Goal: Task Accomplishment & Management: Manage account settings

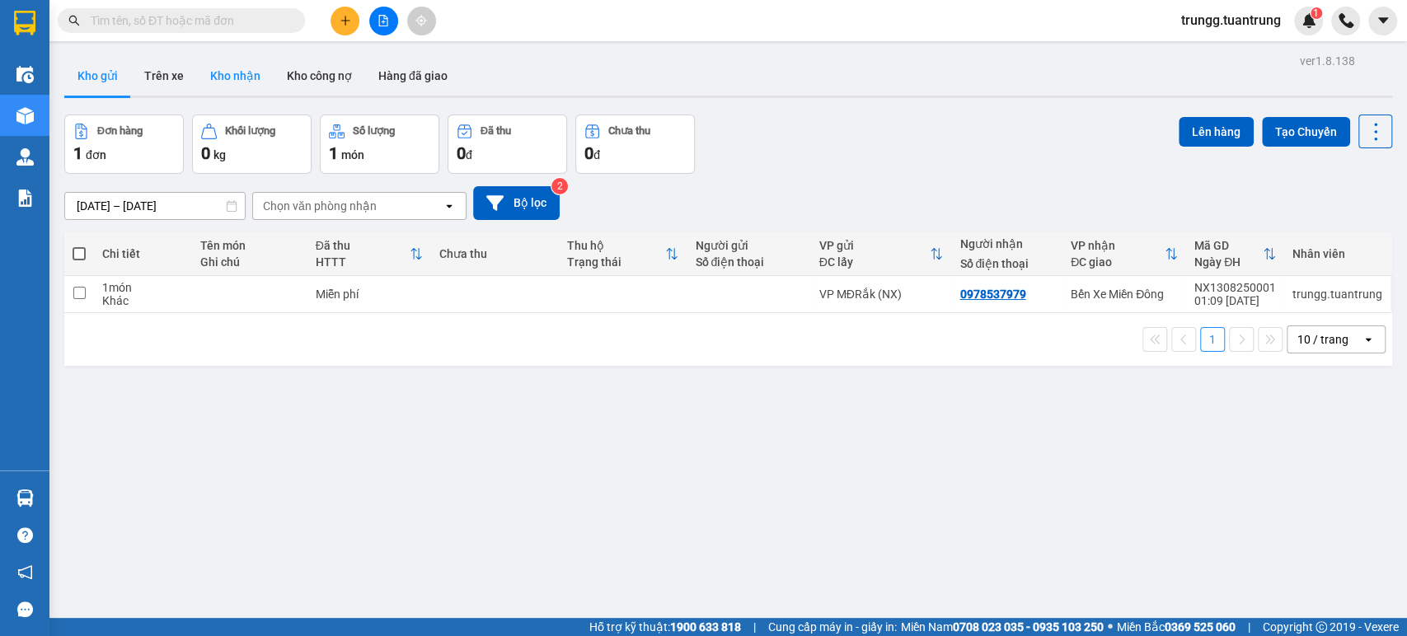
click at [221, 84] on button "Kho nhận" at bounding box center [235, 76] width 77 height 40
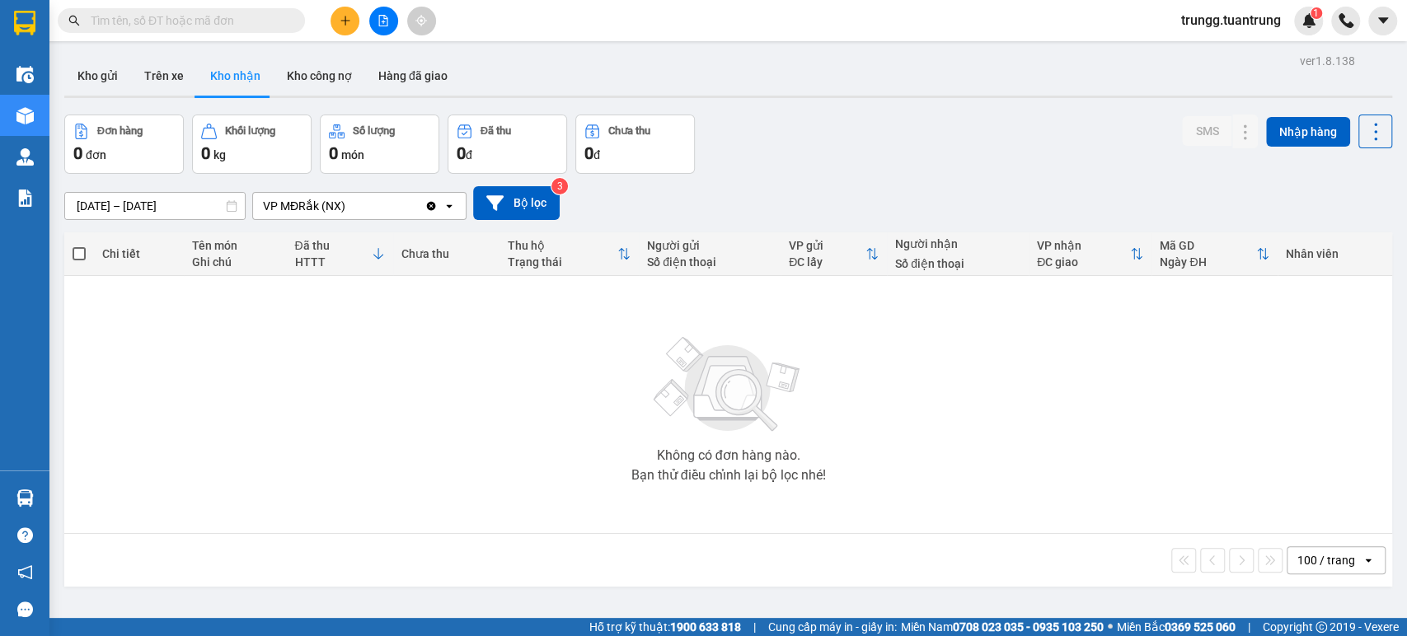
click at [204, 205] on input "[DATE] – [DATE]" at bounding box center [155, 206] width 180 height 26
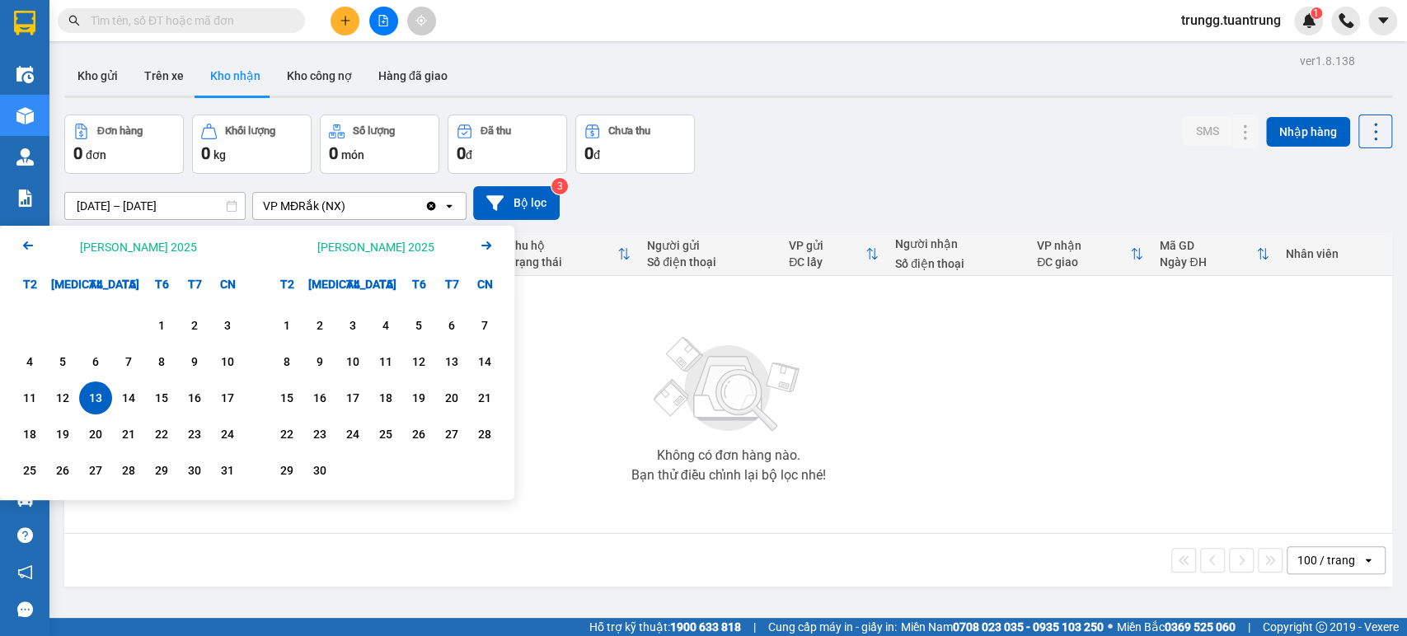
click at [92, 401] on div "13" at bounding box center [95, 398] width 23 height 20
click at [92, 402] on div "13" at bounding box center [95, 398] width 23 height 20
type input "[DATE] – [DATE]"
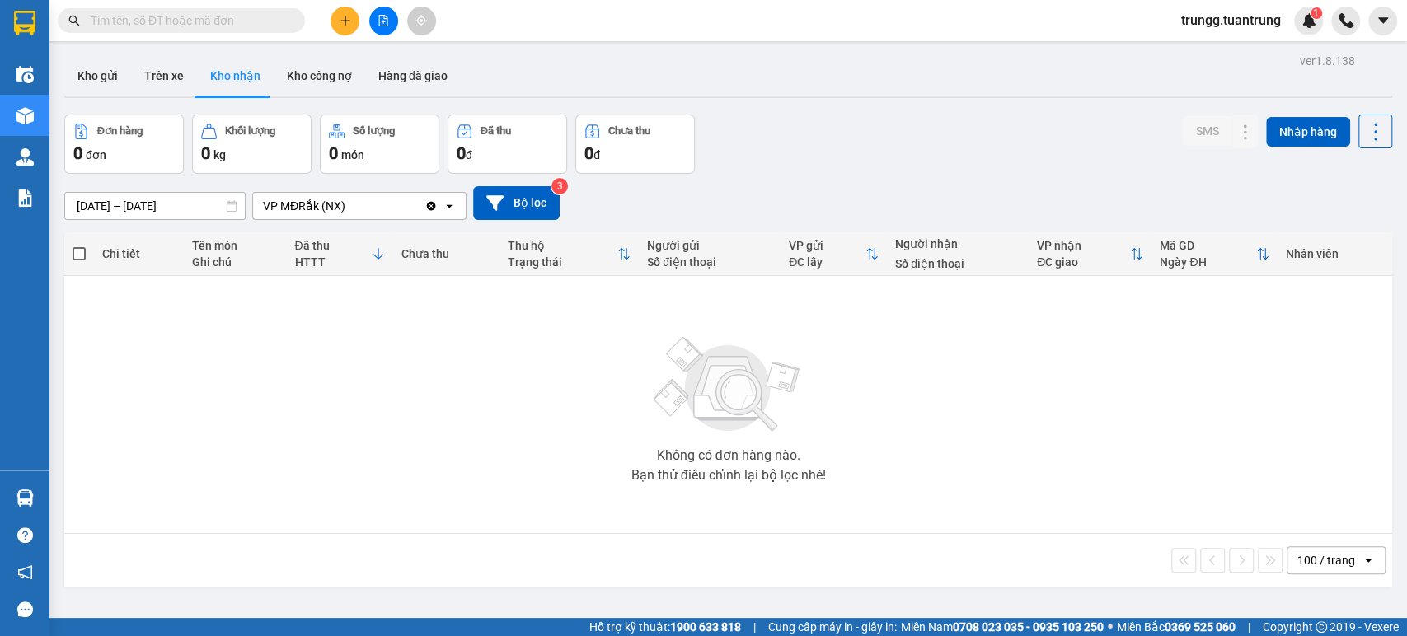
click at [448, 204] on icon at bounding box center [449, 205] width 6 height 3
click at [452, 204] on icon at bounding box center [449, 205] width 6 height 3
click at [449, 206] on icon at bounding box center [449, 205] width 6 height 3
click at [1256, 20] on span "trungg.tuantrung" at bounding box center [1231, 20] width 126 height 21
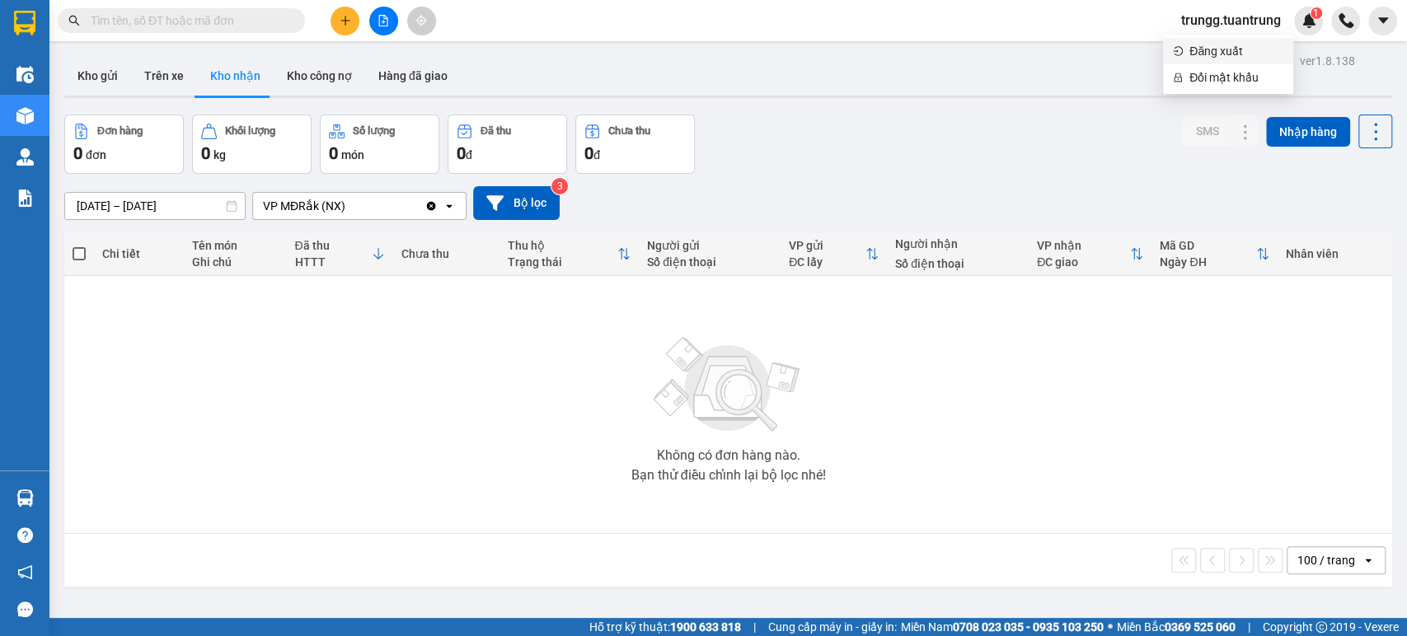
click at [1213, 51] on span "Đăng xuất" at bounding box center [1237, 51] width 94 height 18
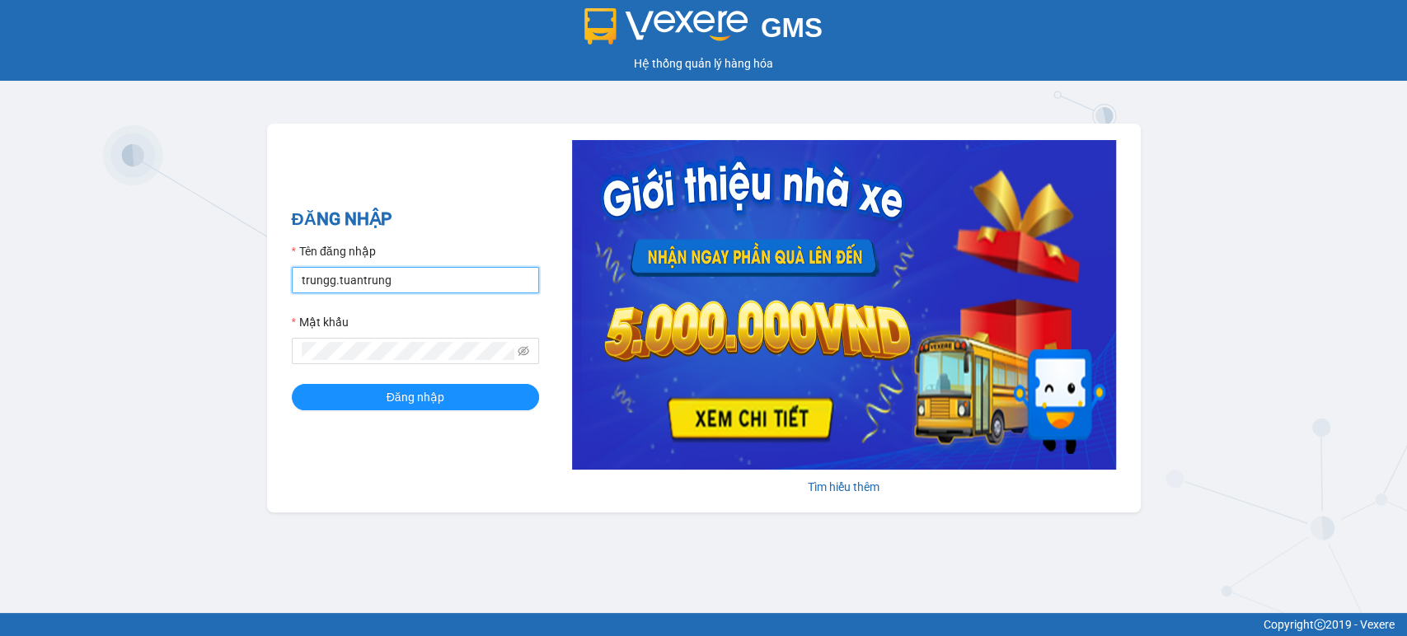
drag, startPoint x: 428, startPoint y: 276, endPoint x: 128, endPoint y: 279, distance: 300.1
click at [128, 279] on div "GMS Hệ thống quản lý hàng hóa ĐĂNG NHẬP Tên đăng nhập trungg.tuantrung Mật khẩu…" at bounding box center [703, 306] width 1407 height 613
type input "thach.tuantrung"
click at [292, 384] on button "Đăng nhập" at bounding box center [415, 397] width 247 height 26
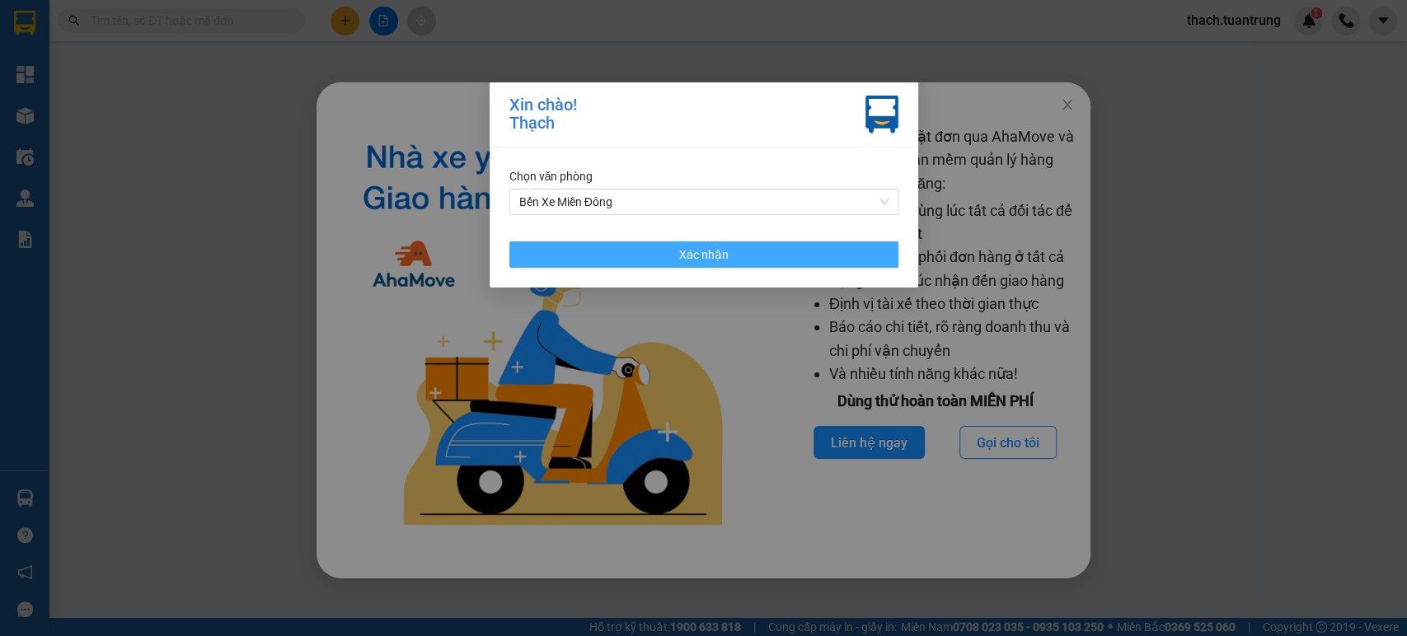
click at [683, 247] on span "Xác nhận" at bounding box center [703, 255] width 49 height 18
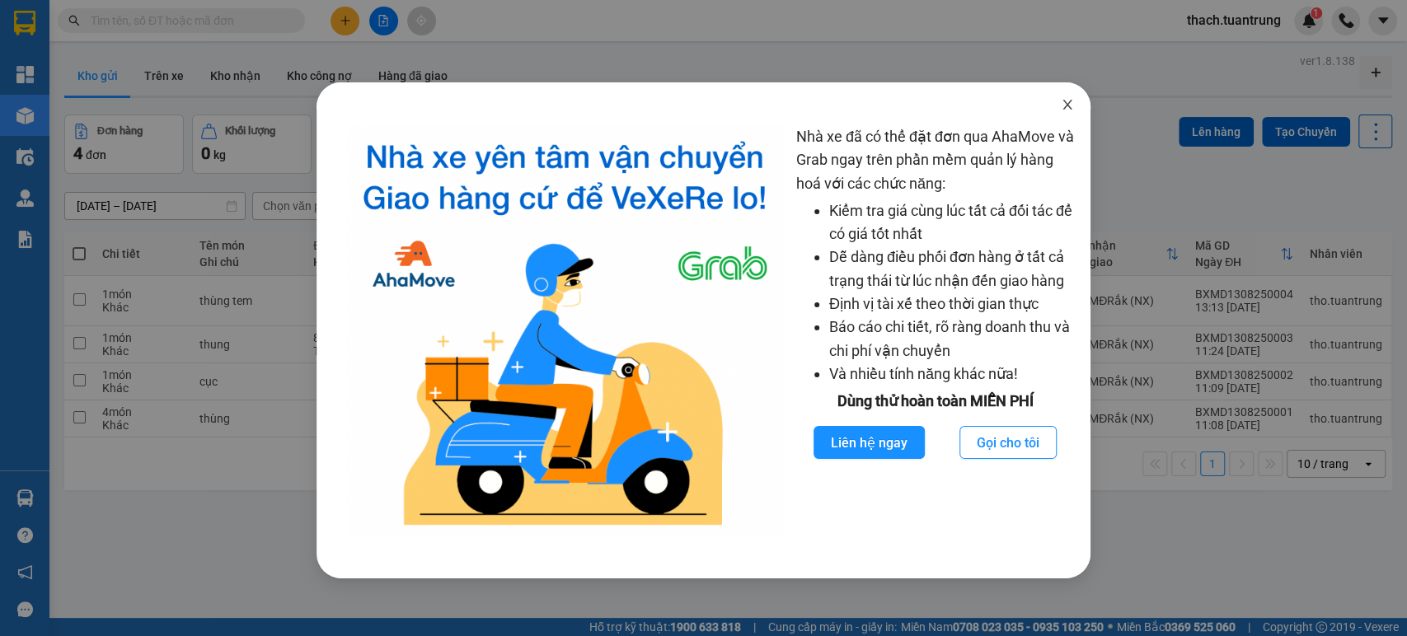
drag, startPoint x: 1071, startPoint y: 106, endPoint x: 1016, endPoint y: 145, distance: 67.9
click at [1070, 106] on icon "close" at bounding box center [1067, 104] width 13 height 13
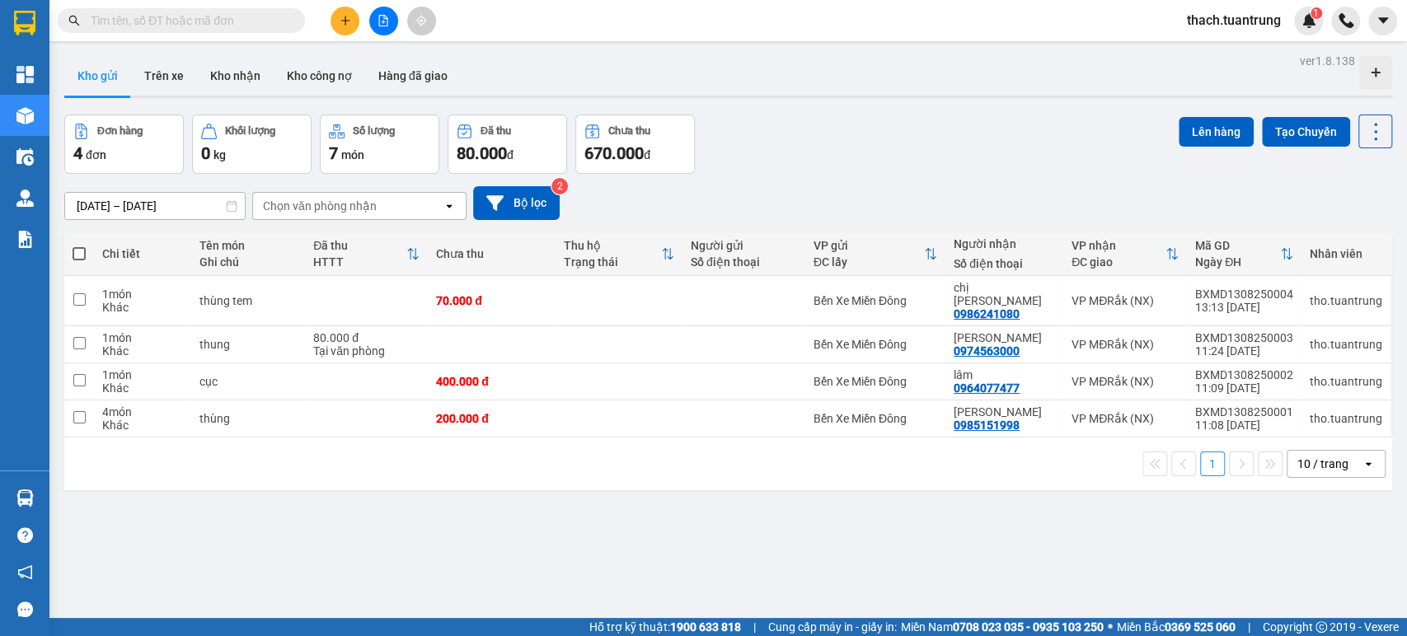
click at [185, 208] on input "[DATE] – [DATE]" at bounding box center [155, 206] width 180 height 26
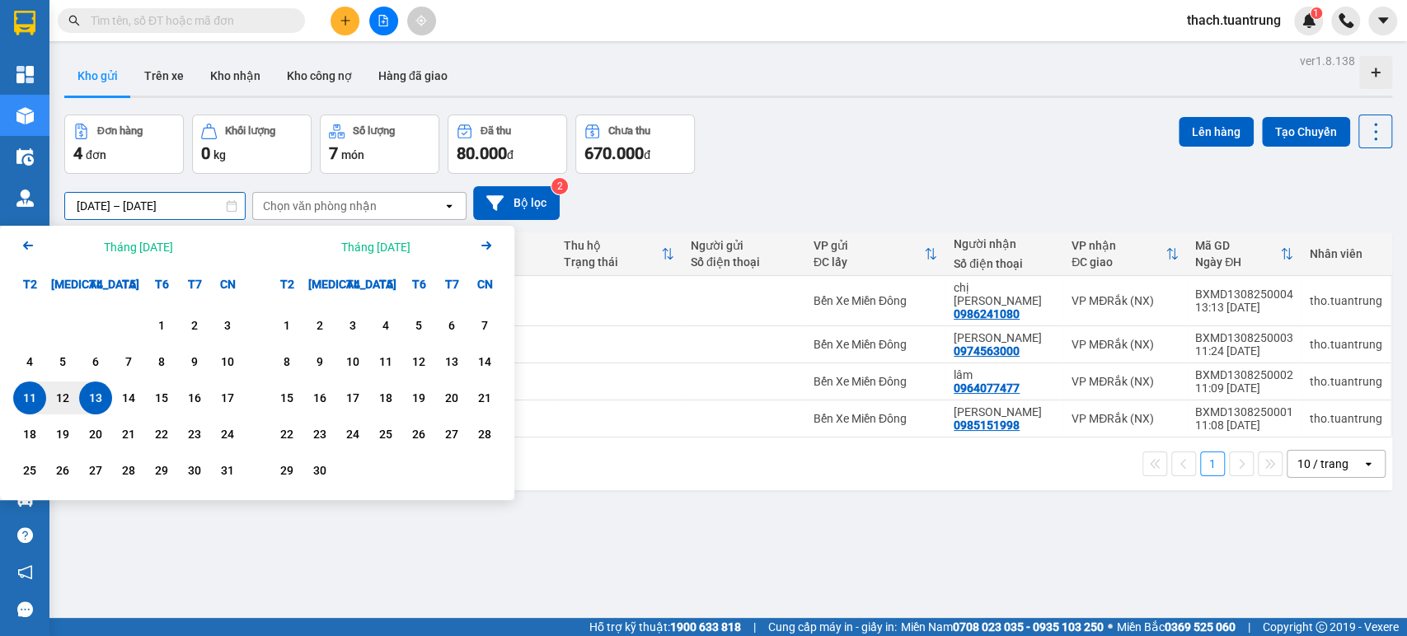
click at [92, 397] on div "13" at bounding box center [95, 398] width 23 height 20
type input "[DATE] – [DATE]"
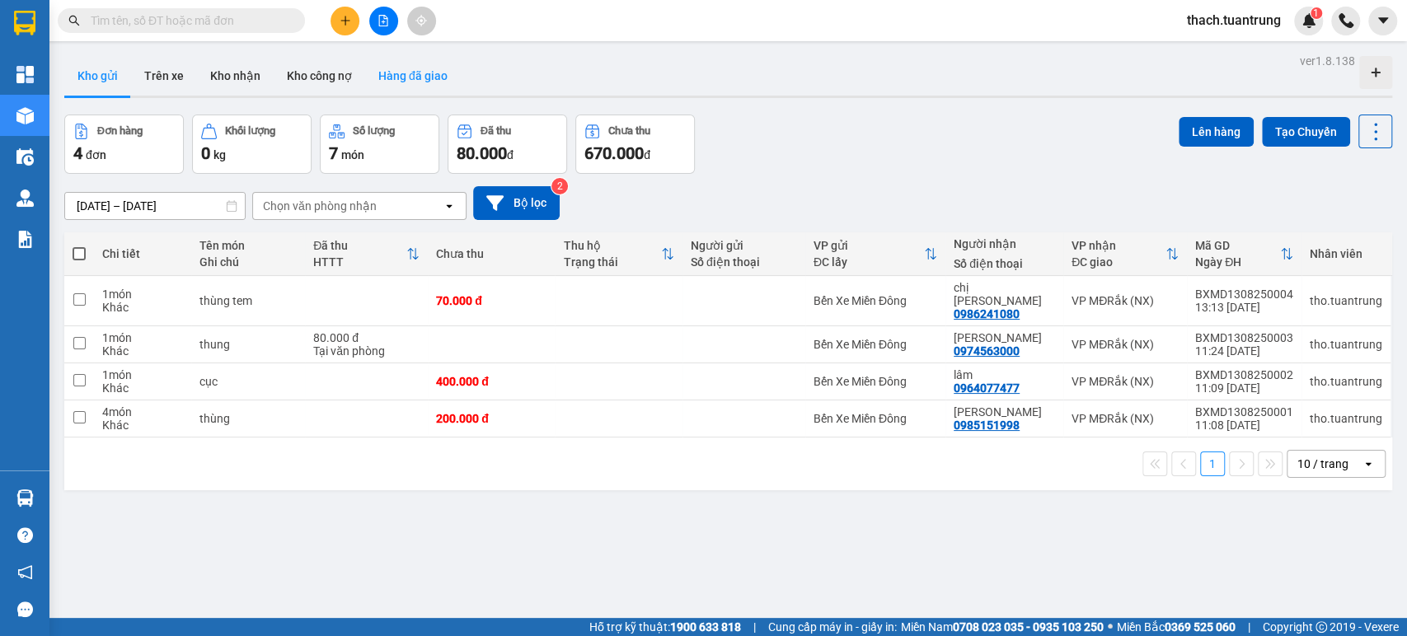
drag, startPoint x: 408, startPoint y: 70, endPoint x: 338, endPoint y: 80, distance: 70.8
click at [408, 71] on button "Hàng đã giao" at bounding box center [413, 76] width 96 height 40
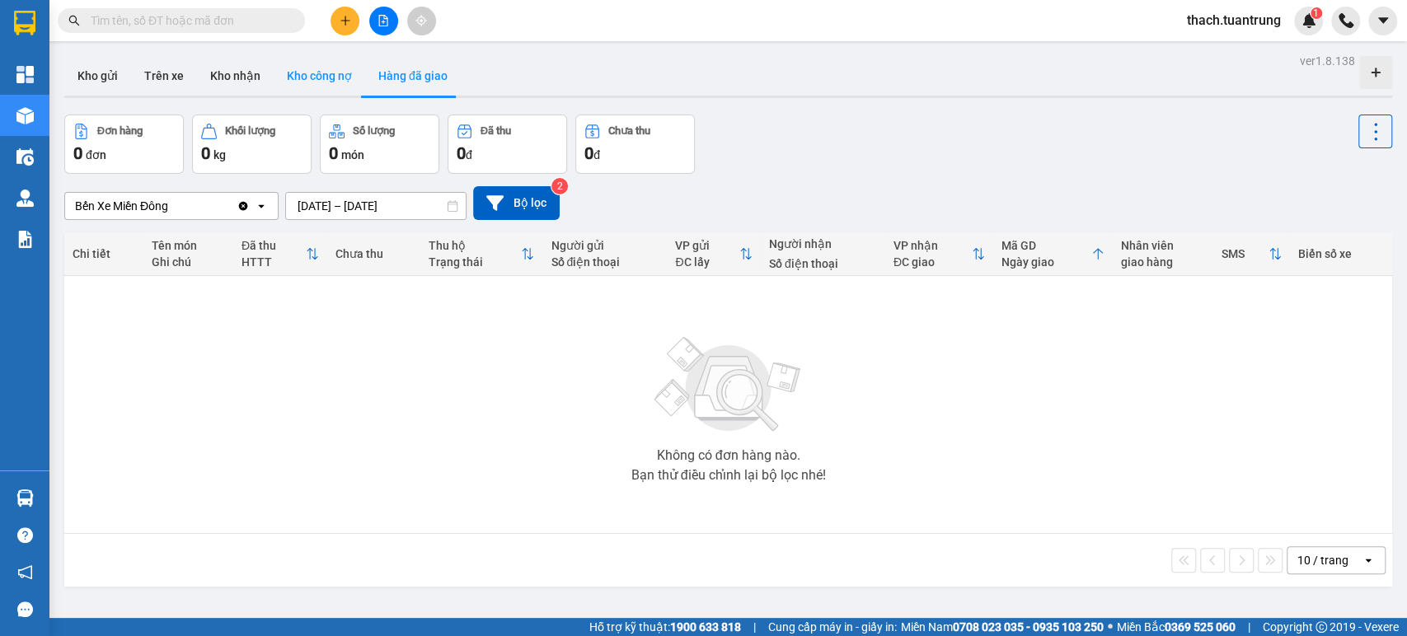
click at [317, 80] on button "Kho công nợ" at bounding box center [320, 76] width 92 height 40
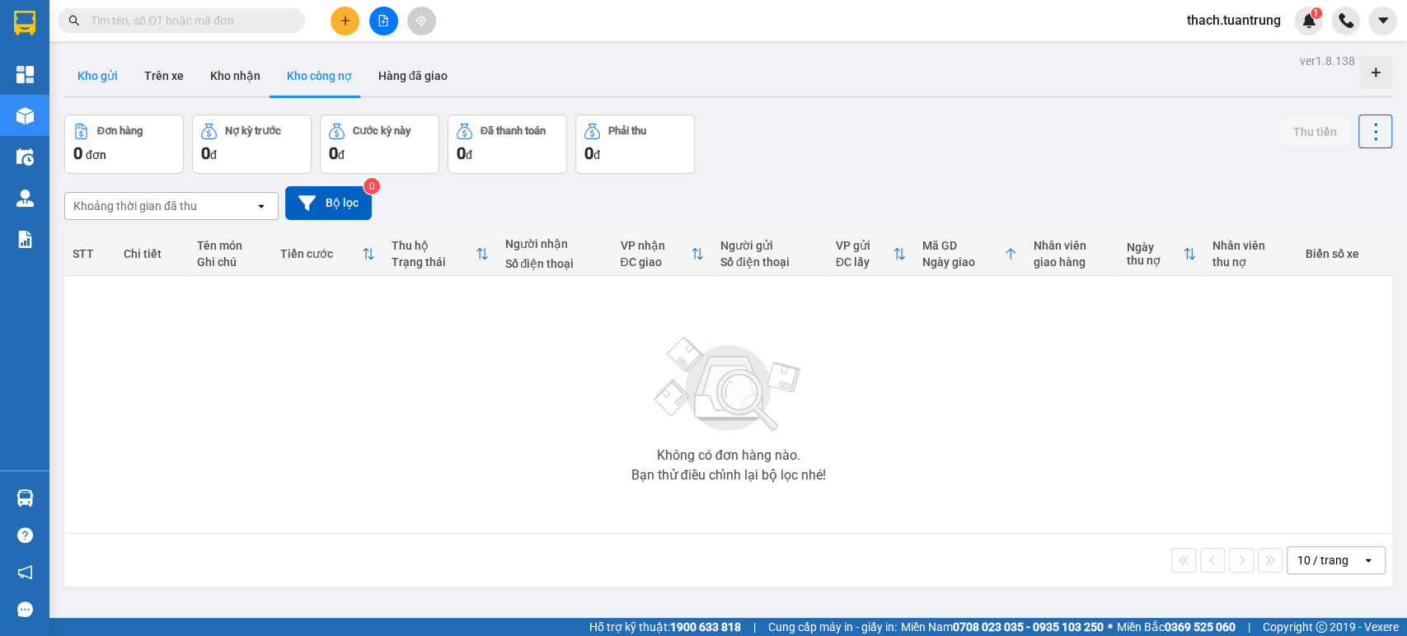
click at [87, 70] on button "Kho gửi" at bounding box center [97, 76] width 67 height 40
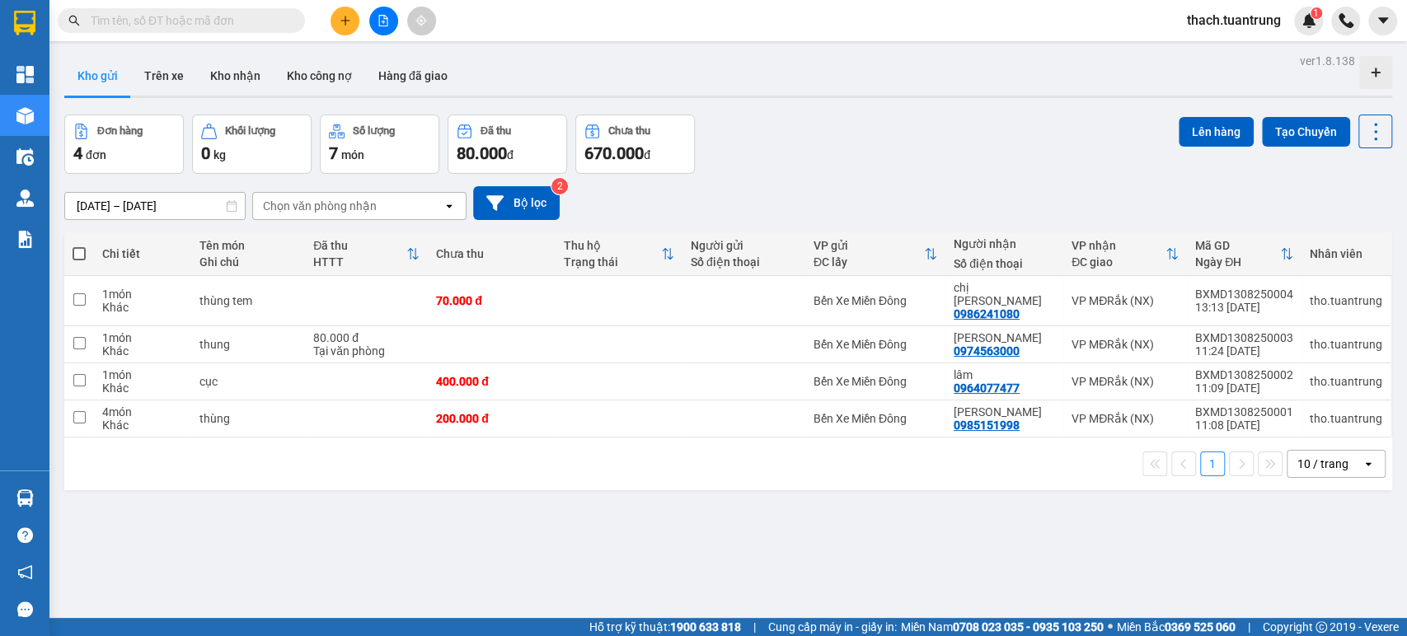
click at [1245, 24] on span "thach.tuantrung" at bounding box center [1234, 20] width 120 height 21
click at [1366, 16] on div at bounding box center [1364, 21] width 66 height 29
click at [1373, 16] on button at bounding box center [1382, 21] width 29 height 29
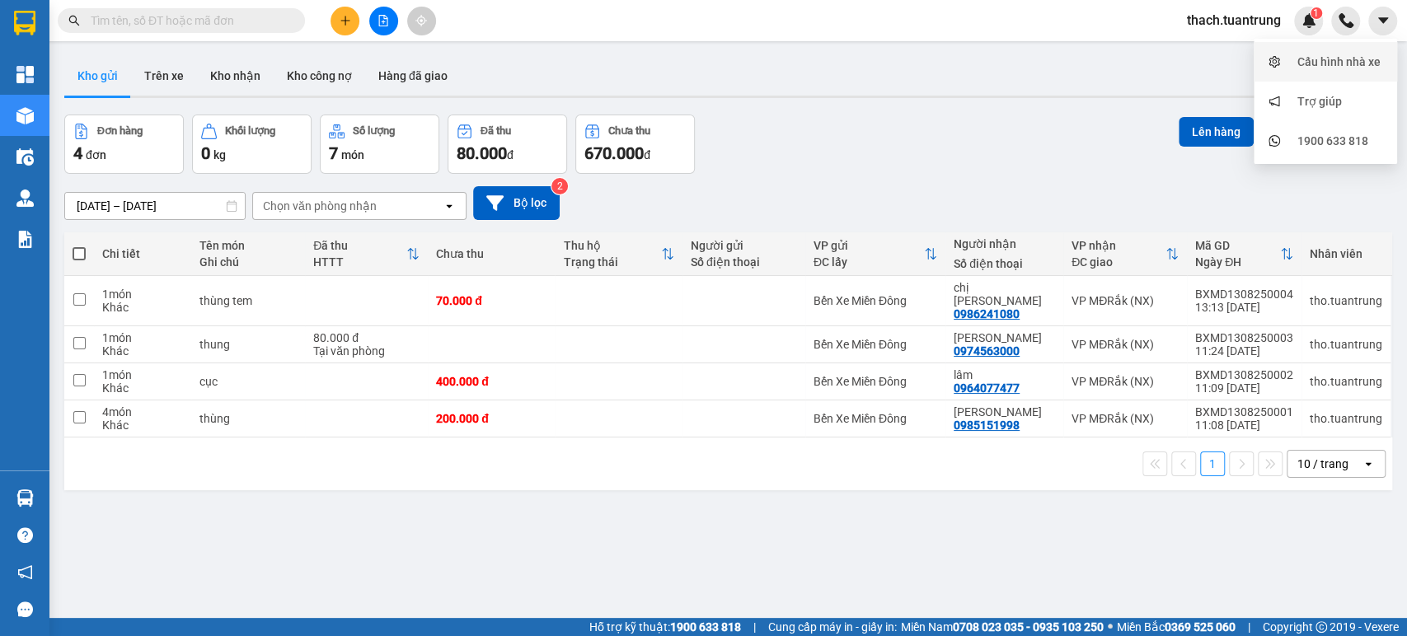
click at [1290, 58] on div "Cấu hình nhà xe" at bounding box center [1326, 61] width 124 height 31
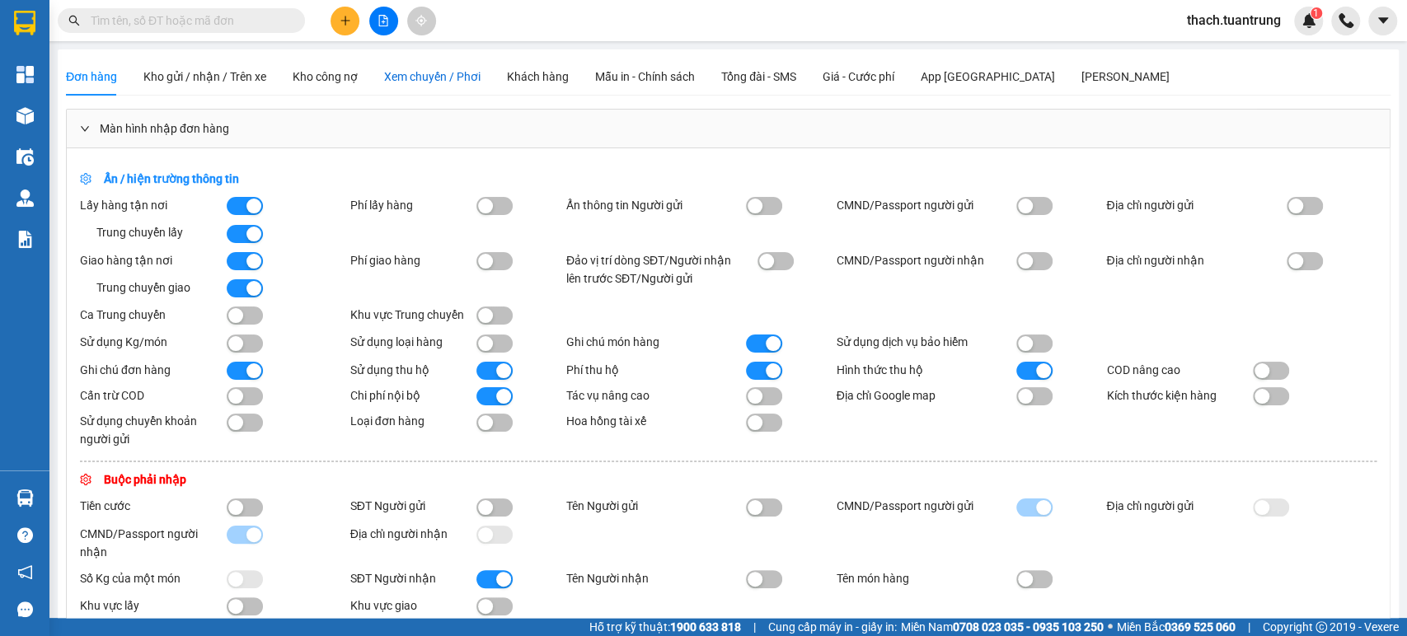
click at [425, 70] on span "Xem chuyến / Phơi" at bounding box center [432, 76] width 96 height 13
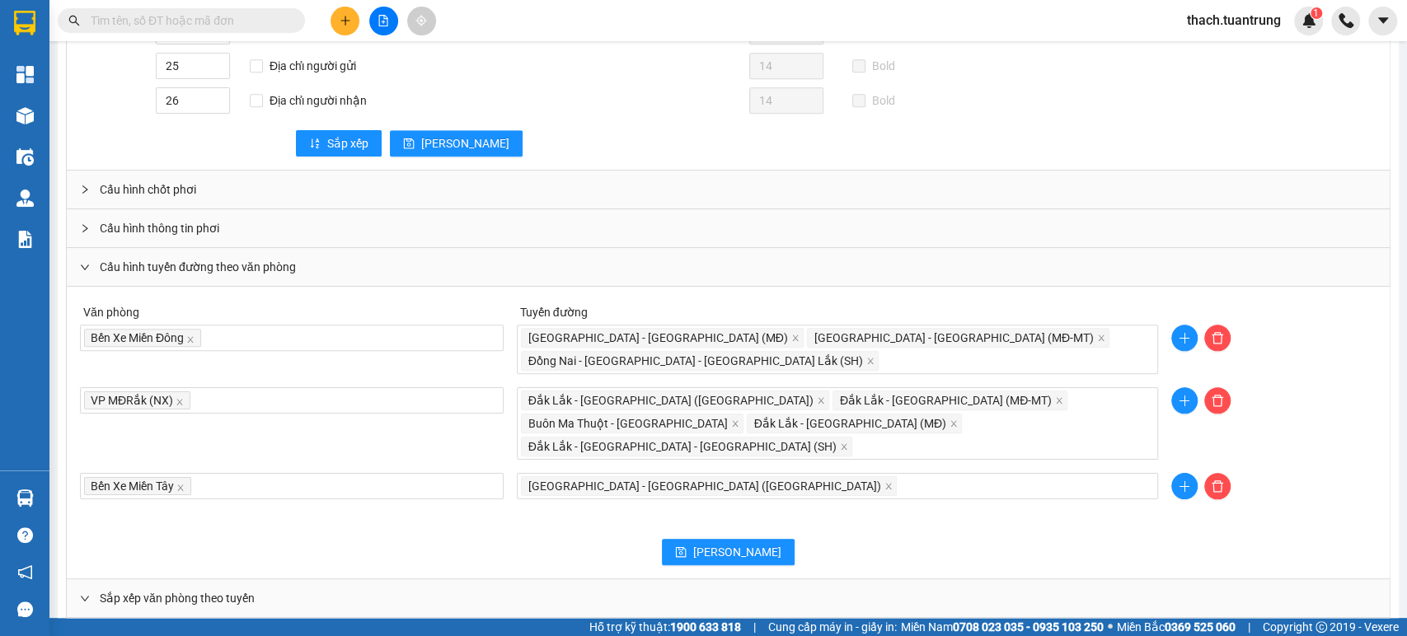
scroll to position [816, 0]
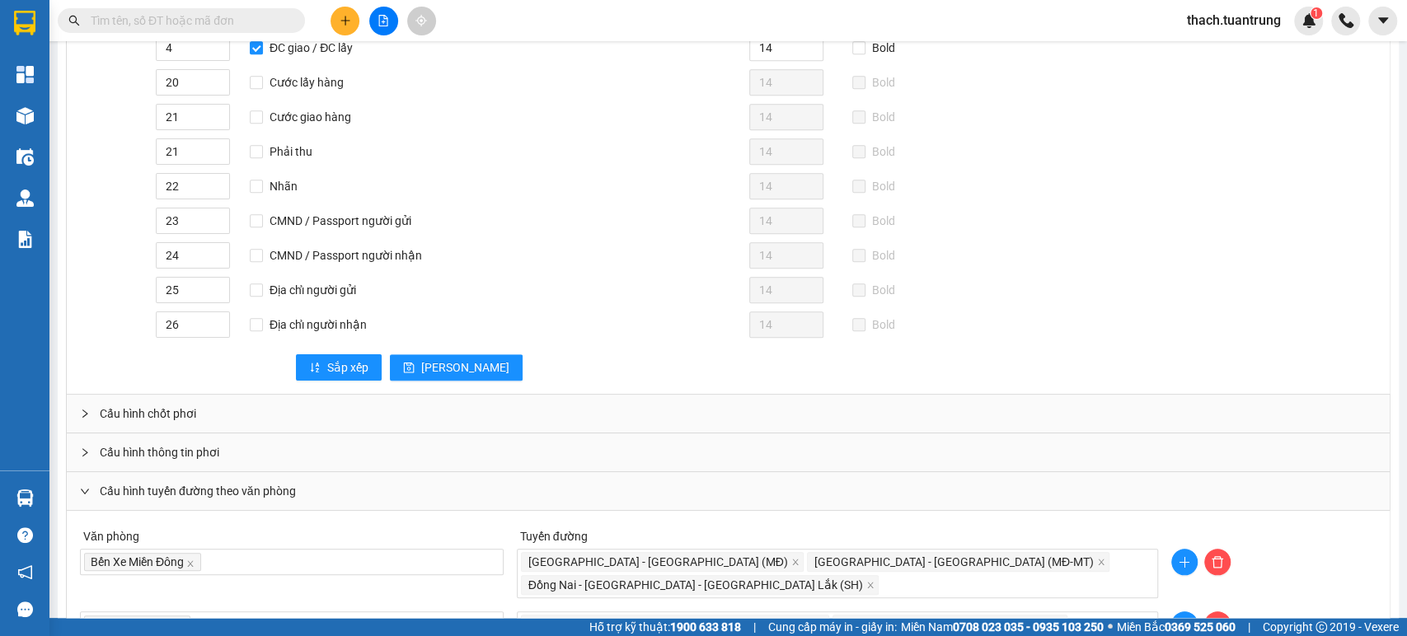
click at [158, 448] on span "Cấu hình thông tin phơi" at bounding box center [160, 453] width 120 height 18
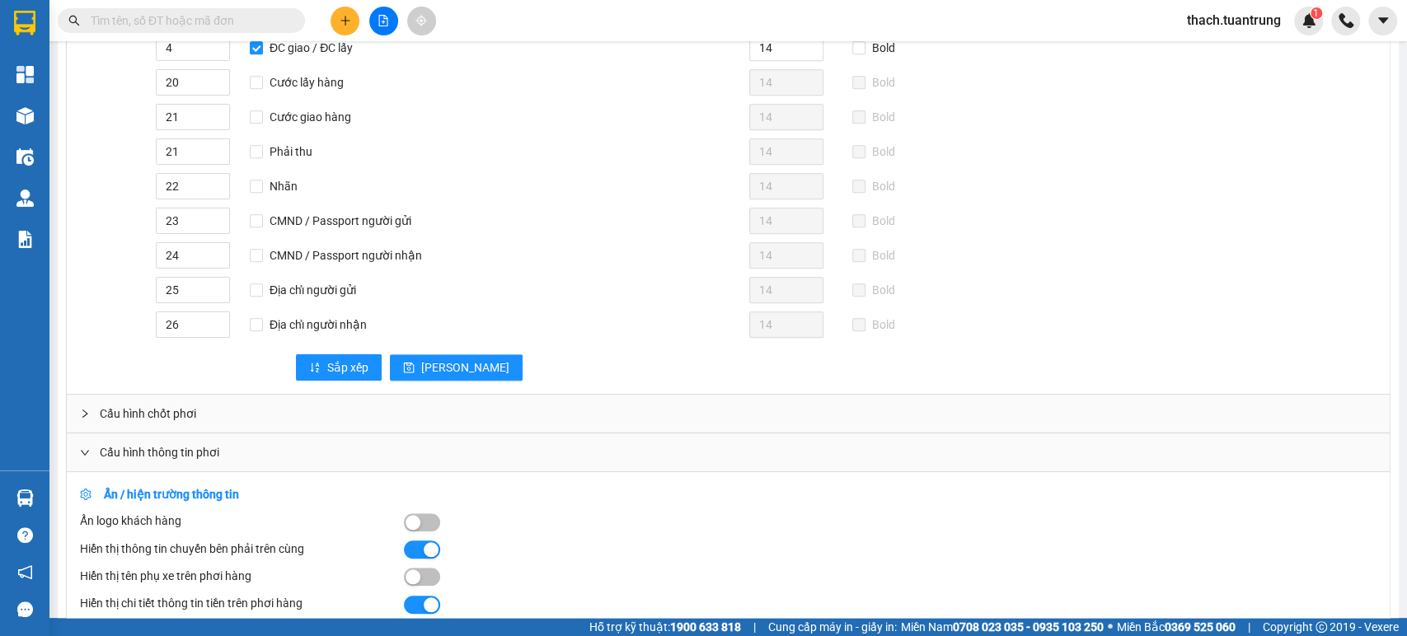
drag, startPoint x: 187, startPoint y: 458, endPoint x: 196, endPoint y: 454, distance: 10.0
click at [185, 458] on div "Cấu hình thông tin phơi" at bounding box center [728, 453] width 1323 height 38
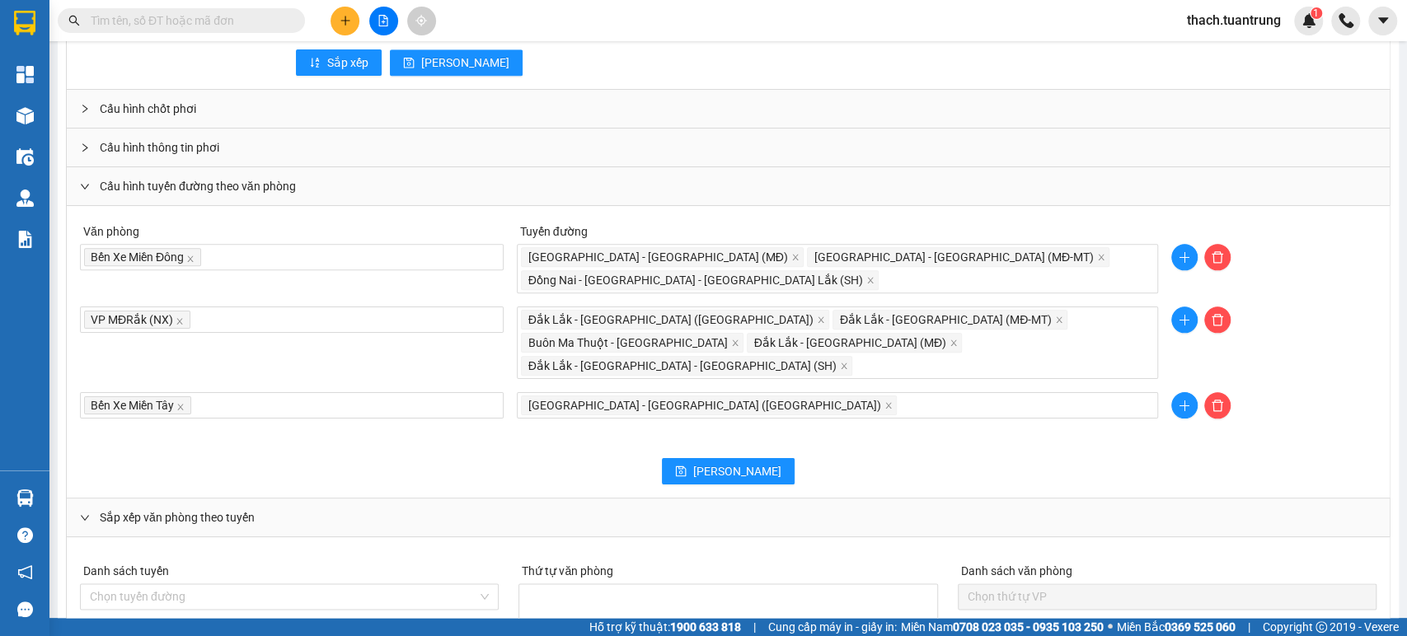
scroll to position [1121, 0]
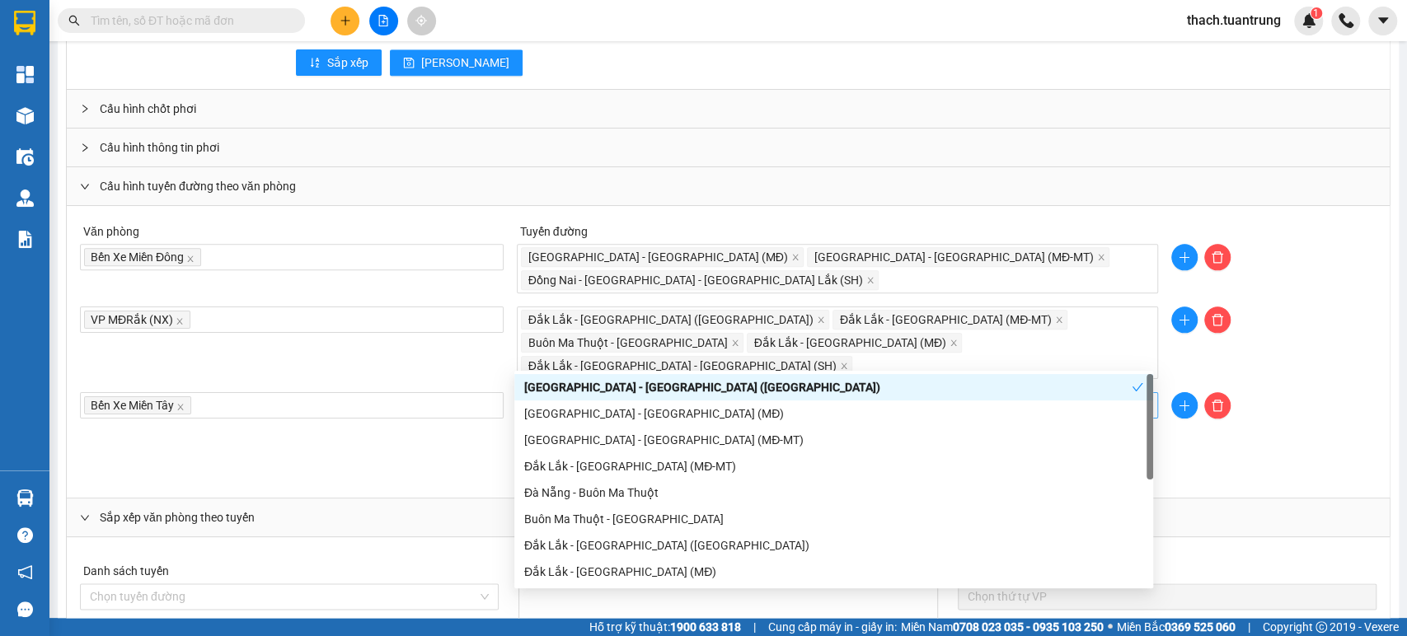
click at [718, 394] on div "[GEOGRAPHIC_DATA] - [GEOGRAPHIC_DATA] ([GEOGRAPHIC_DATA])" at bounding box center [838, 405] width 634 height 23
click at [662, 439] on div "[GEOGRAPHIC_DATA] - [GEOGRAPHIC_DATA] (MĐ-MT)" at bounding box center [833, 440] width 619 height 18
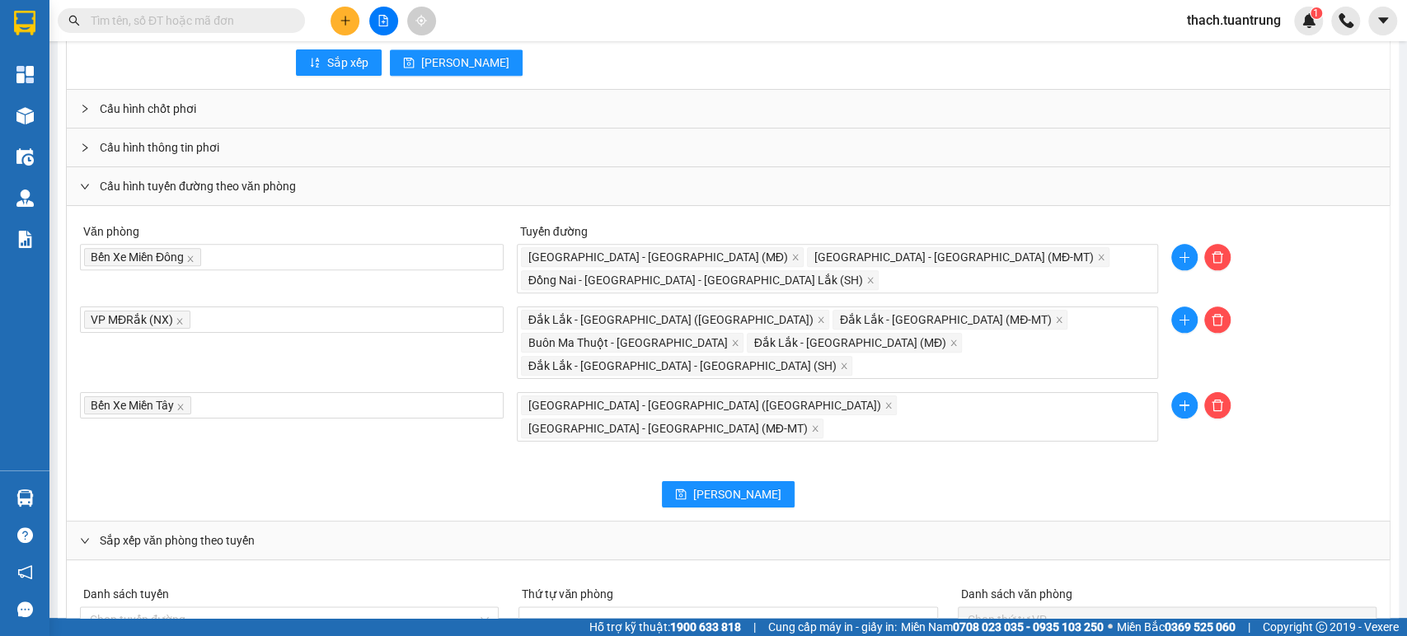
click at [1237, 481] on div "[PERSON_NAME]" at bounding box center [728, 494] width 1297 height 26
click at [729, 486] on span "[PERSON_NAME]" at bounding box center [737, 495] width 88 height 18
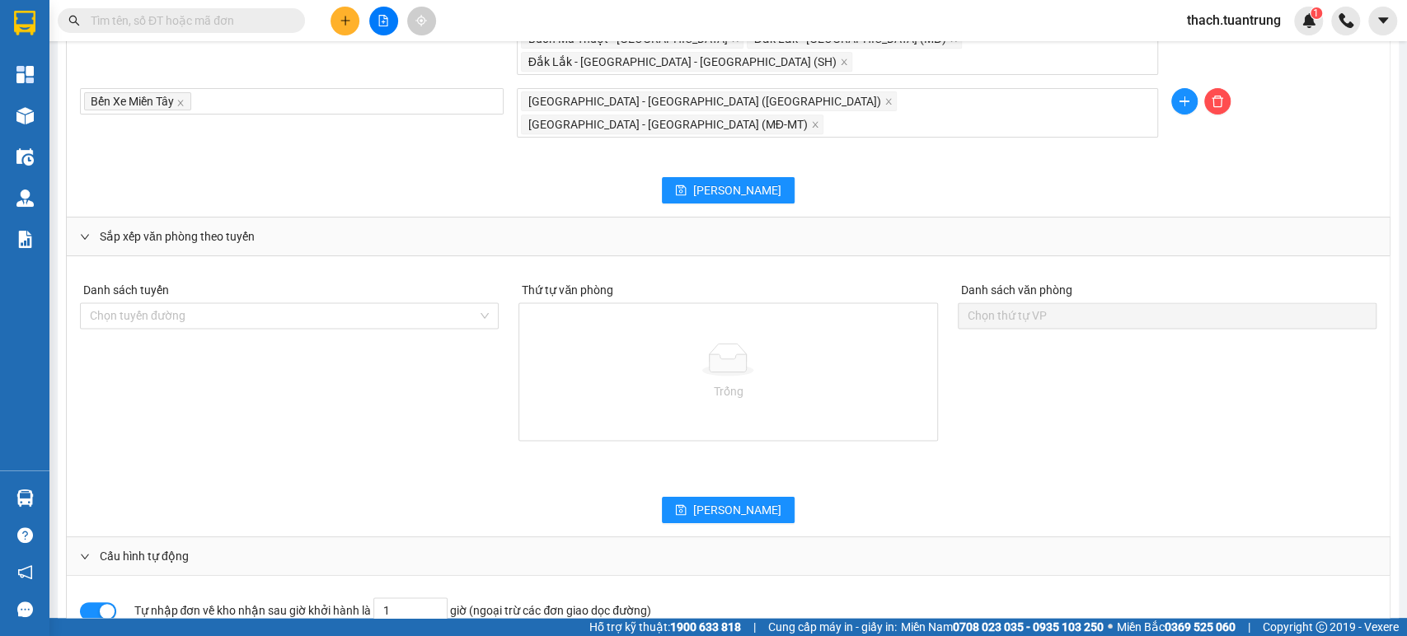
scroll to position [1426, 0]
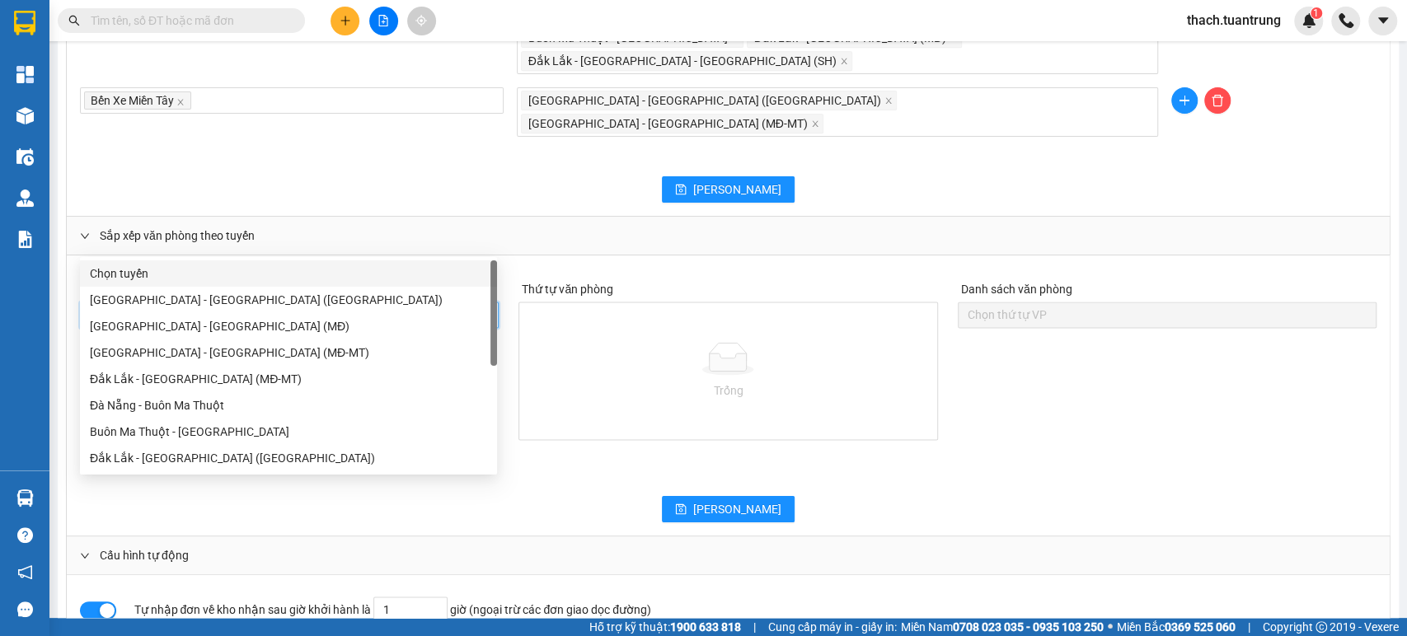
click at [435, 303] on input "search" at bounding box center [283, 315] width 387 height 25
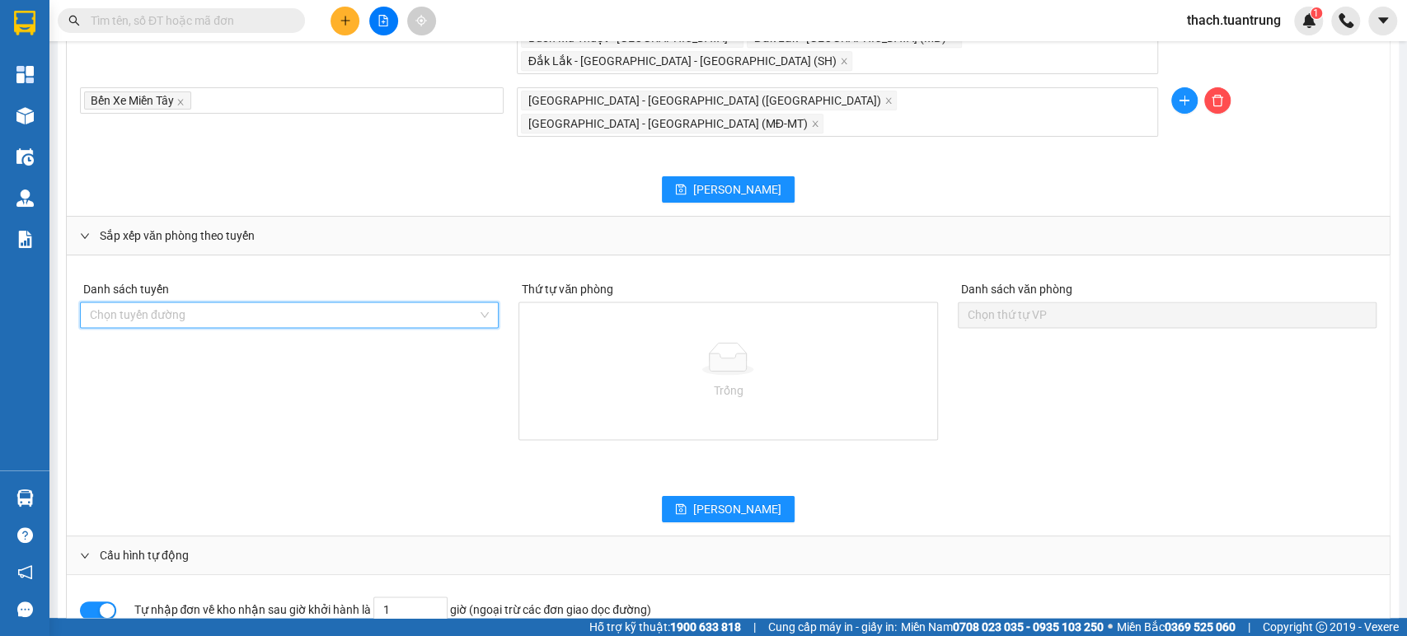
click at [435, 303] on input "search" at bounding box center [283, 315] width 387 height 25
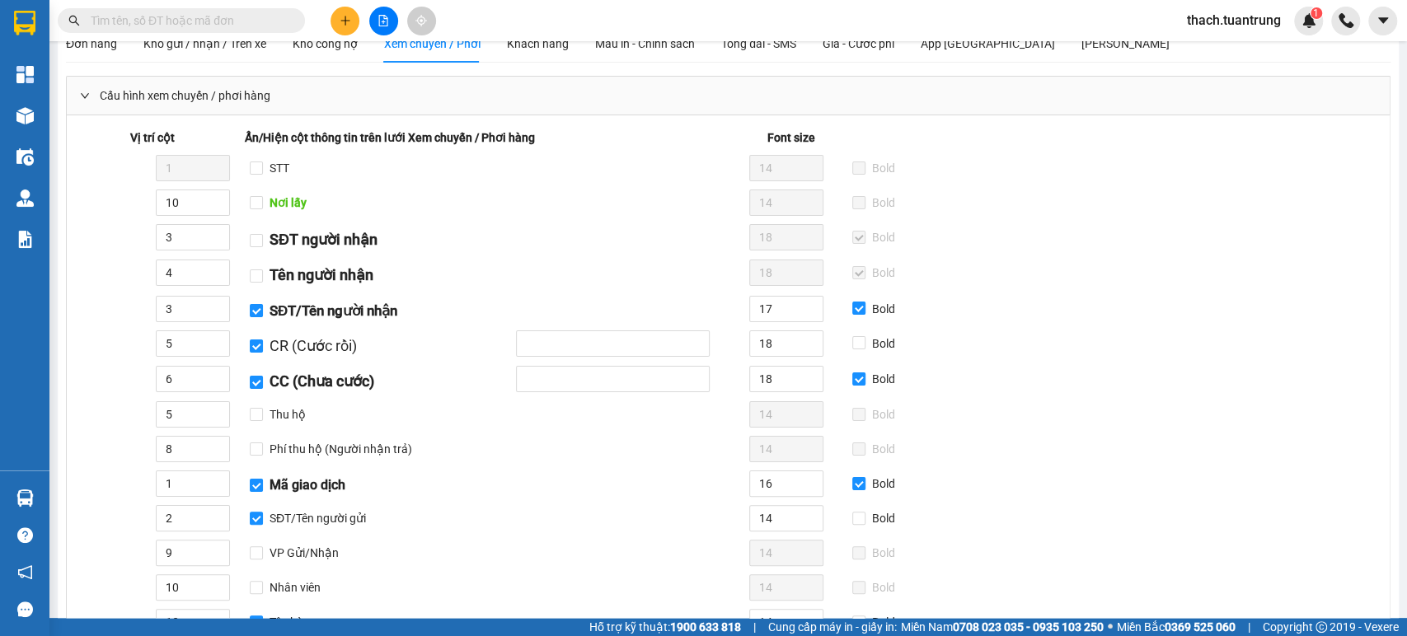
scroll to position [0, 0]
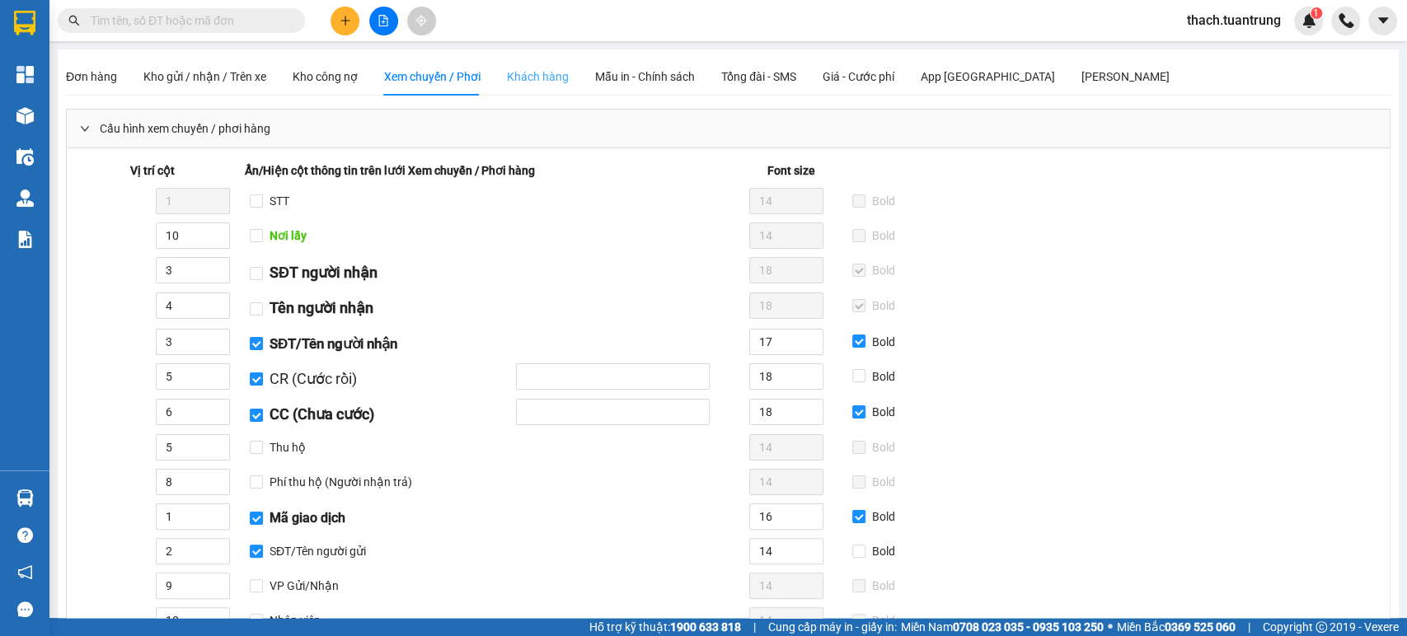
click at [541, 59] on div "Khách hàng" at bounding box center [538, 77] width 62 height 38
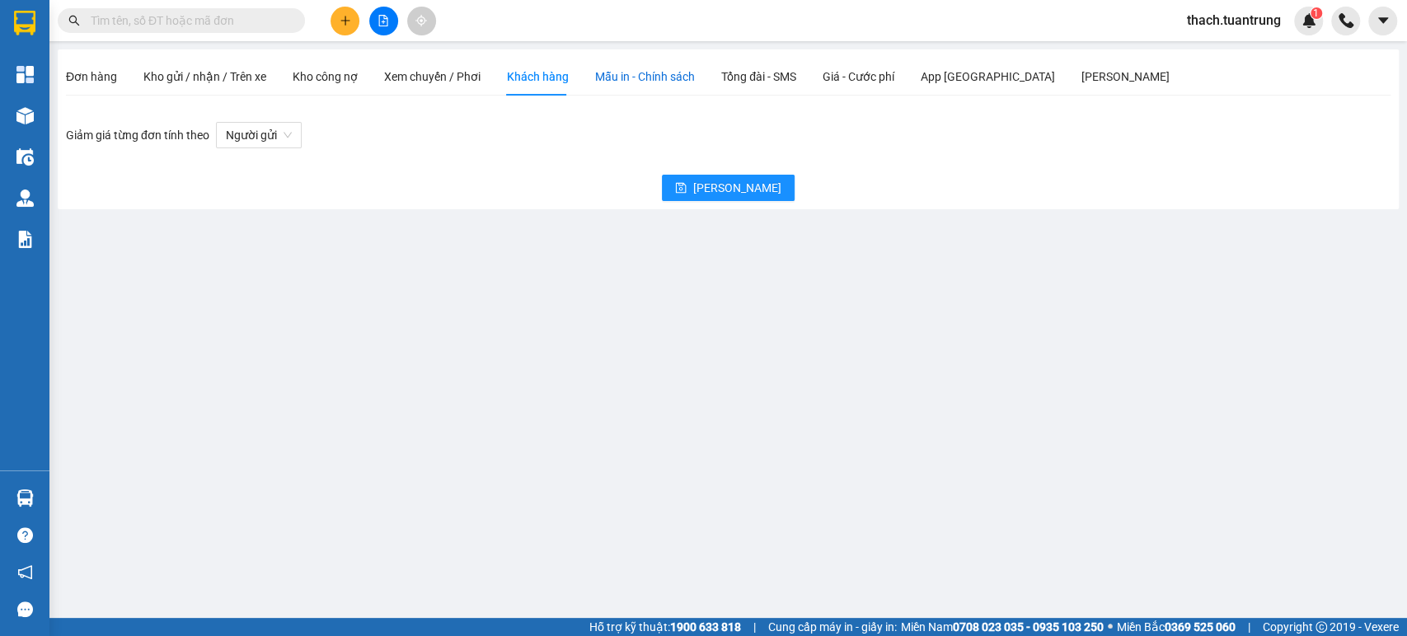
click at [627, 77] on span "Mẫu in - Chính sách" at bounding box center [645, 76] width 100 height 13
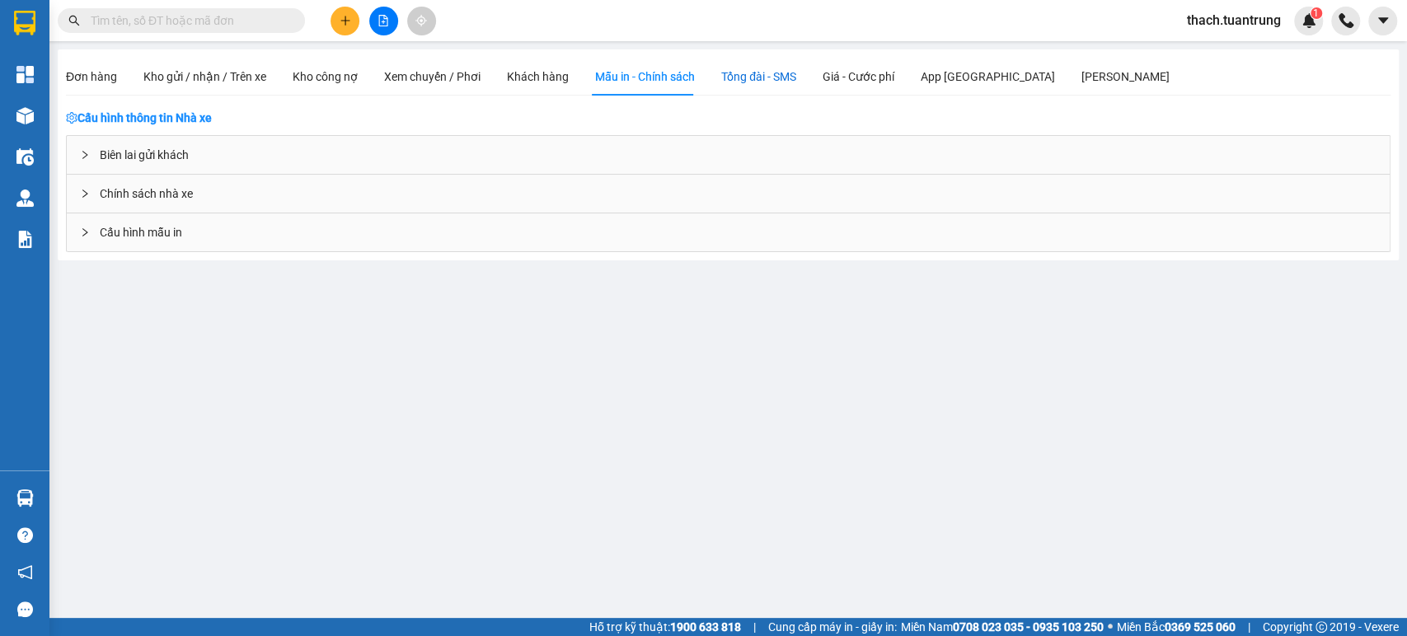
click at [781, 83] on span "Tổng đài - SMS" at bounding box center [758, 76] width 75 height 13
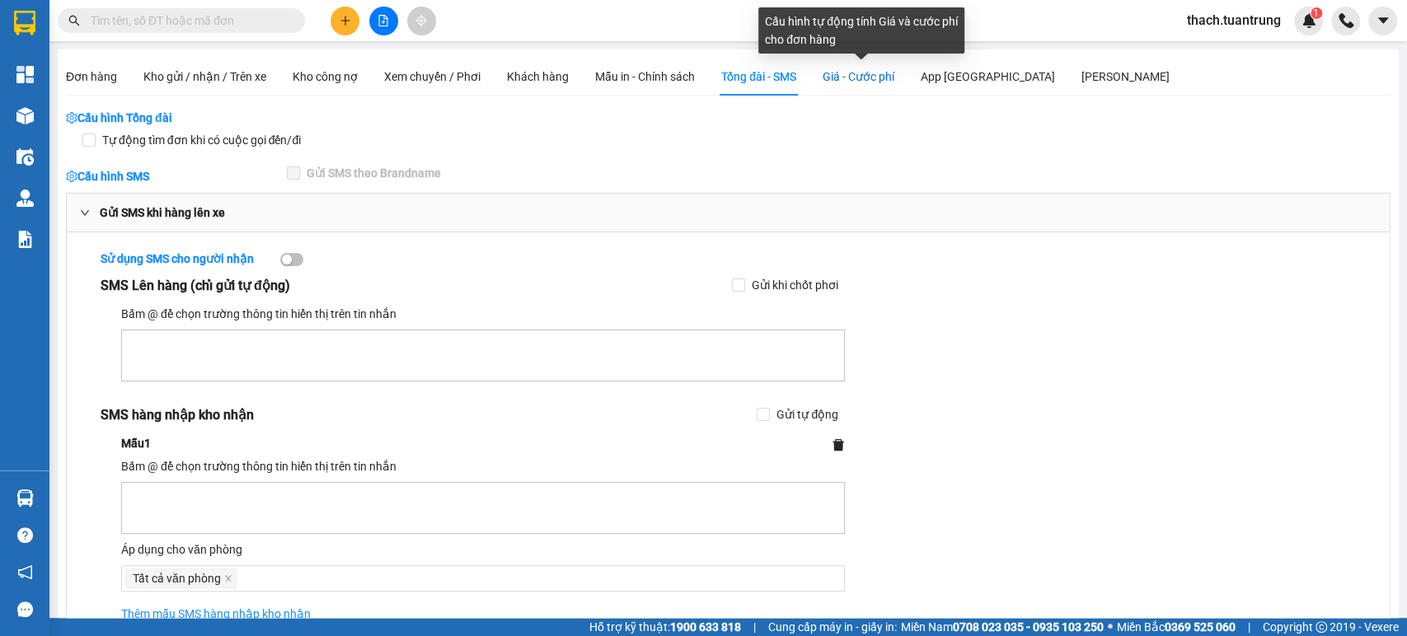
click at [860, 83] on span "Giá - Cước phí" at bounding box center [859, 76] width 72 height 13
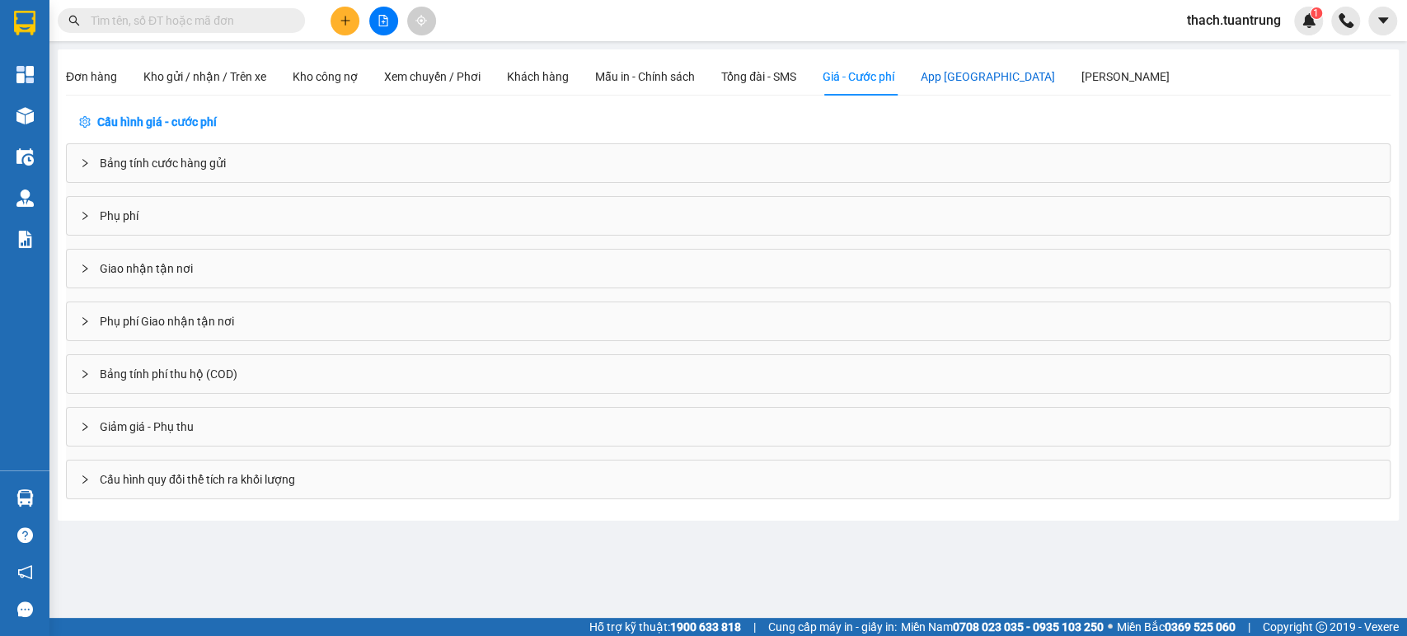
click at [942, 82] on div "App [GEOGRAPHIC_DATA]" at bounding box center [988, 77] width 134 height 18
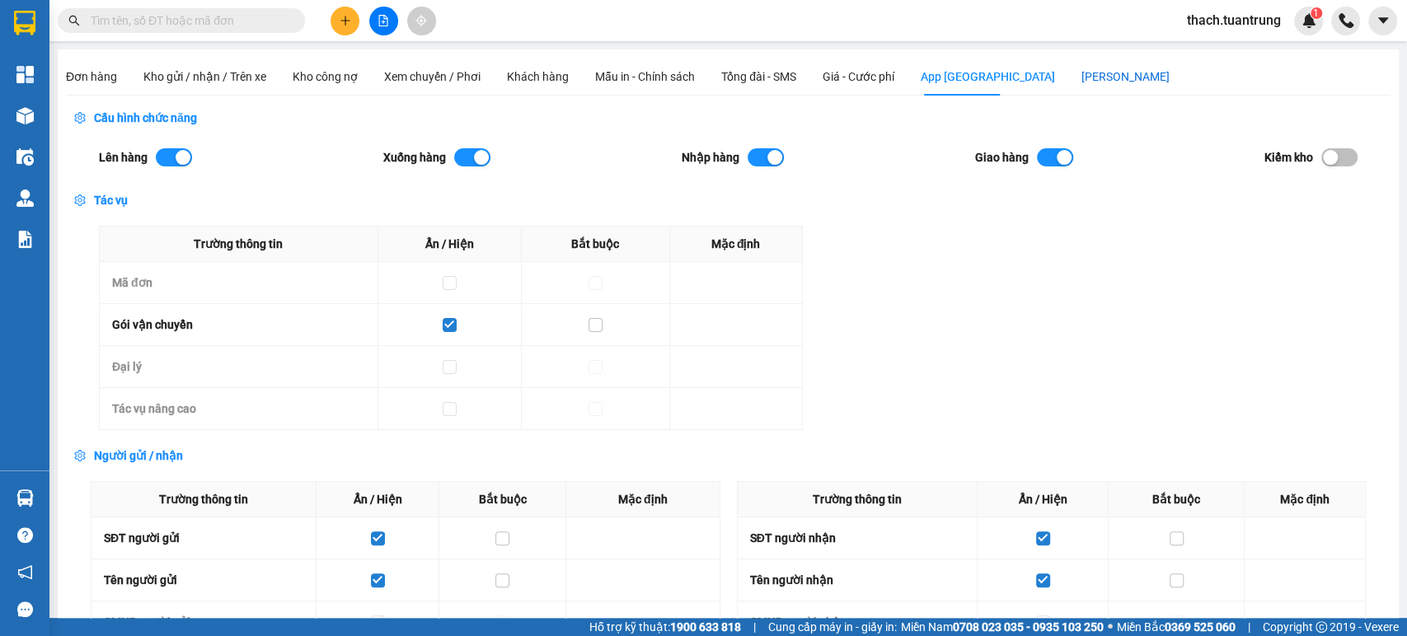
click at [1082, 83] on div "[PERSON_NAME]" at bounding box center [1126, 77] width 88 height 18
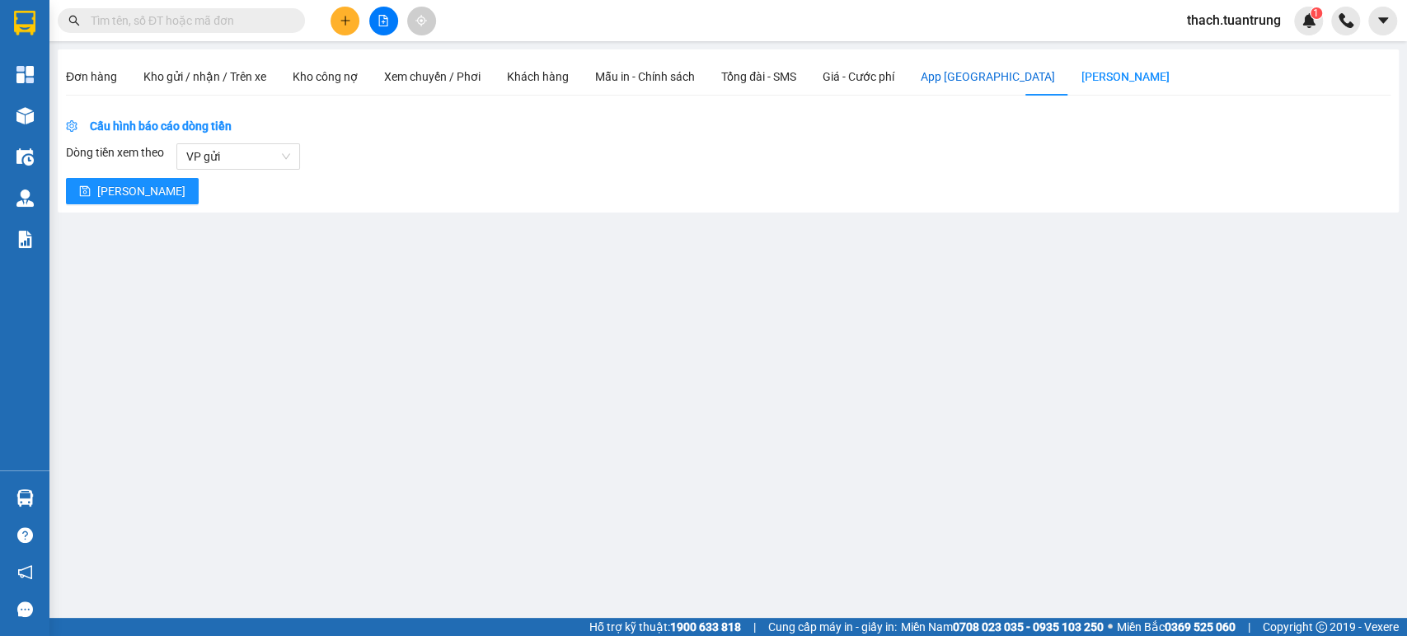
click at [949, 73] on div "App [GEOGRAPHIC_DATA]" at bounding box center [988, 77] width 134 height 18
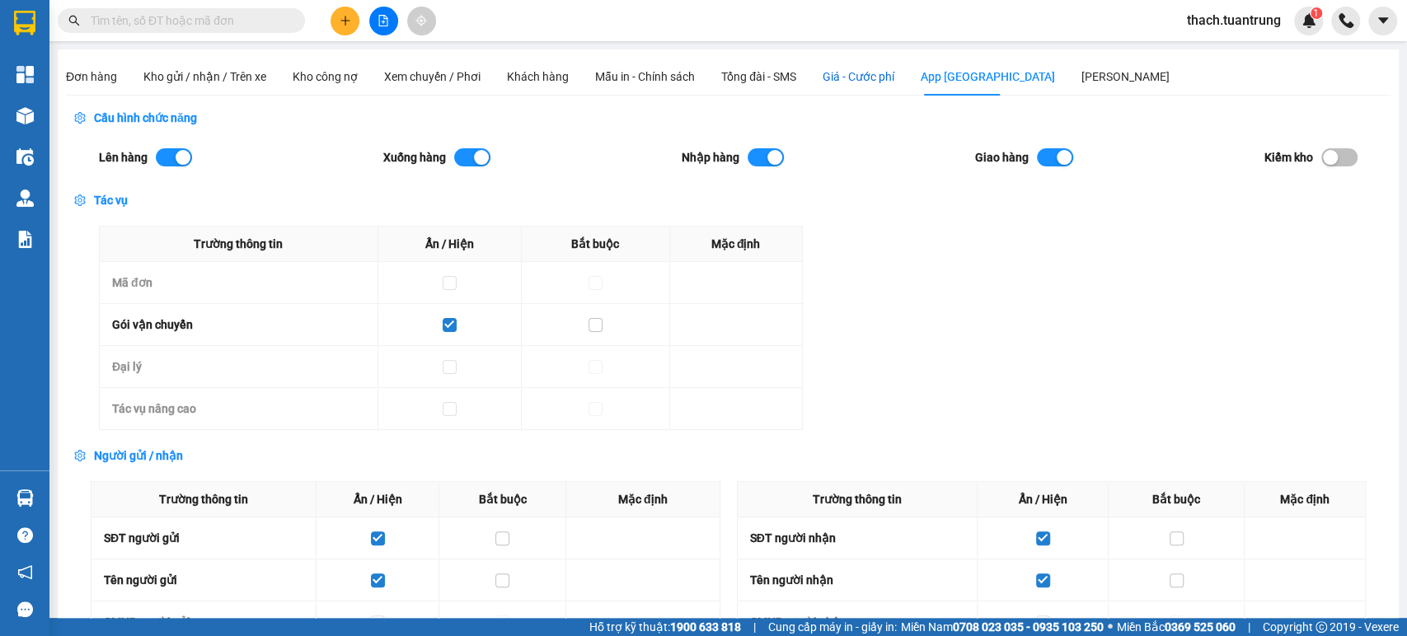
click at [842, 75] on span "Giá - Cước phí" at bounding box center [859, 76] width 72 height 13
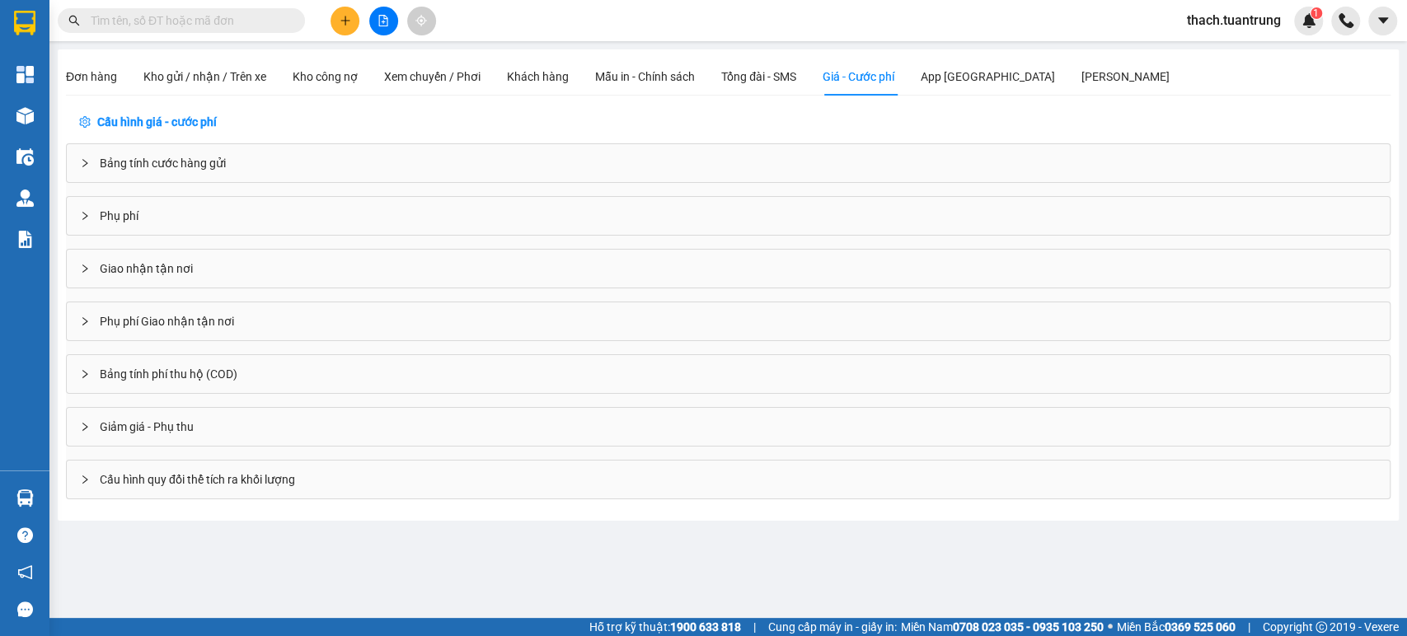
click at [704, 77] on div "Đơn hàng Kho gửi / nhận / Trên xe Kho công nợ Xem chuyến / Phơi Khách hàng Mẫu …" at bounding box center [618, 77] width 1104 height 38
click at [625, 78] on span "Mẫu in - Chính sách" at bounding box center [645, 76] width 100 height 13
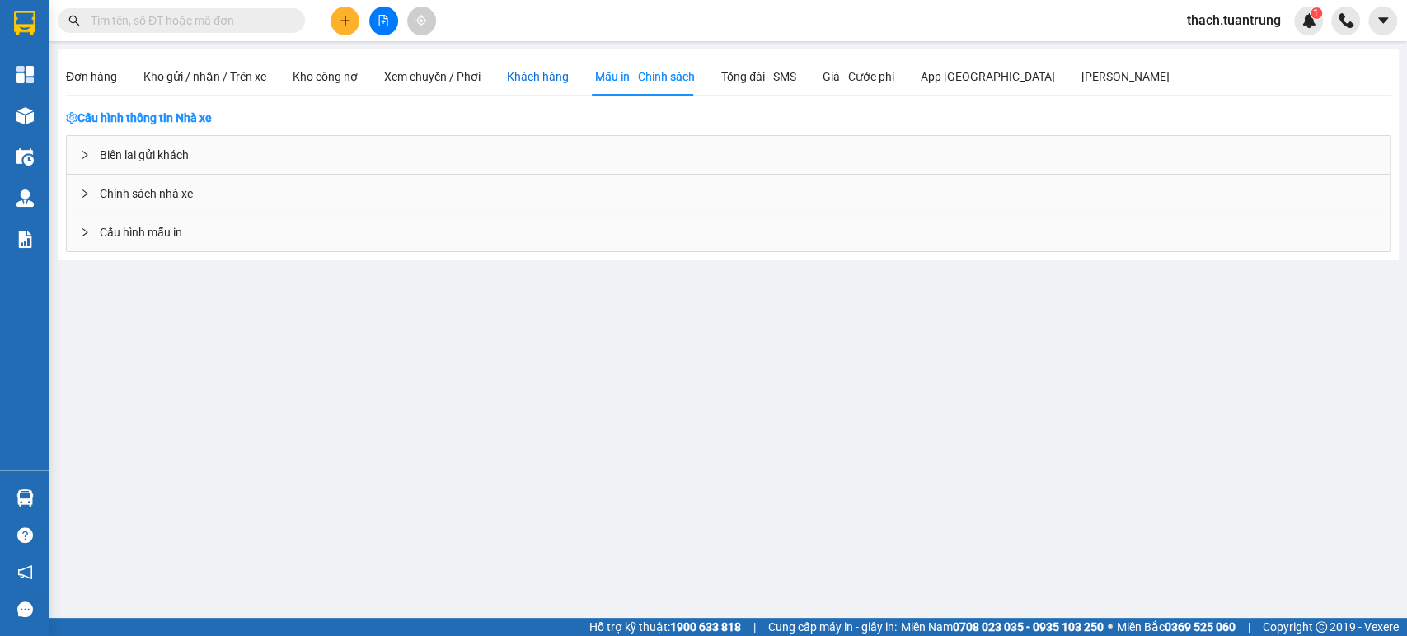
click at [521, 77] on div "Khách hàng" at bounding box center [538, 77] width 62 height 18
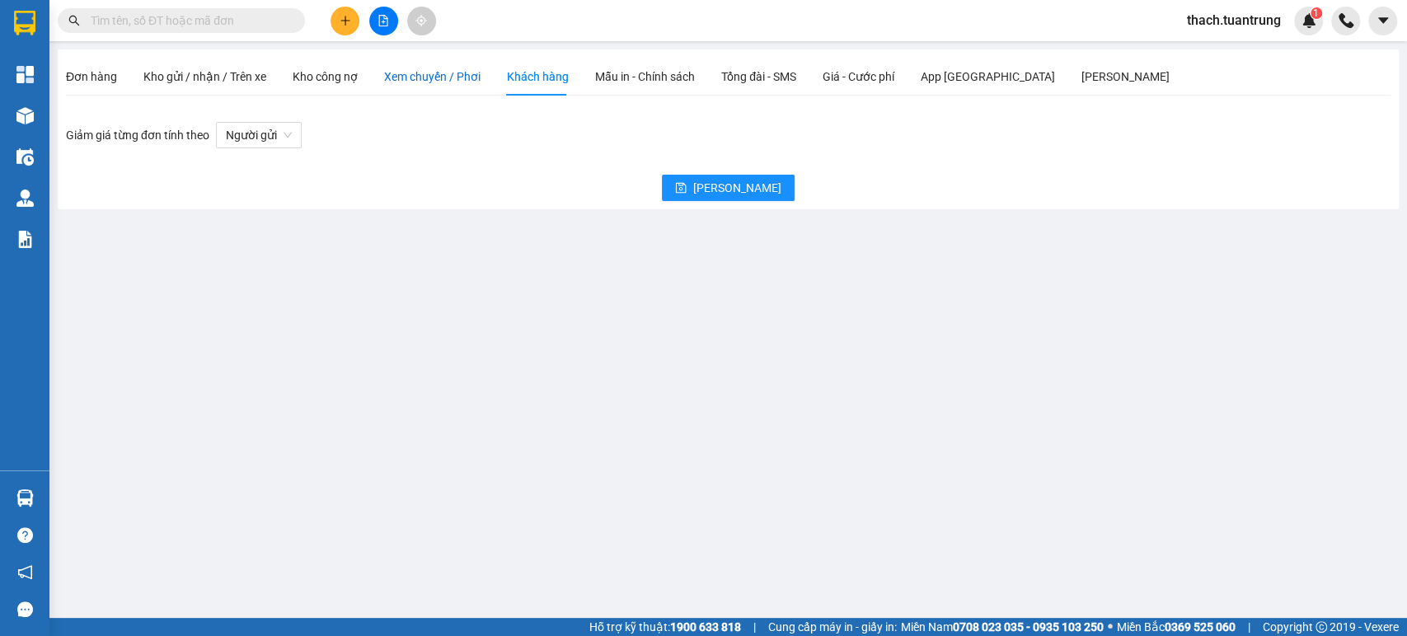
drag, startPoint x: 401, startPoint y: 77, endPoint x: 298, endPoint y: 72, distance: 103.2
click at [399, 76] on span "Xem chuyến / Phơi" at bounding box center [432, 76] width 96 height 13
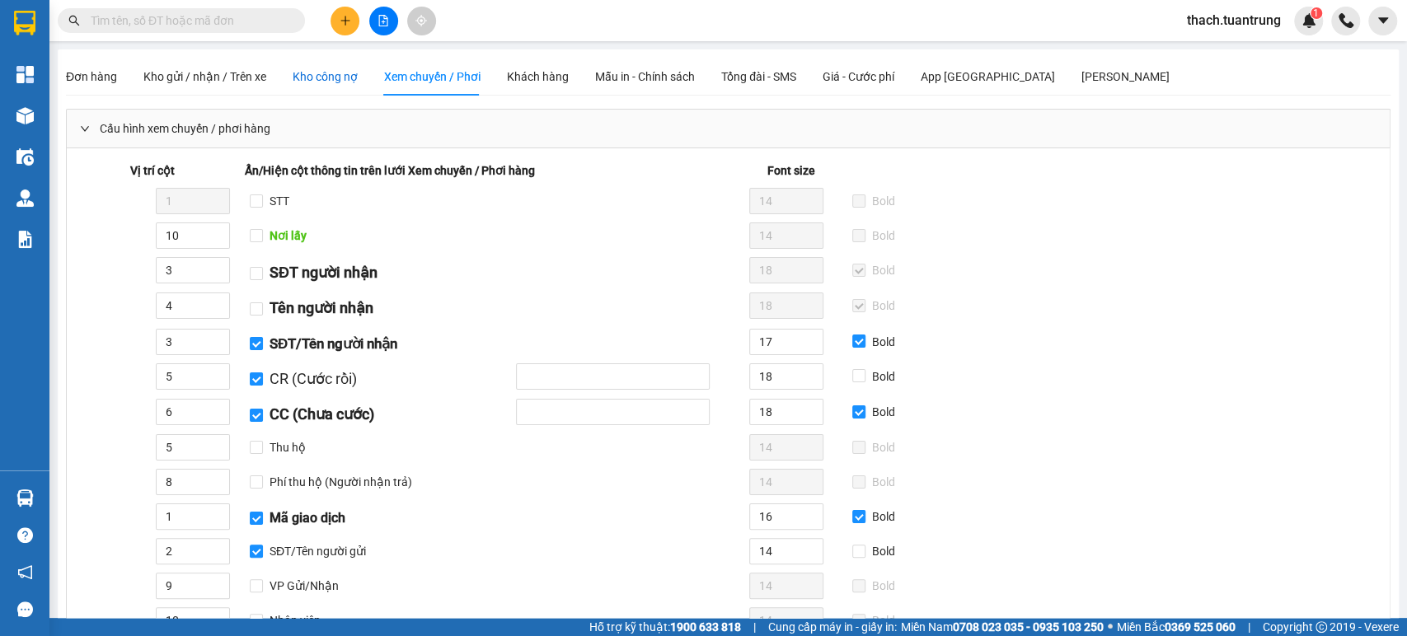
click at [296, 72] on div "Kho công nợ" at bounding box center [325, 77] width 65 height 18
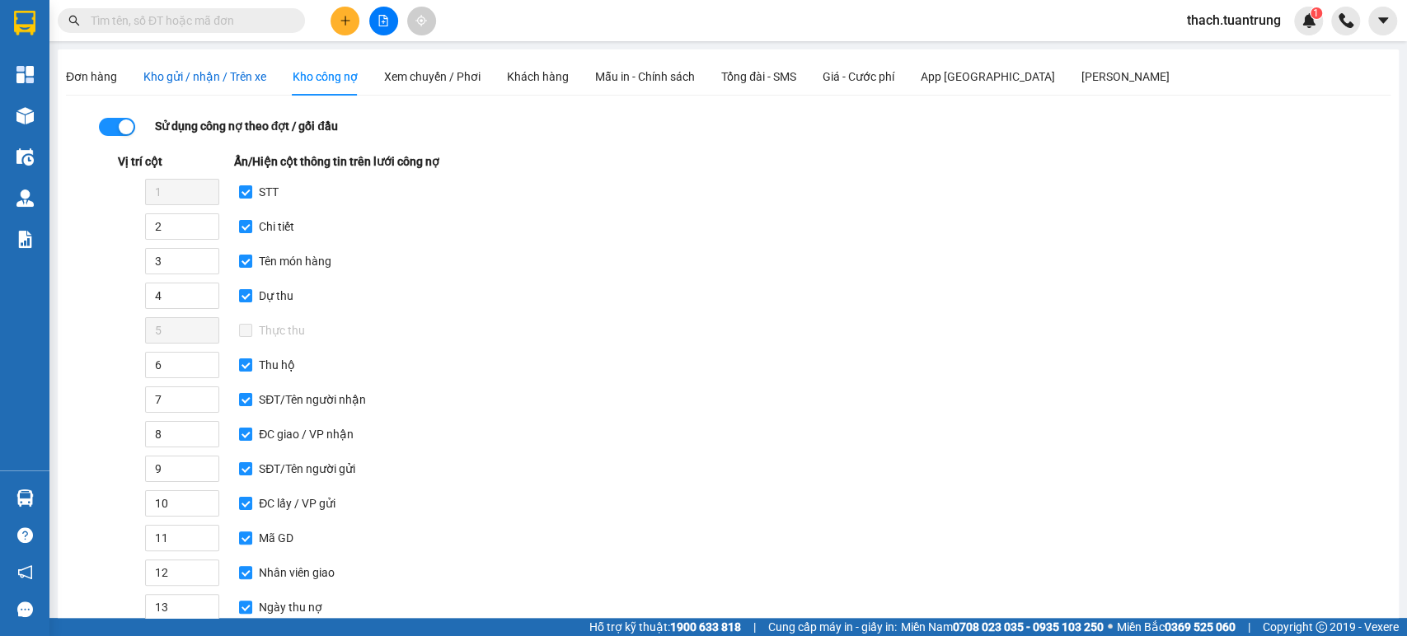
click at [216, 77] on span "Kho gửi / nhận / Trên xe" at bounding box center [204, 76] width 123 height 13
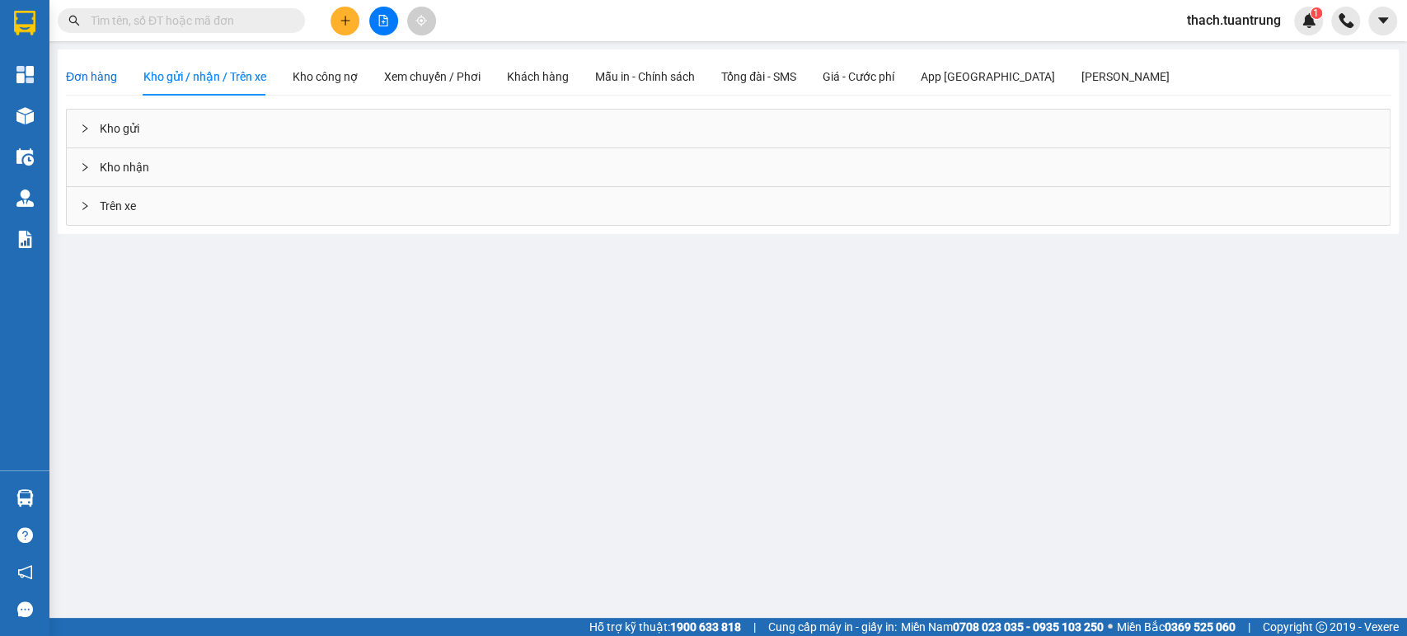
click at [89, 77] on span "Đơn hàng" at bounding box center [91, 76] width 51 height 13
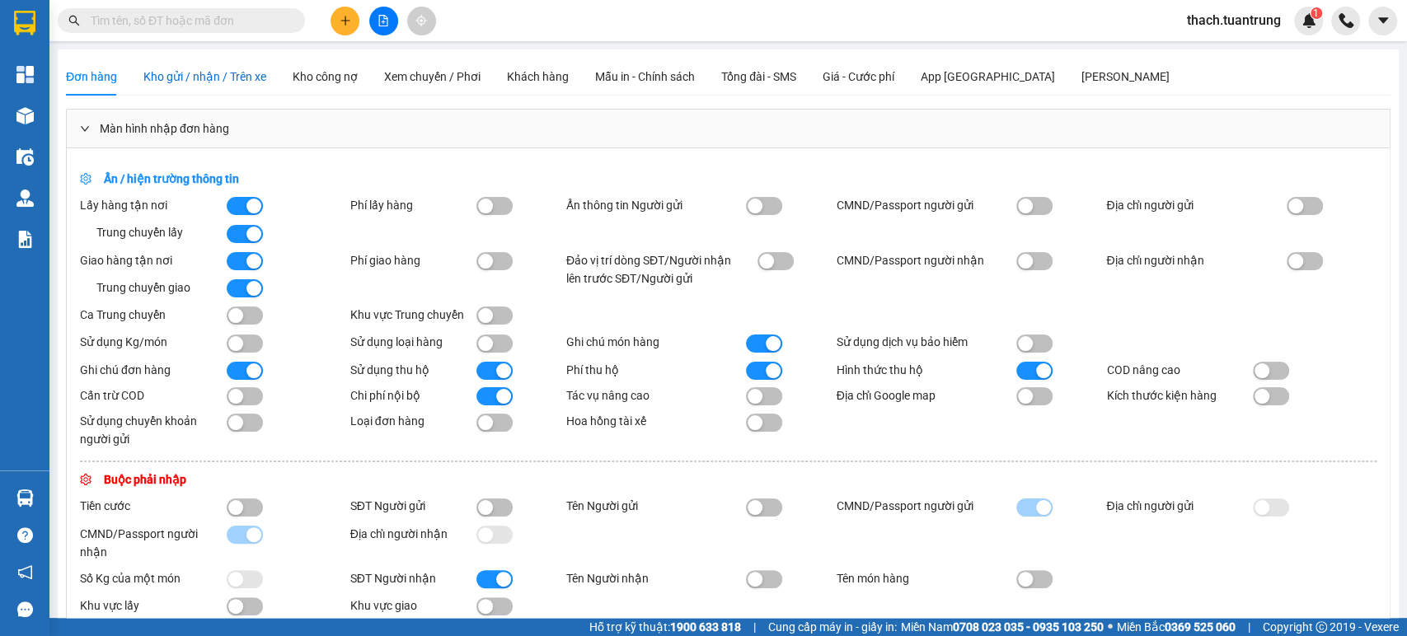
click at [208, 77] on span "Kho gửi / nhận / Trên xe" at bounding box center [204, 76] width 123 height 13
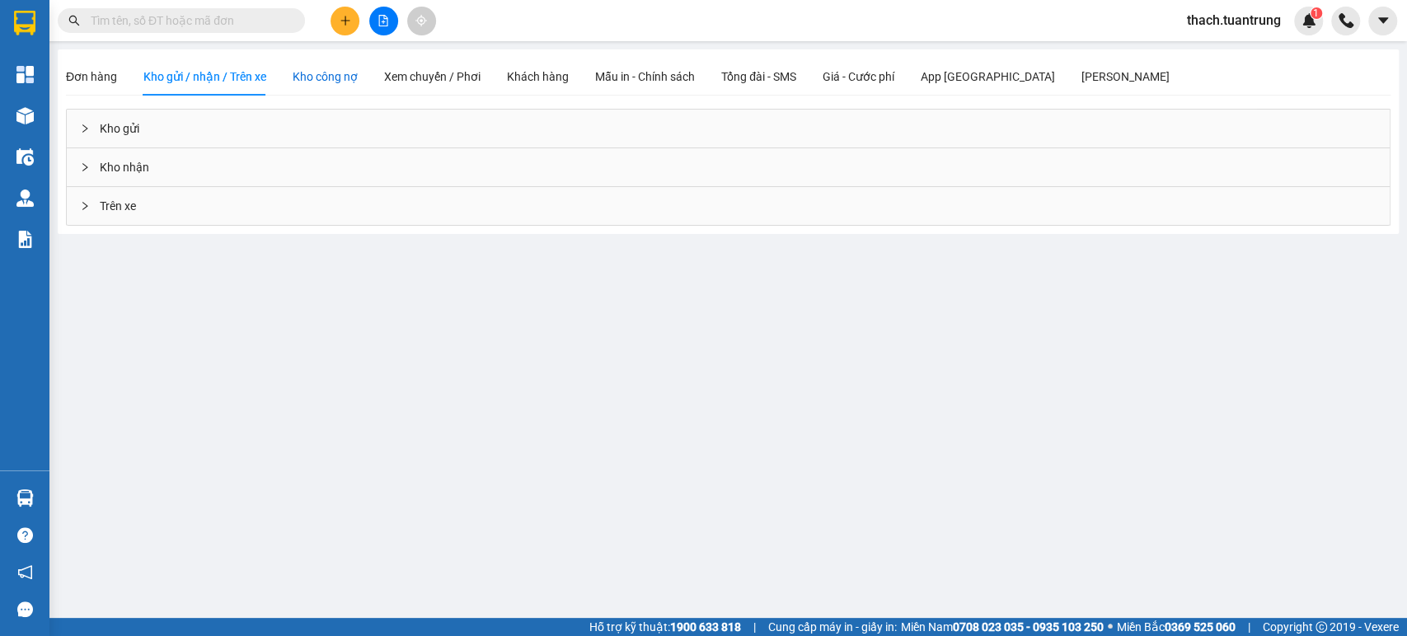
click at [354, 77] on div "Kho công nợ" at bounding box center [325, 77] width 65 height 18
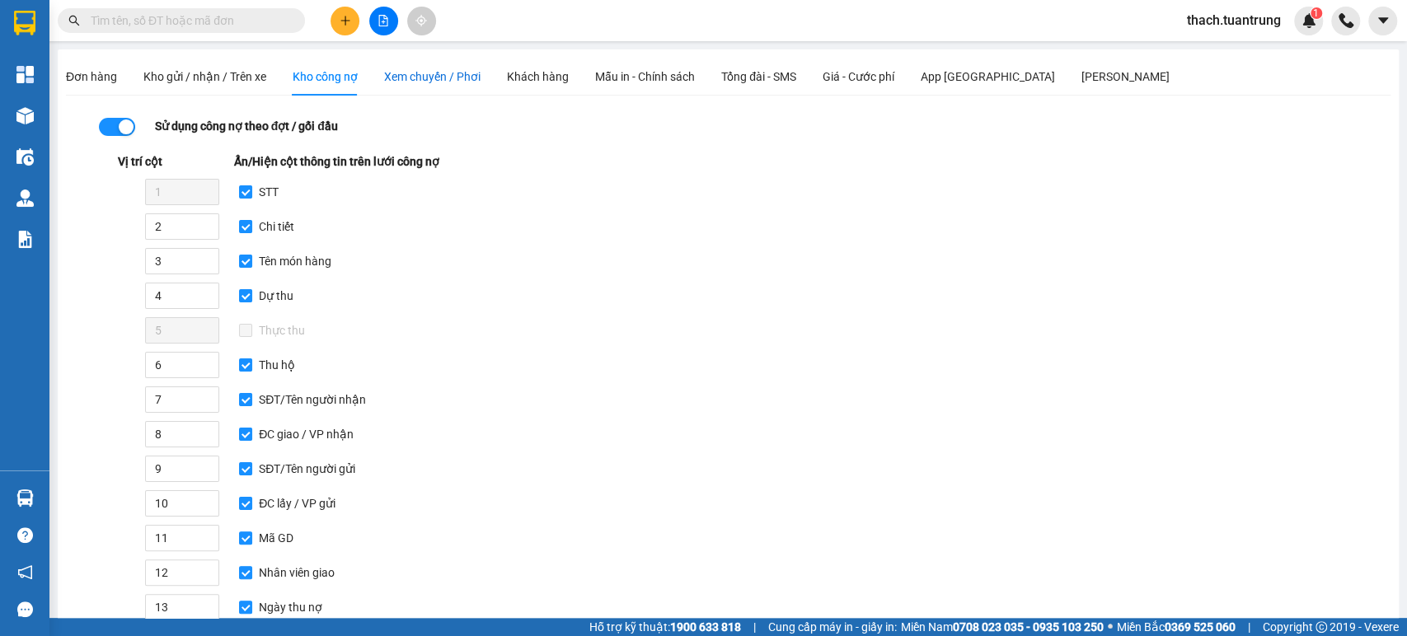
click at [421, 77] on span "Xem chuyến / Phơi" at bounding box center [432, 76] width 96 height 13
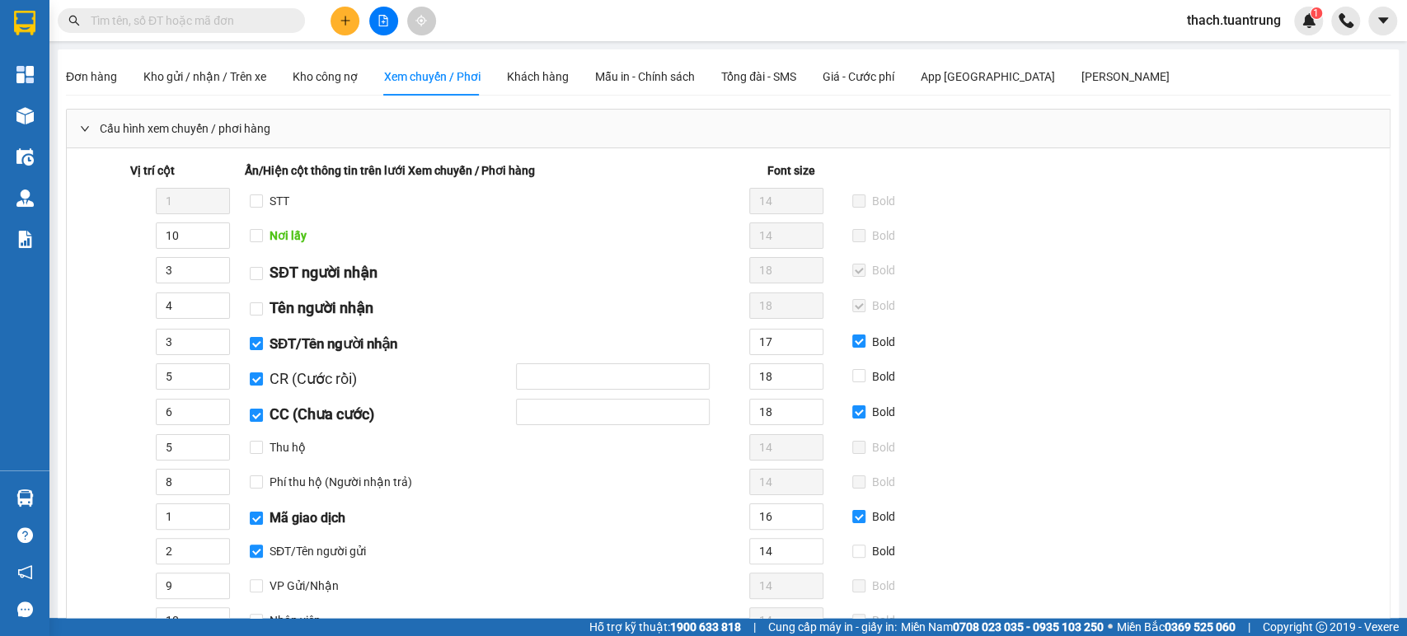
click at [567, 77] on div "Đơn hàng Kho gửi / nhận / Trên xe Kho công nợ Xem chuyến / Phơi Khách hàng Mẫu …" at bounding box center [618, 77] width 1104 height 38
drag, startPoint x: 629, startPoint y: 77, endPoint x: 574, endPoint y: 82, distance: 55.5
click at [630, 77] on span "Mẫu in - Chính sách" at bounding box center [645, 76] width 100 height 13
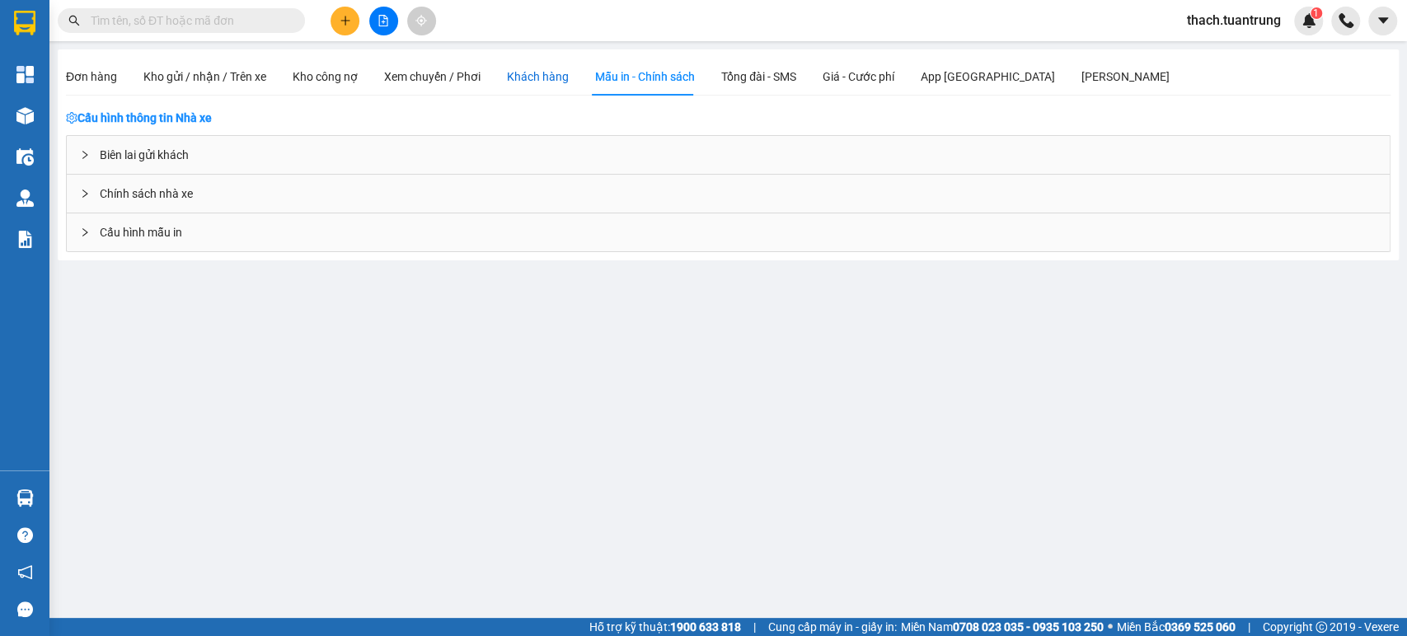
click at [515, 82] on div "Khách hàng" at bounding box center [538, 77] width 62 height 18
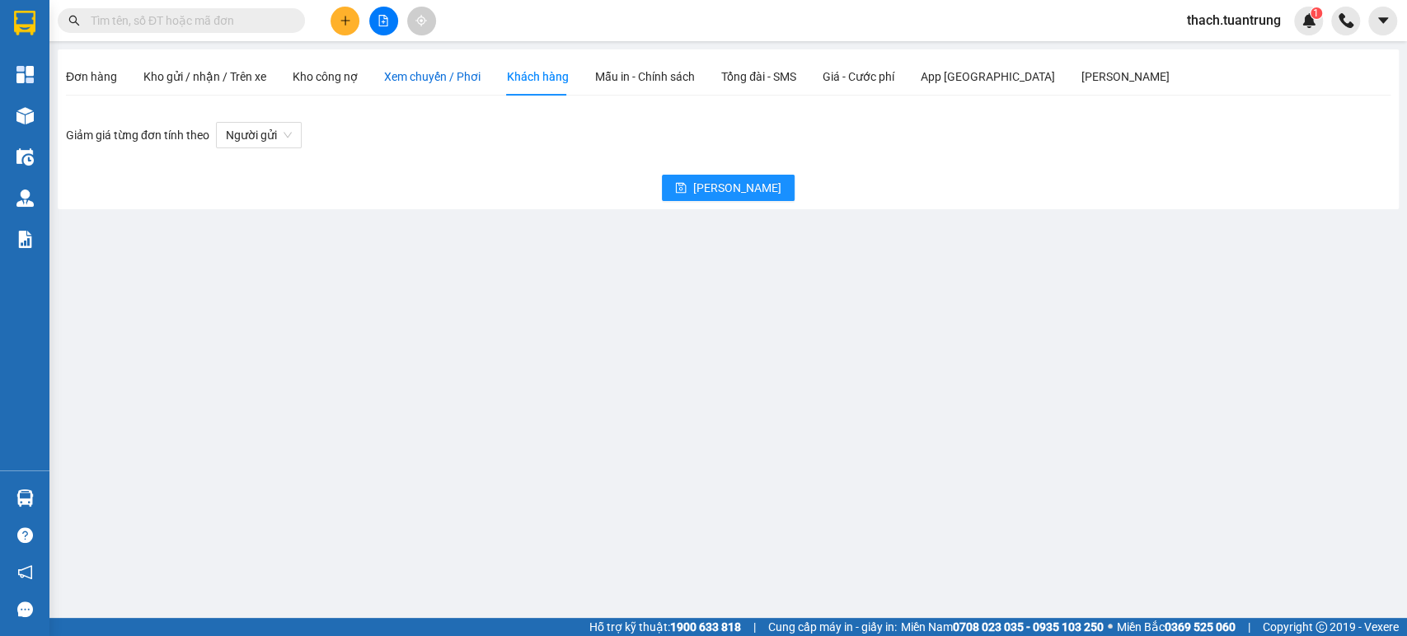
drag, startPoint x: 435, startPoint y: 82, endPoint x: 416, endPoint y: 82, distance: 19.0
click at [435, 82] on span "Xem chuyến / Phơi" at bounding box center [432, 76] width 96 height 13
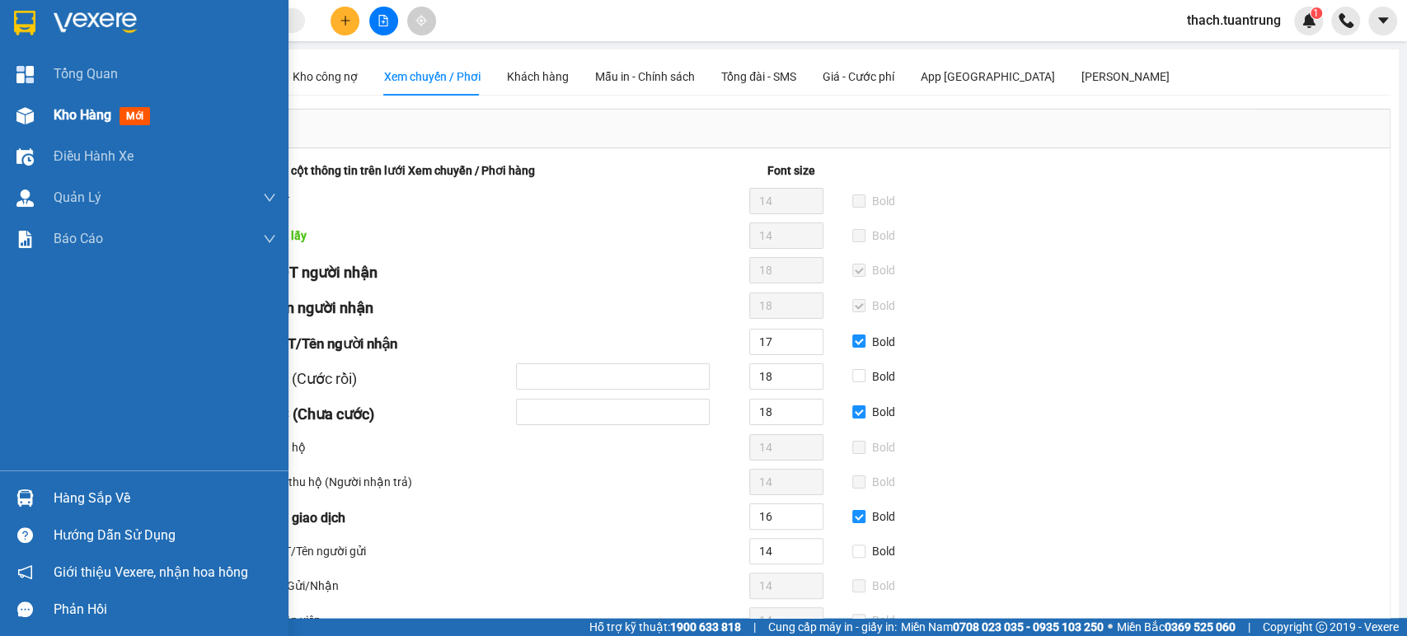
drag, startPoint x: 39, startPoint y: 110, endPoint x: 183, endPoint y: 189, distance: 164.2
click at [39, 111] on div at bounding box center [25, 115] width 29 height 29
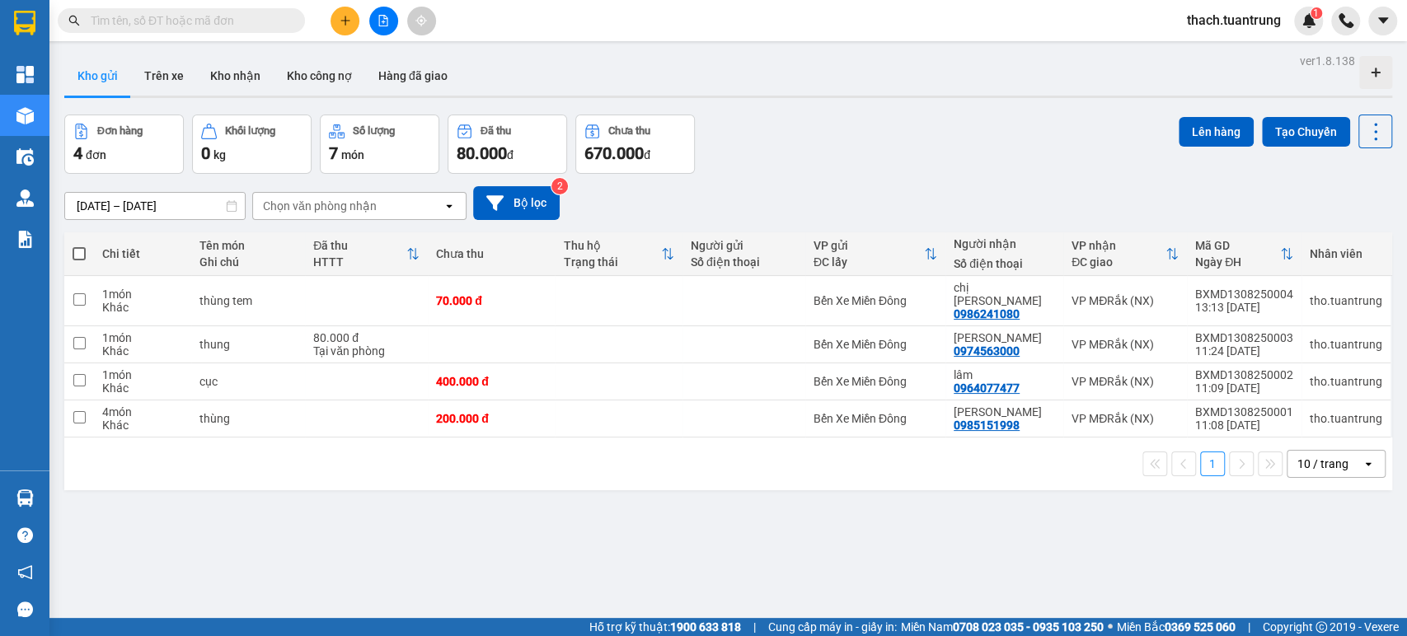
drag, startPoint x: 308, startPoint y: 202, endPoint x: 318, endPoint y: 207, distance: 11.1
click at [310, 201] on div "Chọn văn phòng nhận" at bounding box center [320, 206] width 114 height 16
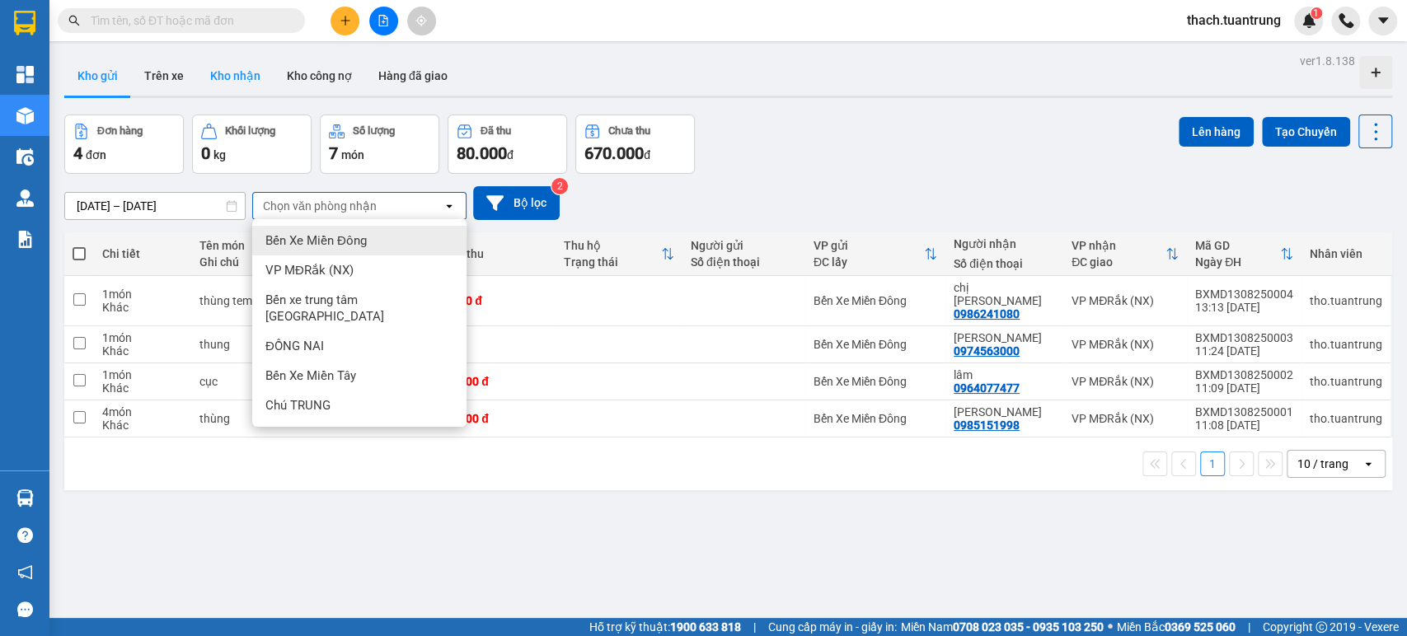
click at [233, 78] on button "Kho nhận" at bounding box center [235, 76] width 77 height 40
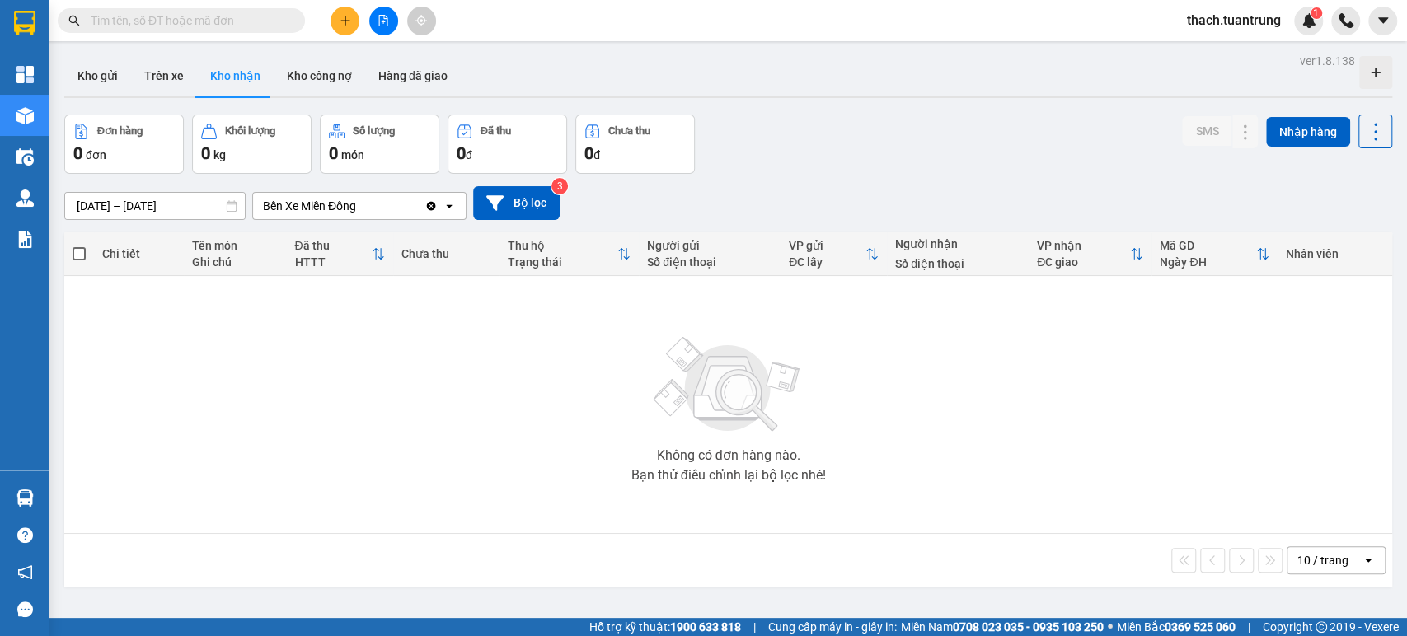
click at [429, 204] on icon "Clear value" at bounding box center [431, 205] width 9 height 9
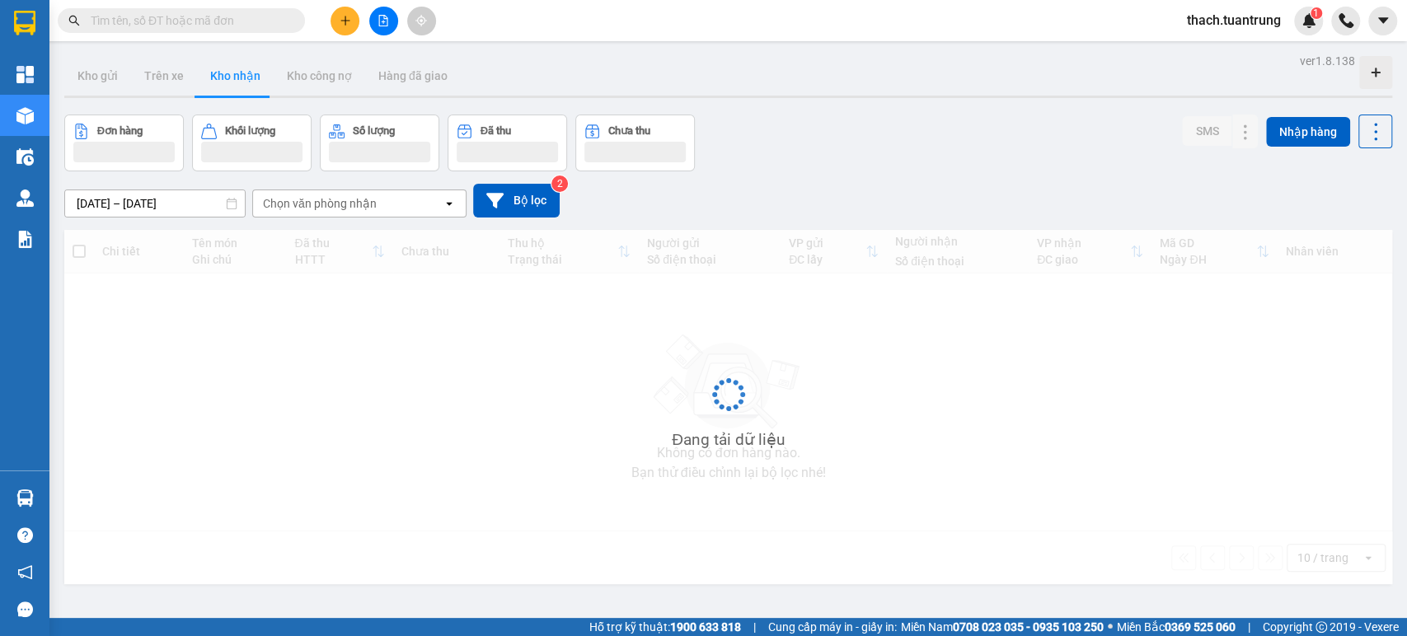
click at [340, 204] on div "Chọn văn phòng nhận" at bounding box center [320, 203] width 114 height 16
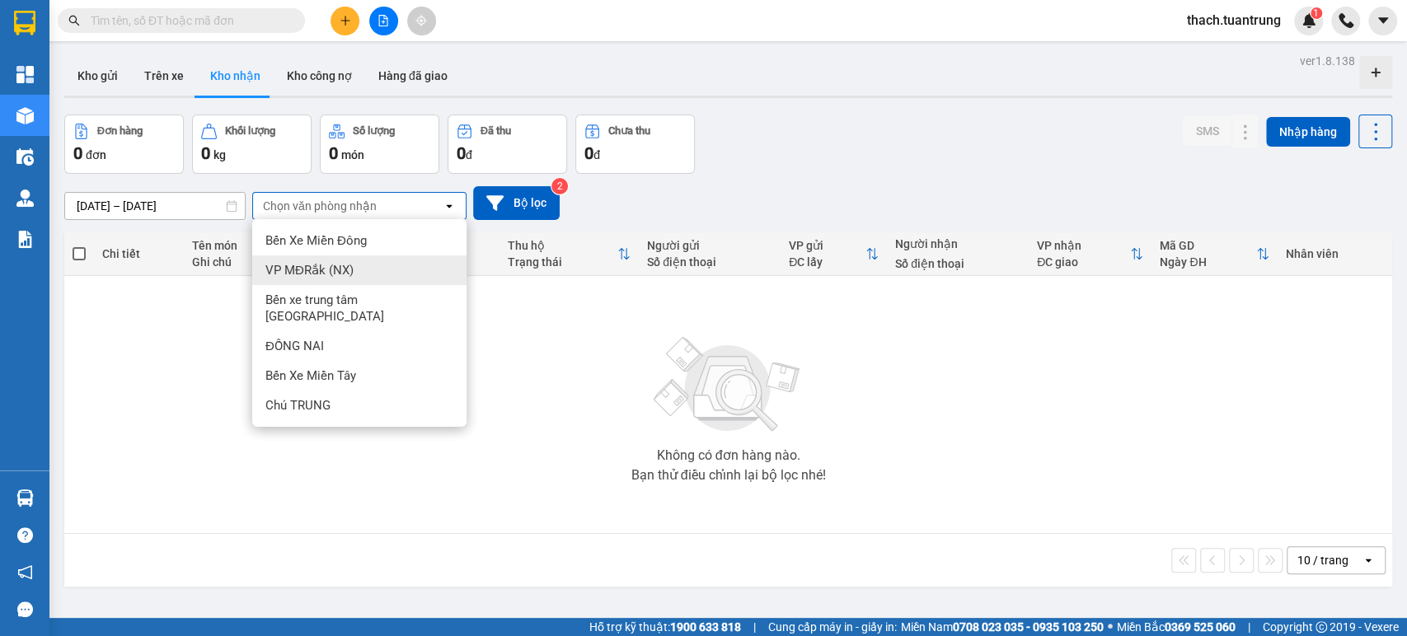
click at [344, 270] on span "VP MĐRắk (NX)" at bounding box center [309, 270] width 88 height 16
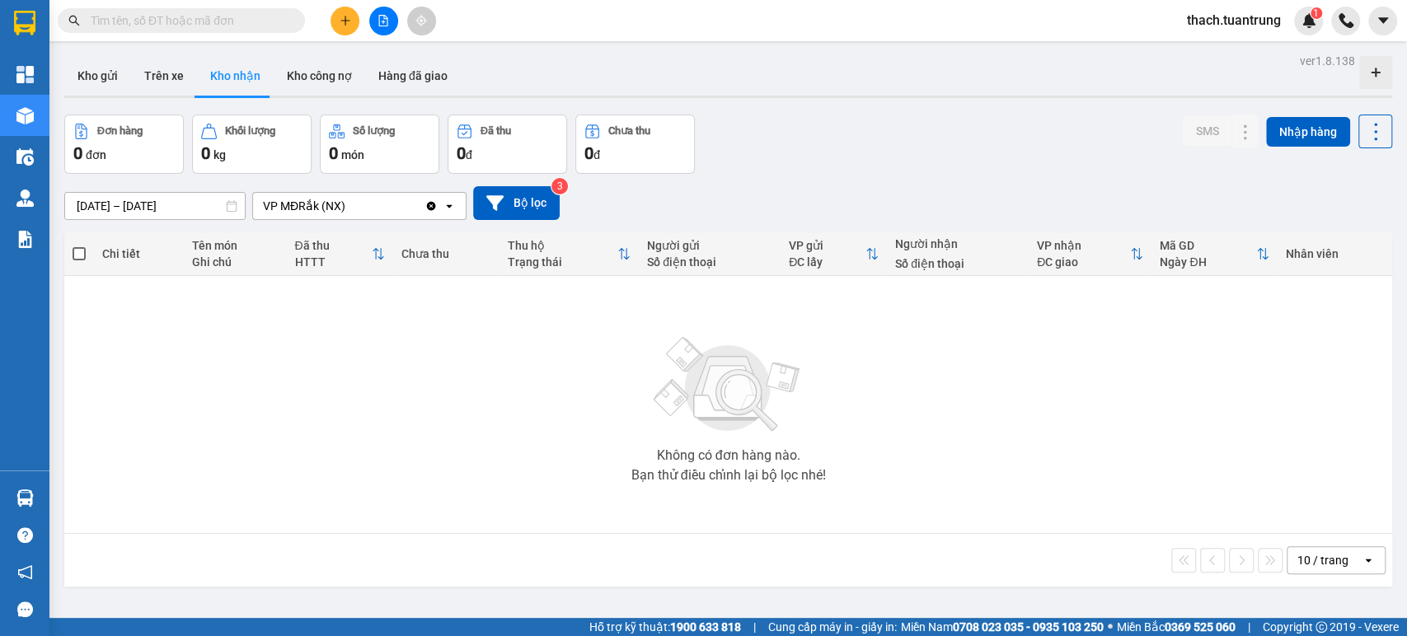
click at [406, 205] on div "VP MĐRắk (NX)" at bounding box center [338, 206] width 171 height 26
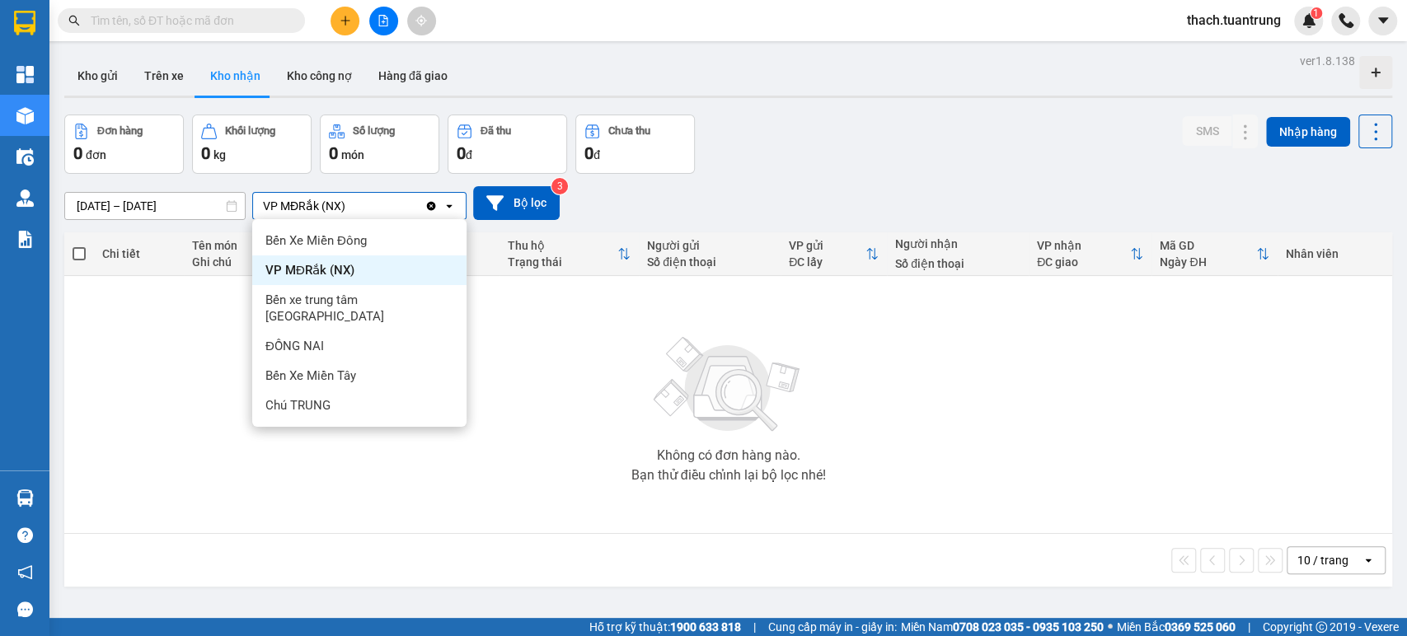
click at [429, 205] on icon "Clear value" at bounding box center [431, 205] width 9 height 9
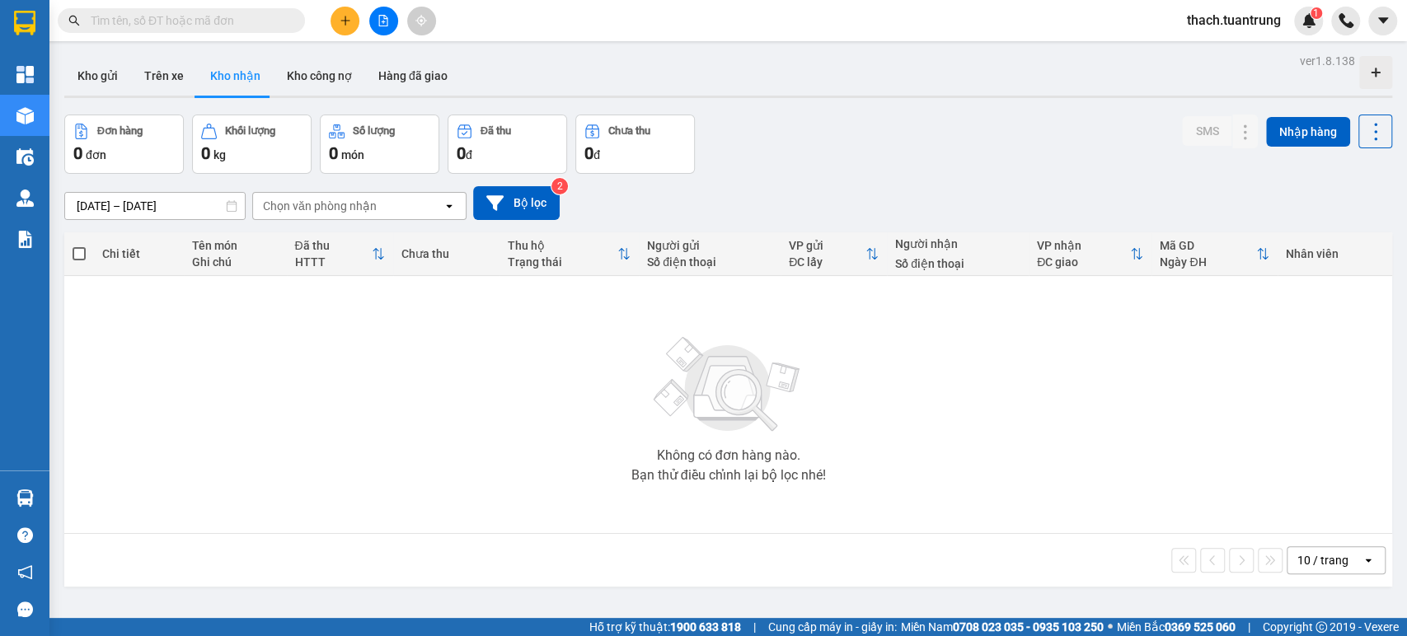
click at [402, 208] on div "Chọn văn phòng nhận" at bounding box center [348, 206] width 190 height 26
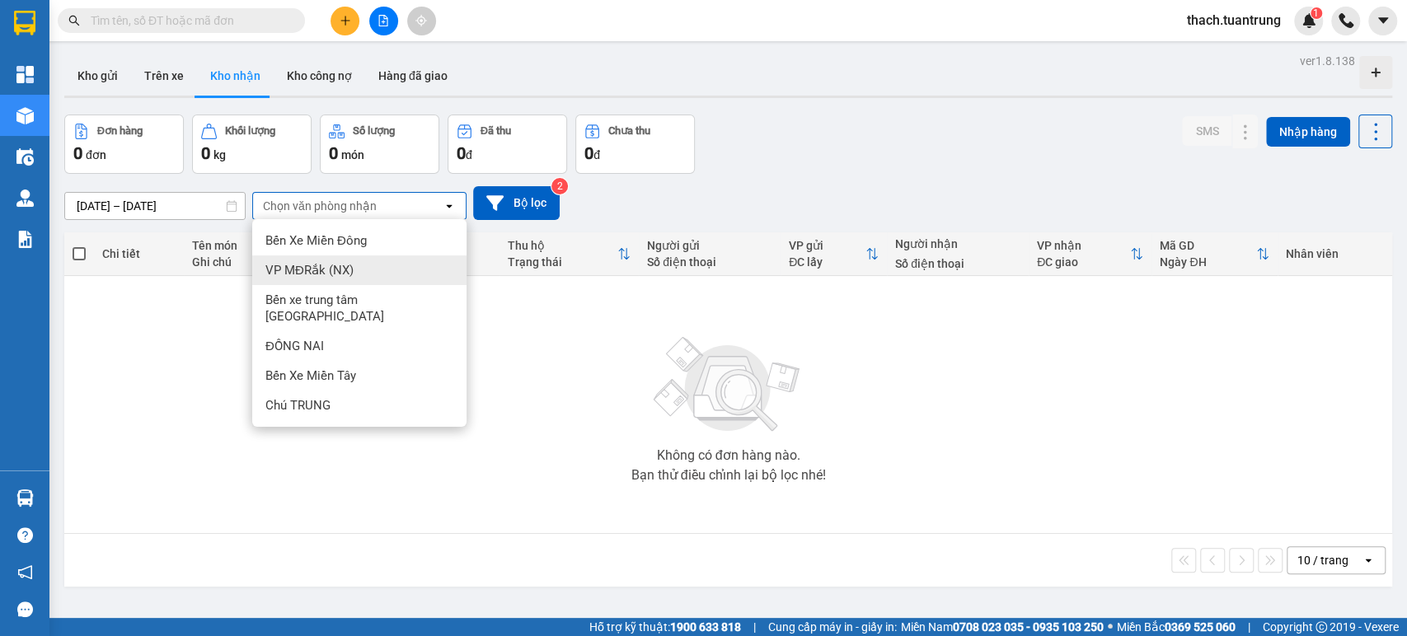
click at [342, 277] on span "VP MĐRắk (NX)" at bounding box center [309, 270] width 88 height 16
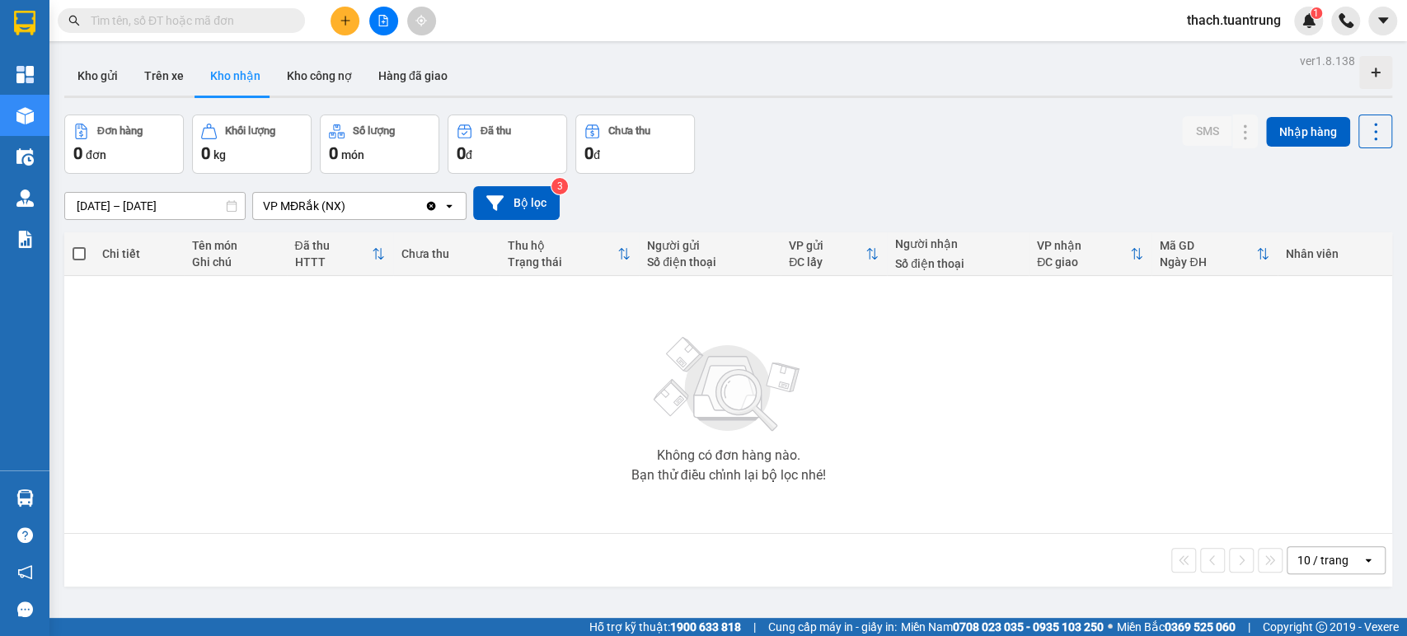
click at [167, 213] on div "ver 1.8.138 Kho gửi Trên xe Kho nhận Kho công nợ Hàng đã giao Đơn hàng 0 đơn Kh…" at bounding box center [728, 367] width 1341 height 636
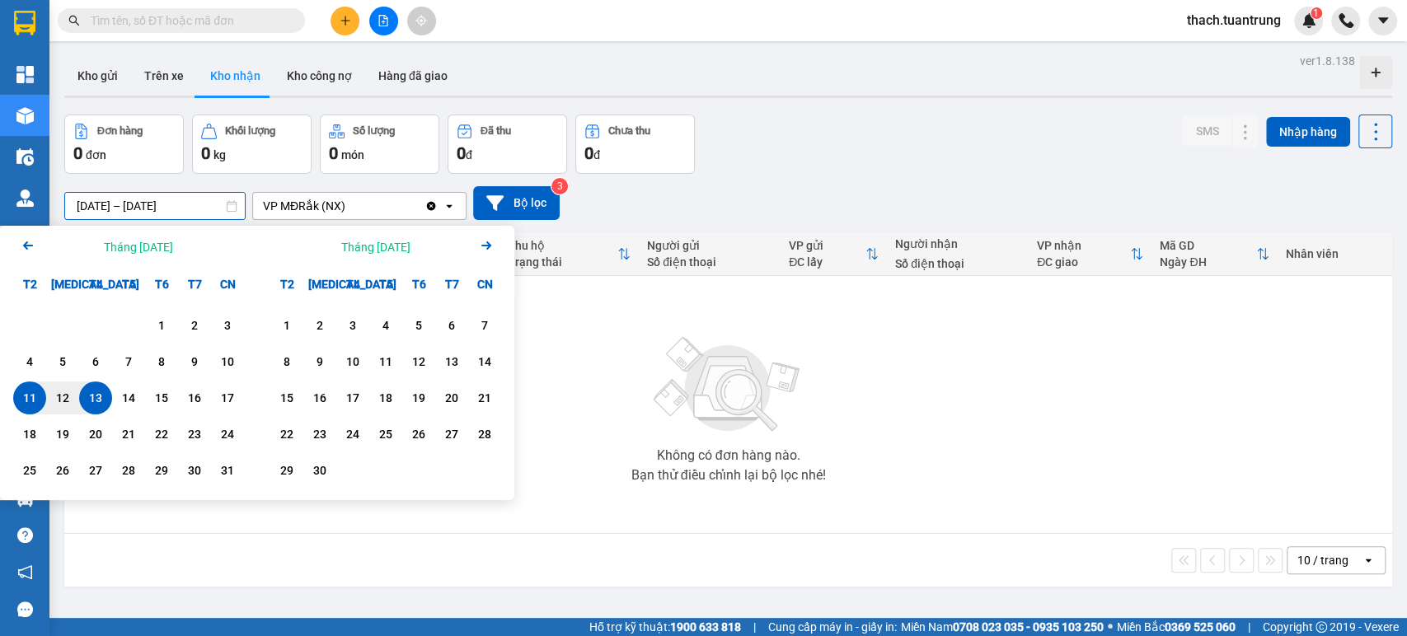
click at [97, 392] on div "13" at bounding box center [95, 398] width 23 height 20
click at [96, 393] on div "13" at bounding box center [95, 398] width 23 height 20
type input "[DATE] – [DATE]"
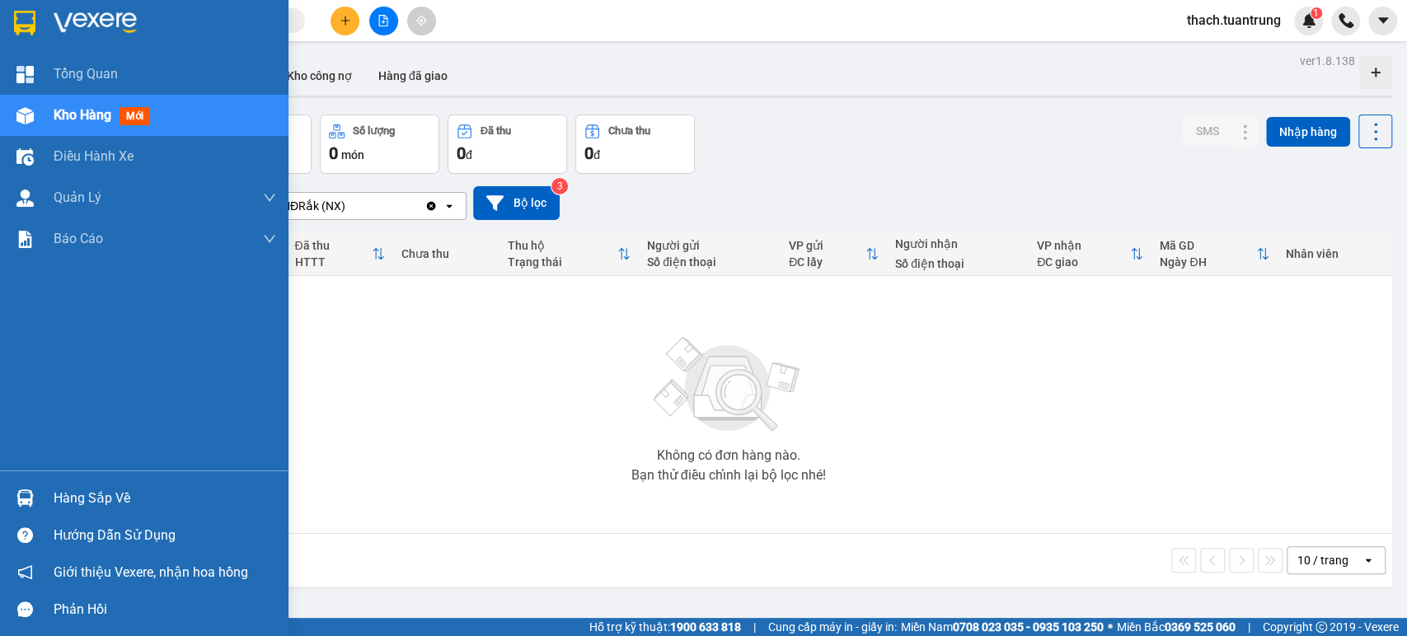
click at [60, 499] on div "Hàng sắp về" at bounding box center [165, 498] width 223 height 25
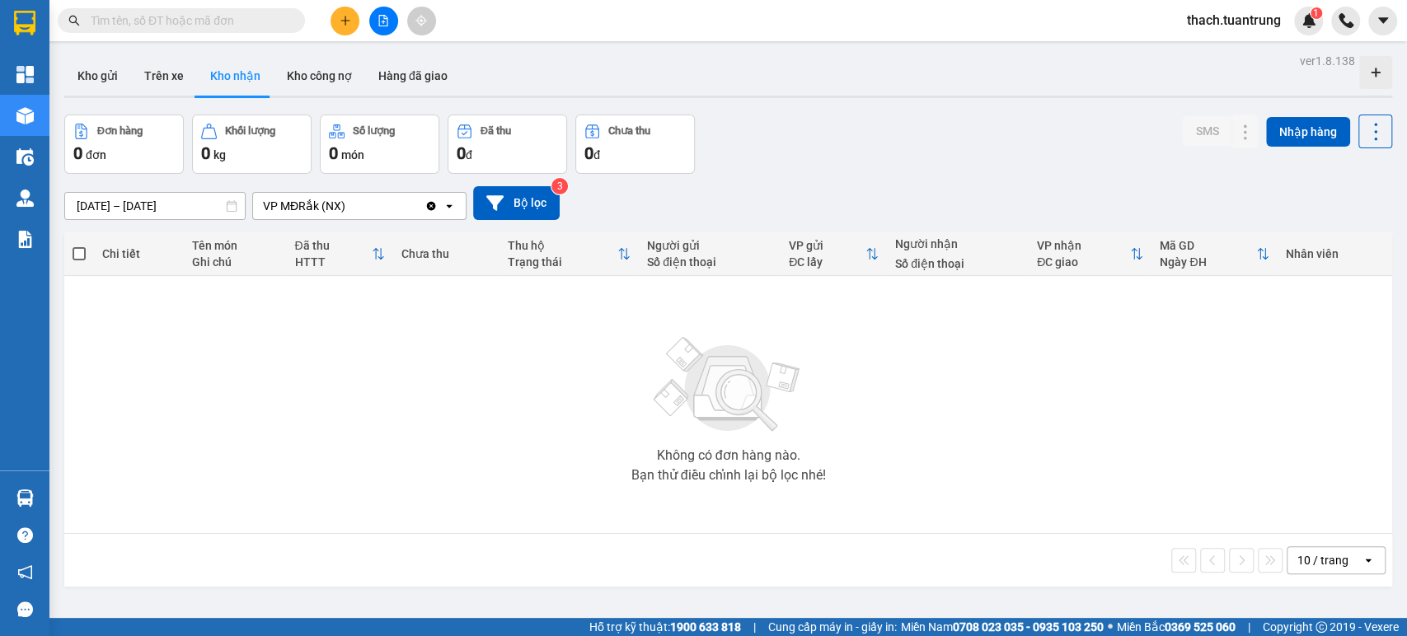
click at [850, 403] on section "Kết quả tìm kiếm ( 0 ) Bộ lọc No Data thach.tuantrung 1 Tổng Quan Kho hàng mới …" at bounding box center [703, 318] width 1407 height 636
click at [1378, 17] on icon "caret-down" at bounding box center [1383, 20] width 15 height 15
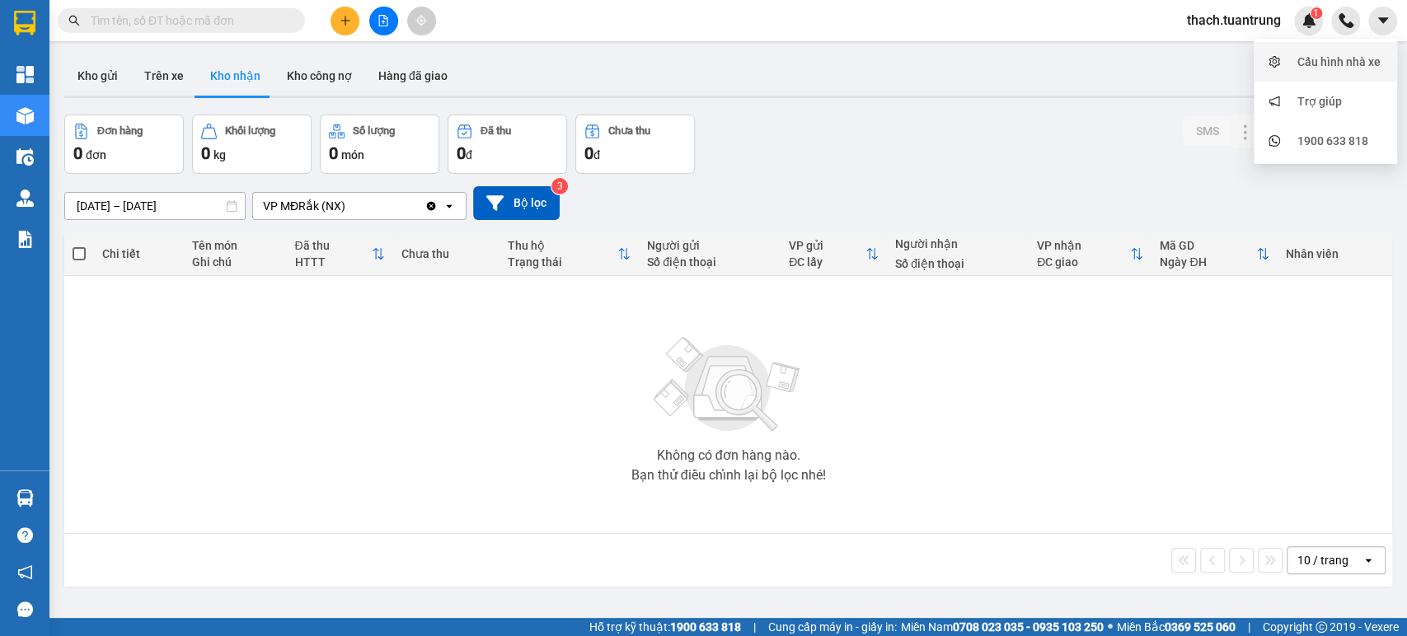
click at [1307, 63] on div "Cấu hình nhà xe" at bounding box center [1339, 62] width 83 height 18
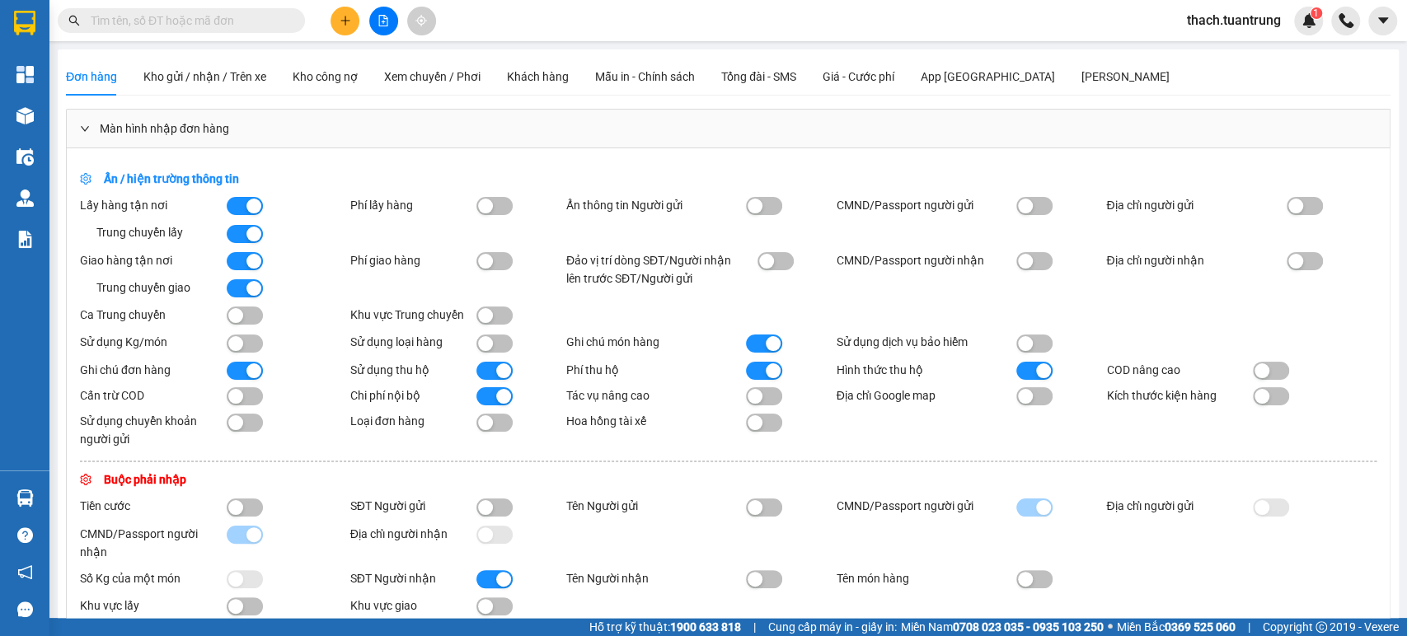
click at [376, 81] on div "Đơn hàng Kho gửi / nhận / Trên xe Kho công nợ Xem chuyến / Phơi Khách hàng Mẫu …" at bounding box center [618, 77] width 1104 height 38
click at [406, 78] on span "Xem chuyến / Phơi" at bounding box center [432, 76] width 96 height 13
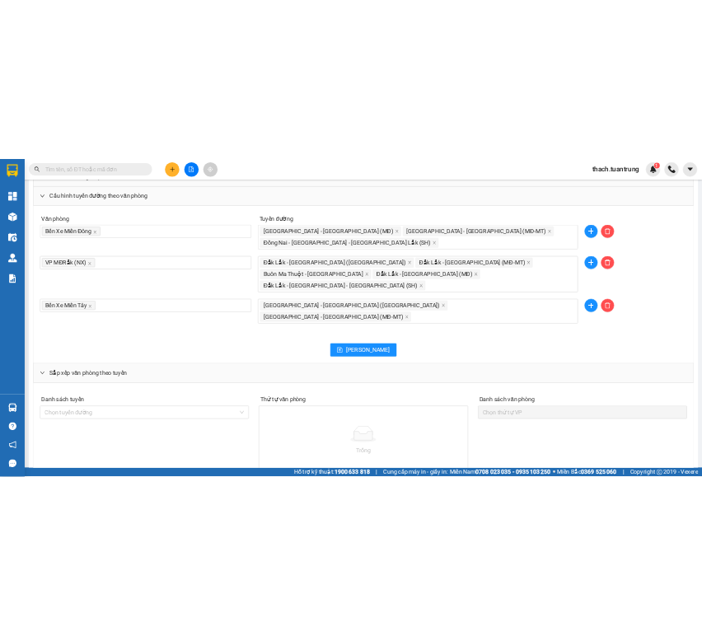
scroll to position [1426, 0]
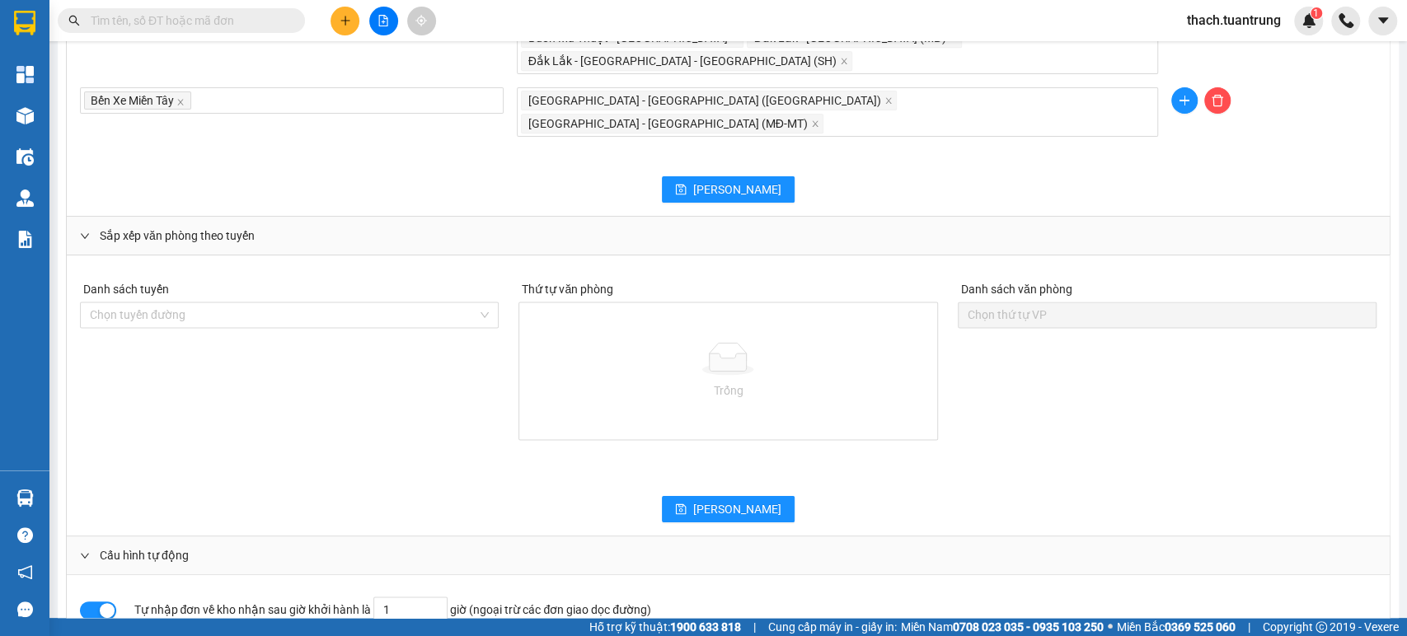
click at [457, 317] on div "Danh sách tuyến Chọn tuyến đường Thứ tự văn phòng Trống Danh sách văn phòng Chọ…" at bounding box center [728, 380] width 1317 height 206
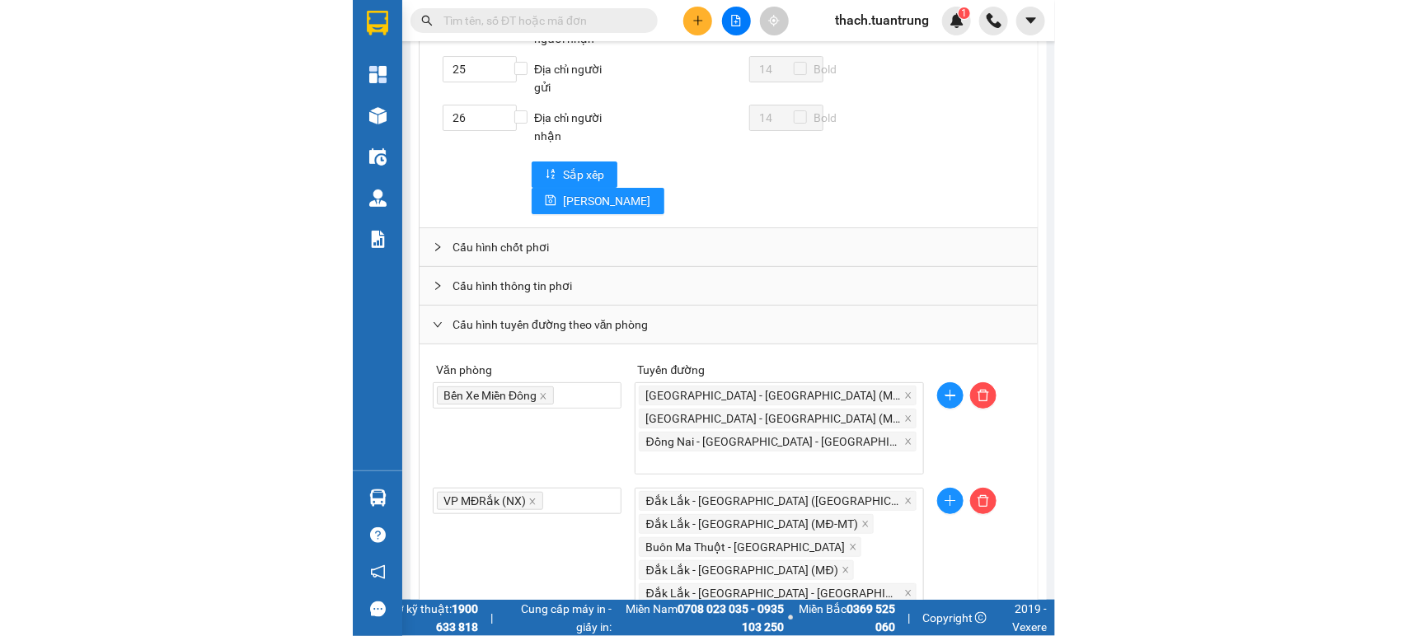
scroll to position [2018, 0]
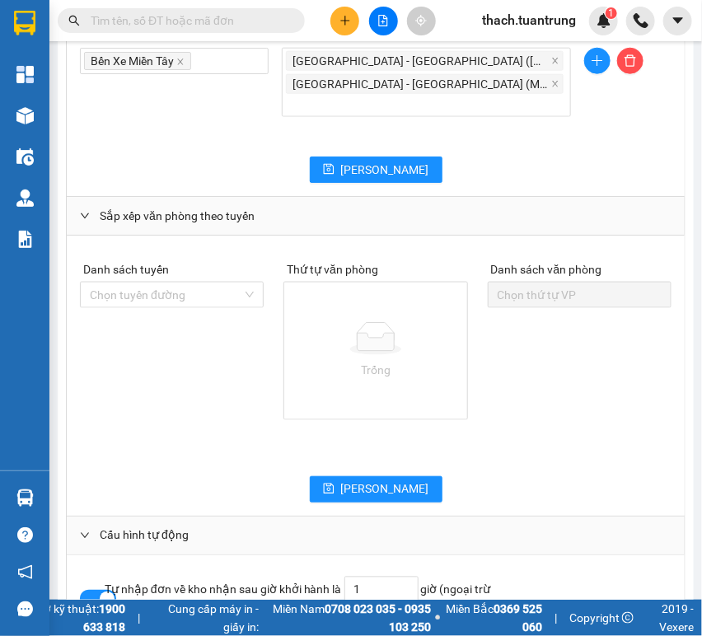
drag, startPoint x: 550, startPoint y: 106, endPoint x: 558, endPoint y: 97, distance: 11.7
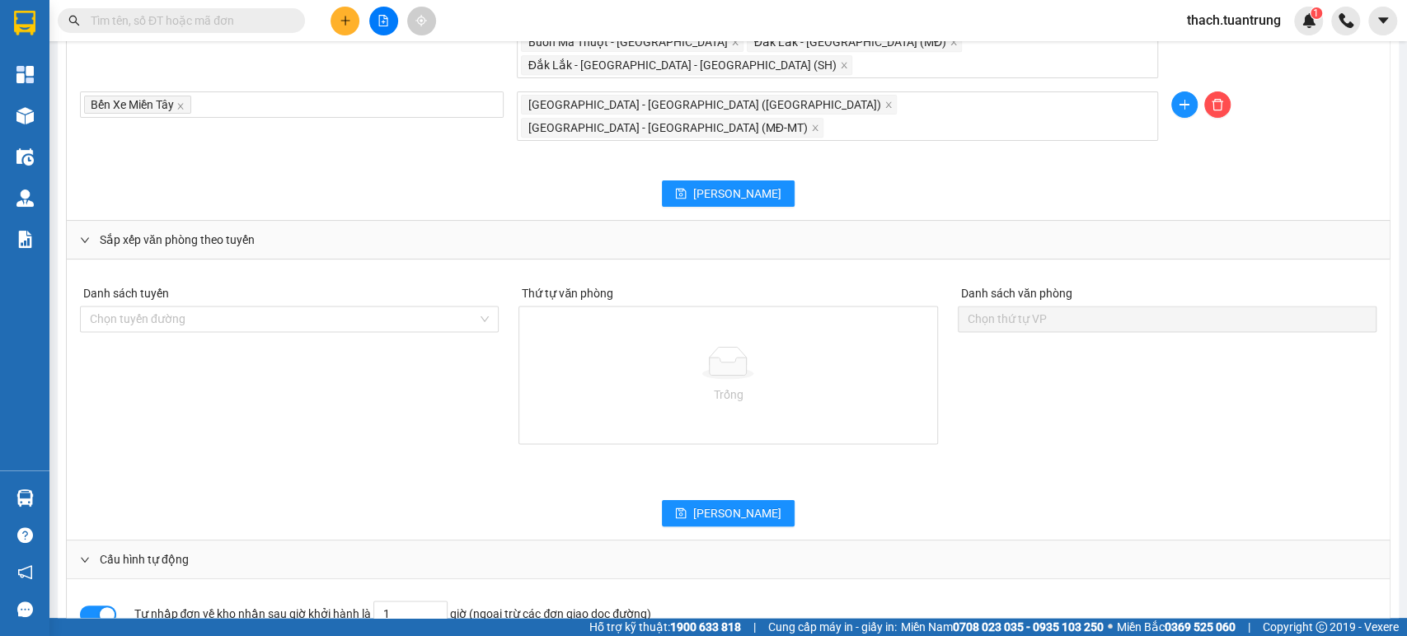
scroll to position [1426, 0]
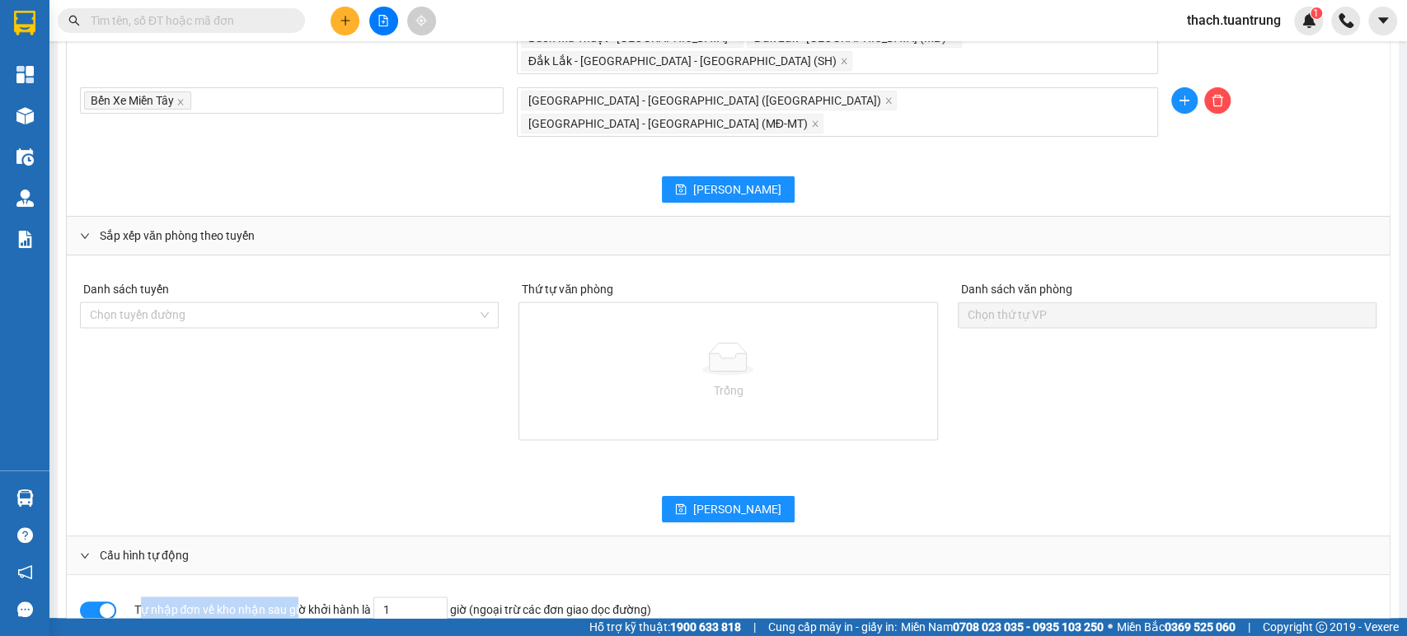
drag, startPoint x: 143, startPoint y: 539, endPoint x: 317, endPoint y: 550, distance: 175.1
click at [303, 597] on div "Tự nhập đơn về kho nhận sau giờ khởi hành là 1 giờ (ngoại trừ các đơn giao dọc …" at bounding box center [566, 610] width 865 height 26
click at [351, 575] on div "Tự nhập đơn về kho nhận sau giờ khởi hành là 1 giờ (ngoại trừ các đơn giao dọc …" at bounding box center [728, 625] width 1323 height 101
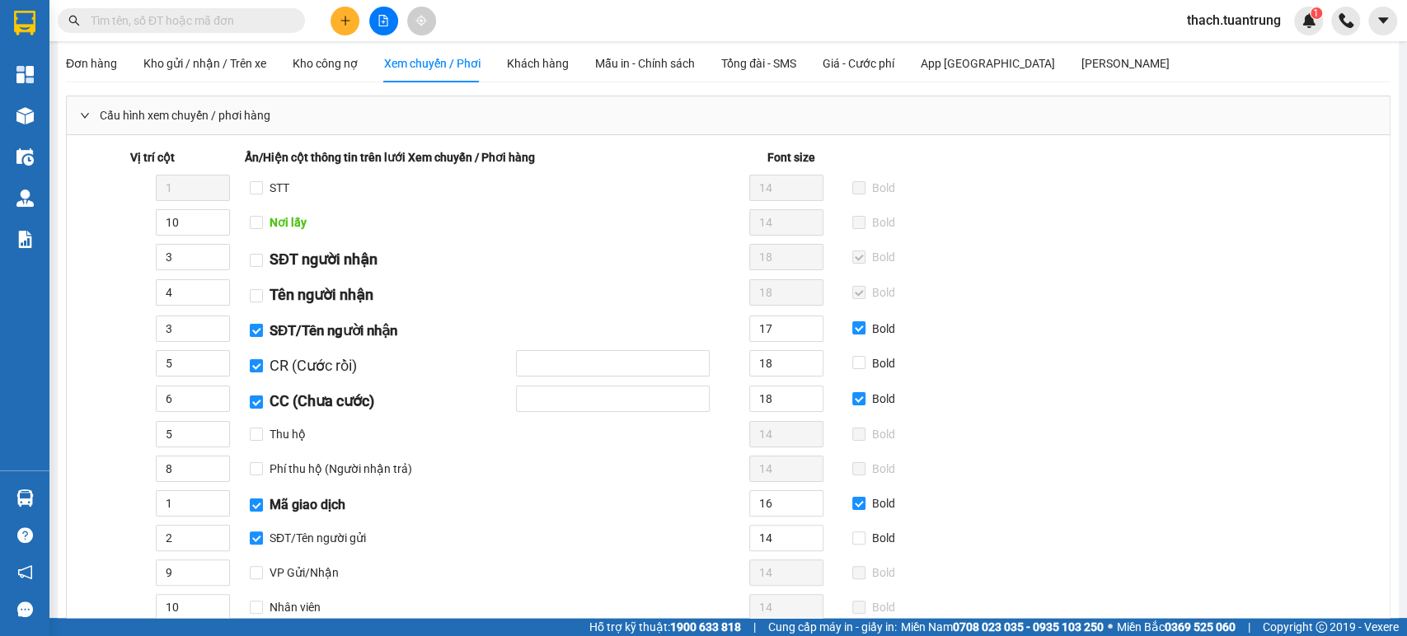
scroll to position [0, 0]
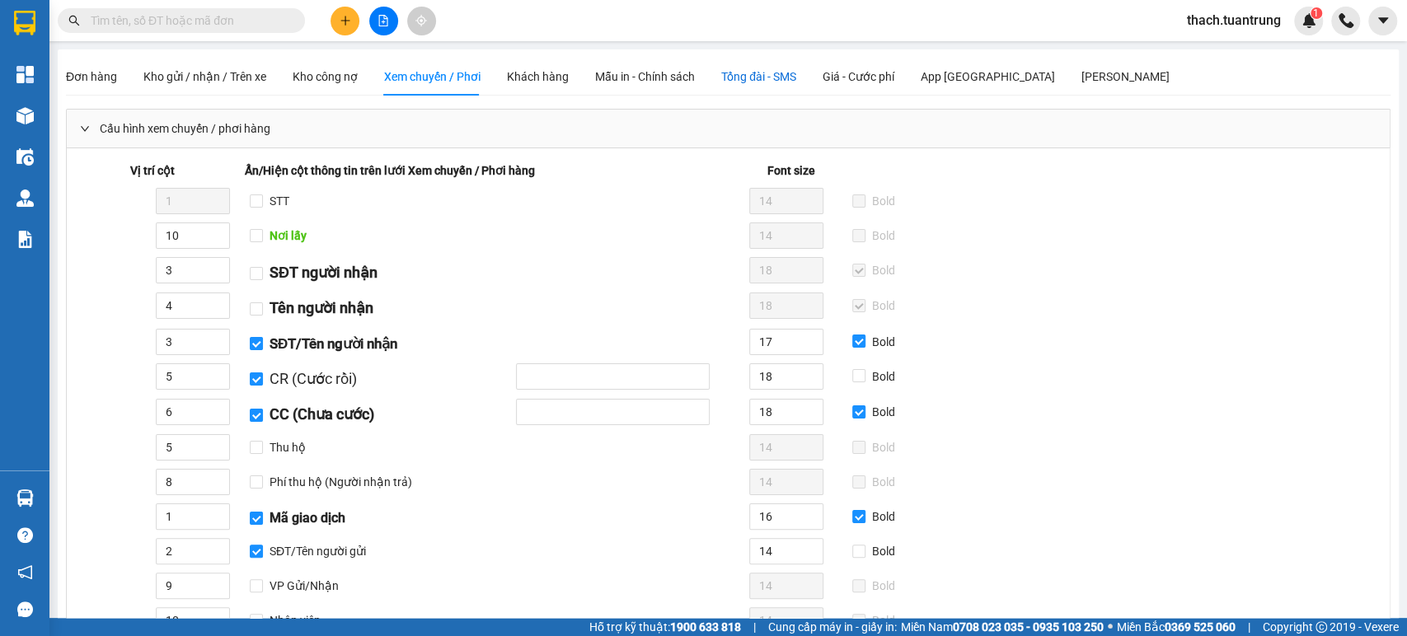
click at [753, 77] on span "Tổng đài - SMS" at bounding box center [758, 76] width 75 height 13
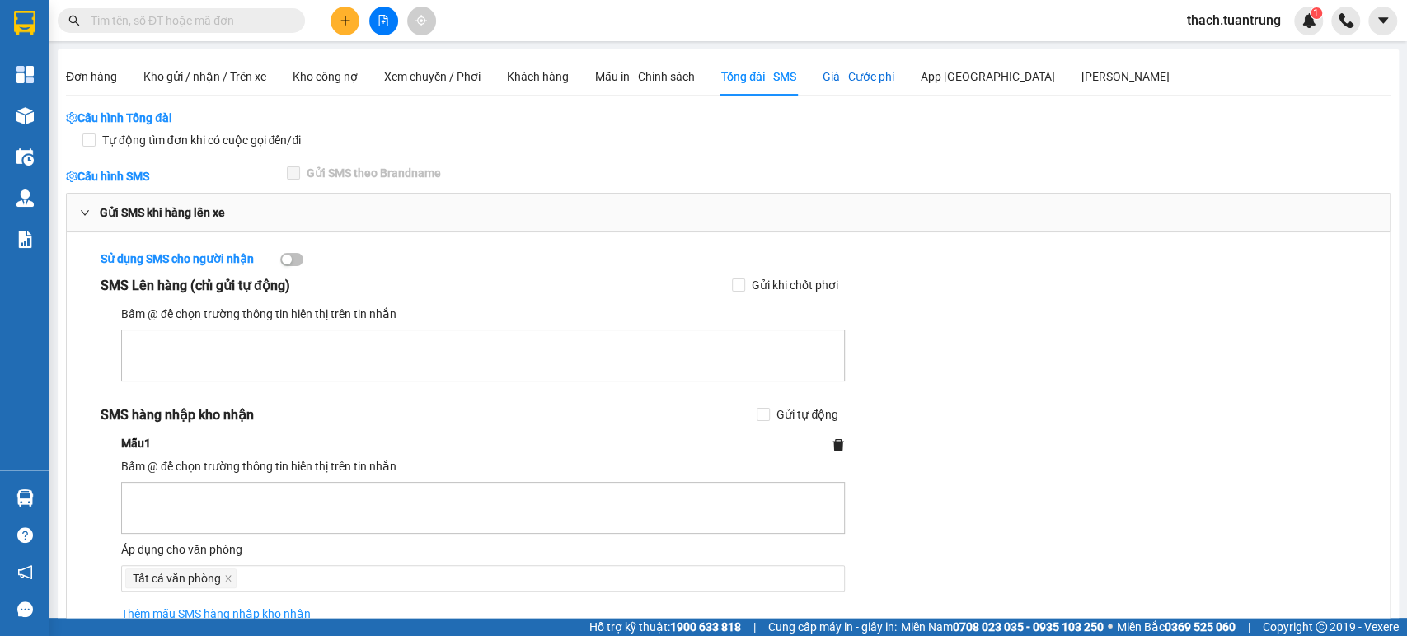
click at [858, 83] on span "Giá - Cước phí" at bounding box center [859, 76] width 72 height 13
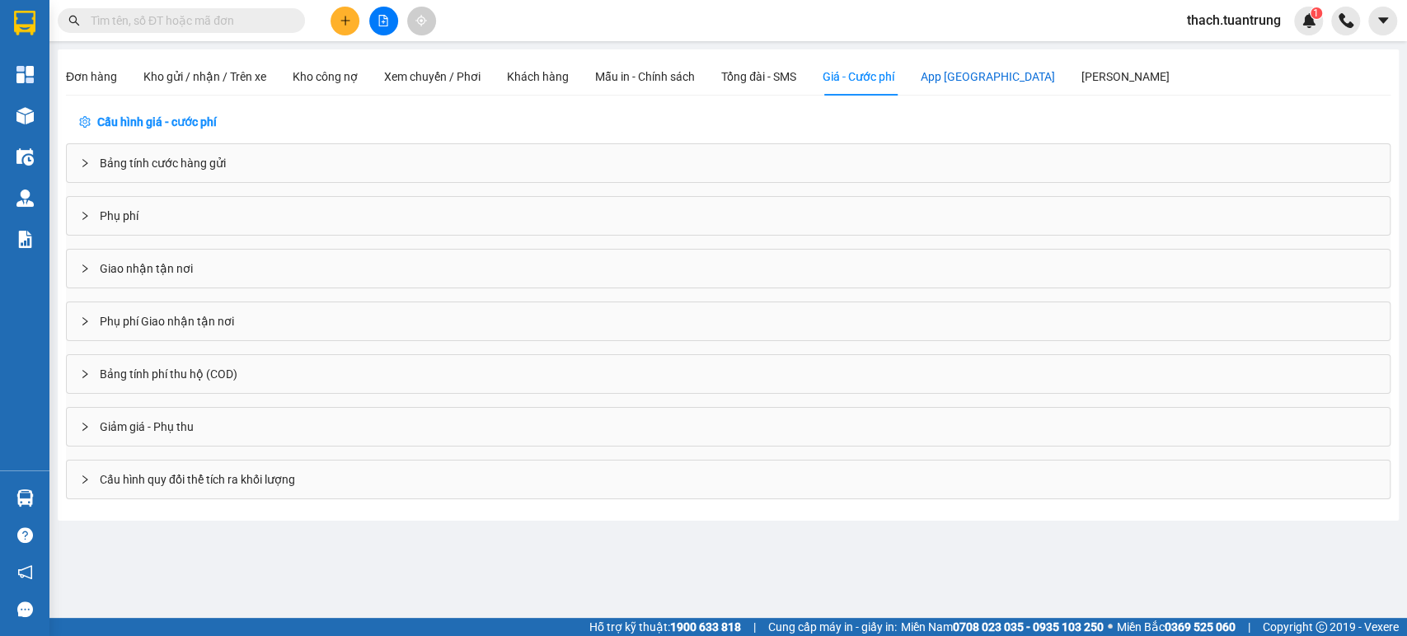
click at [952, 78] on div "App [GEOGRAPHIC_DATA]" at bounding box center [988, 77] width 134 height 18
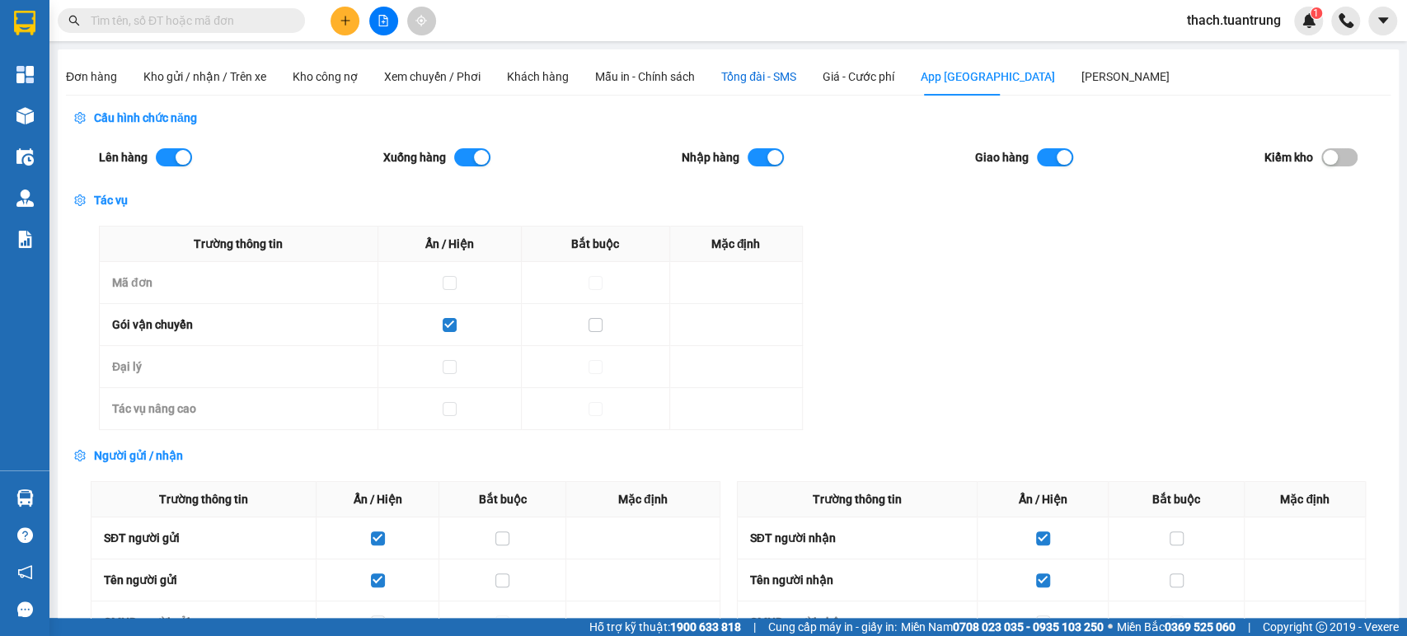
click at [744, 76] on span "Tổng đài - SMS" at bounding box center [758, 76] width 75 height 13
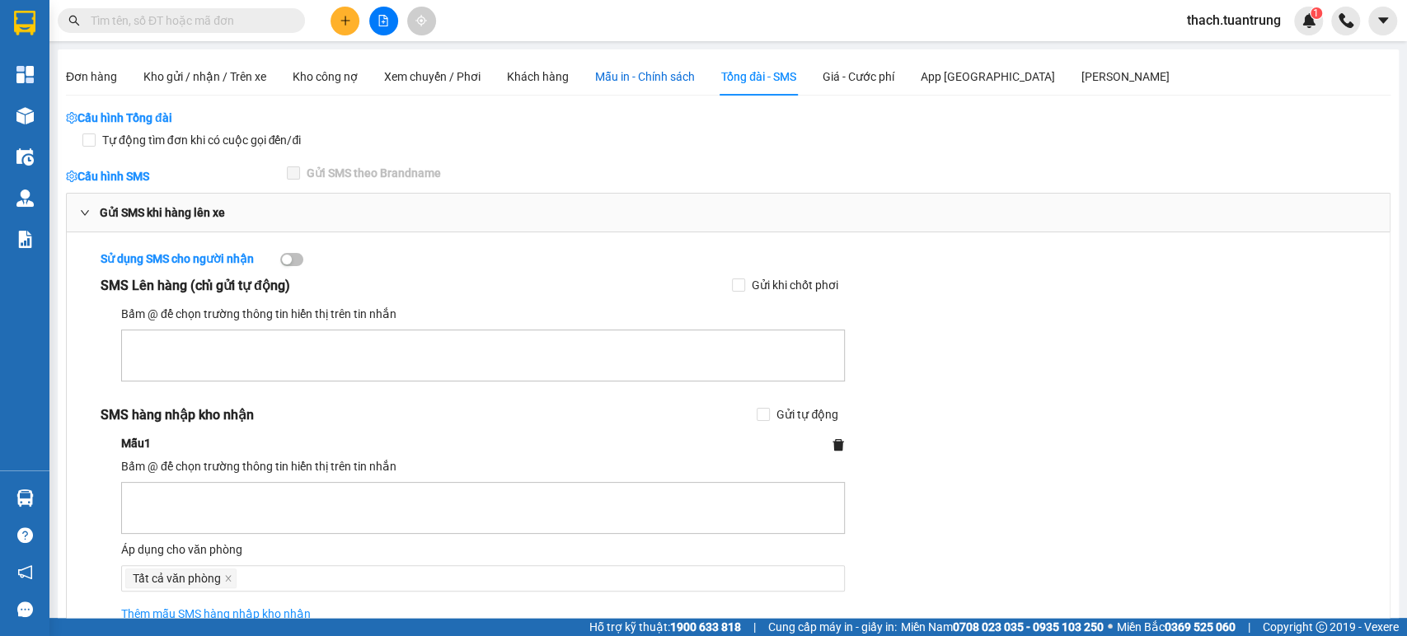
drag, startPoint x: 622, startPoint y: 80, endPoint x: 631, endPoint y: 107, distance: 28.4
click at [623, 79] on span "Mẫu in - Chính sách" at bounding box center [645, 76] width 100 height 13
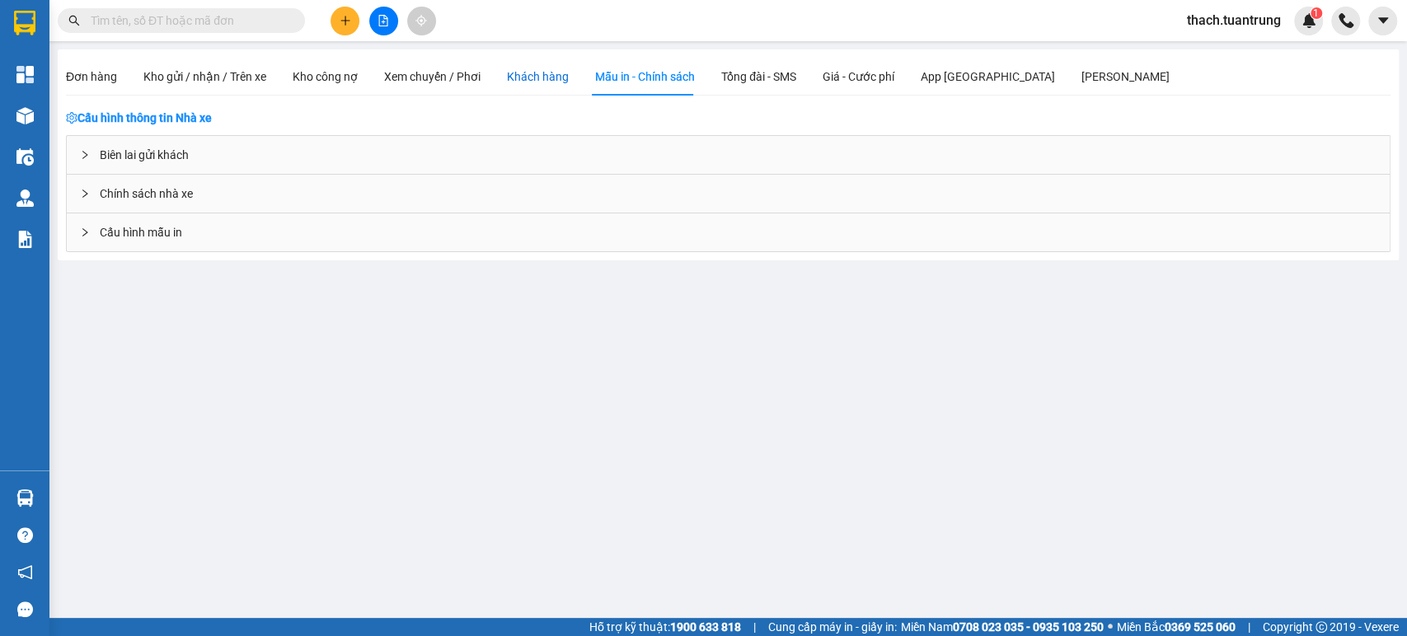
click at [535, 77] on div "Khách hàng" at bounding box center [538, 77] width 62 height 18
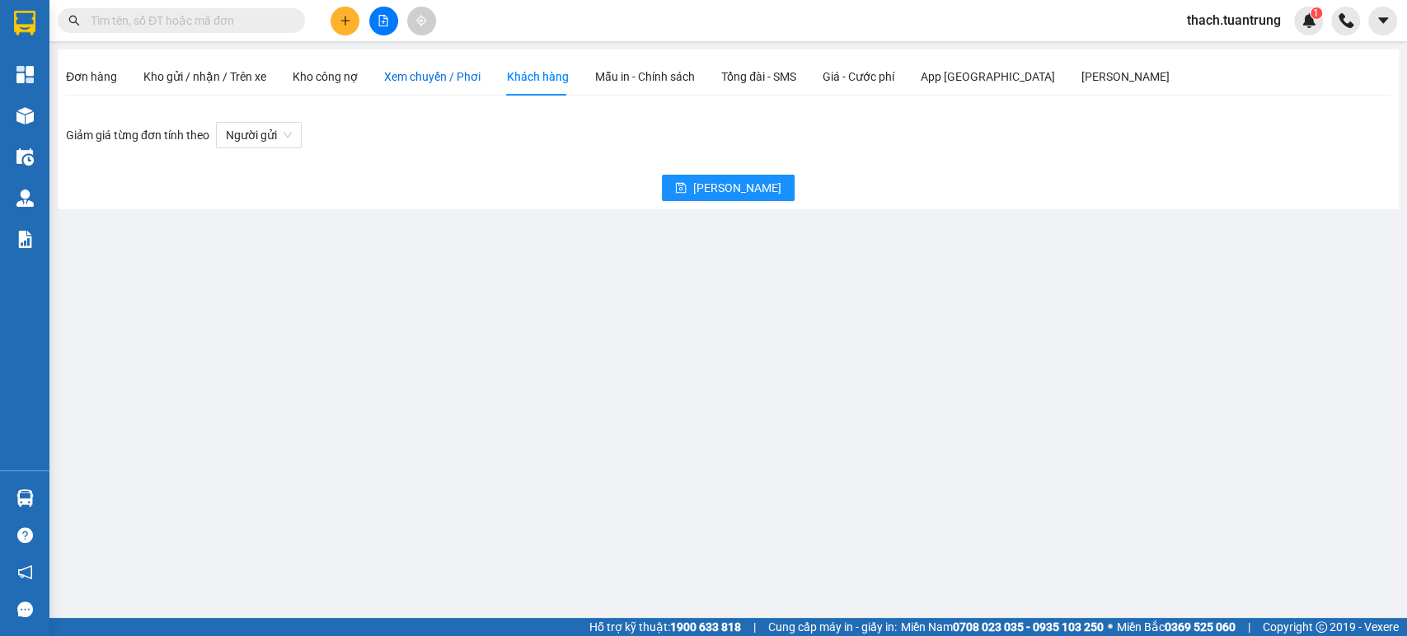
click at [392, 77] on span "Xem chuyến / Phơi" at bounding box center [432, 76] width 96 height 13
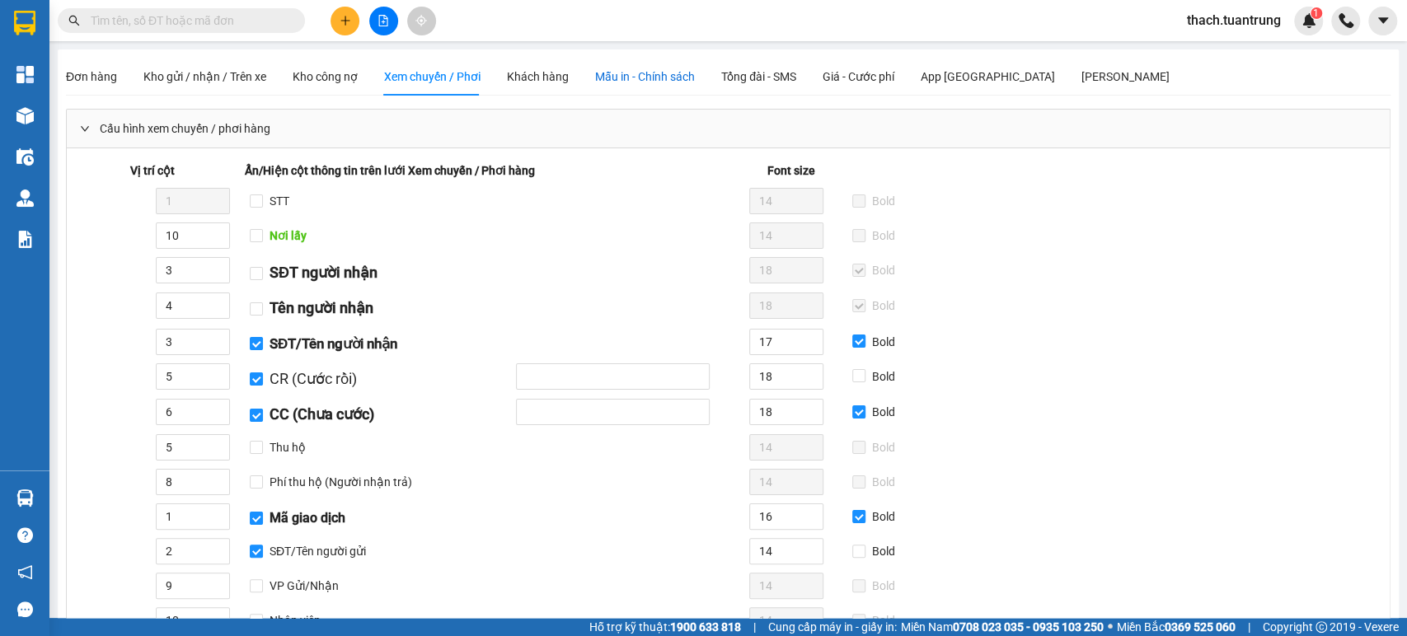
click at [644, 81] on span "Mẫu in - Chính sách" at bounding box center [645, 76] width 100 height 13
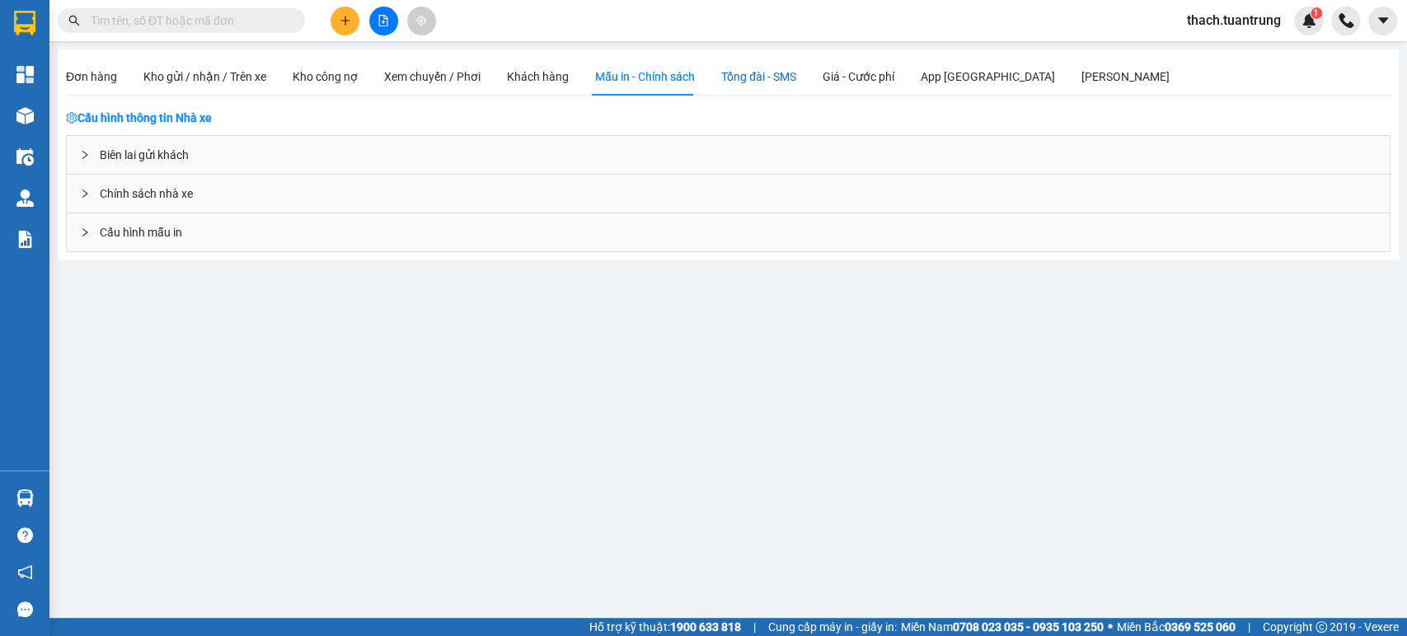
click at [776, 70] on span "Tổng đài - SMS" at bounding box center [758, 76] width 75 height 13
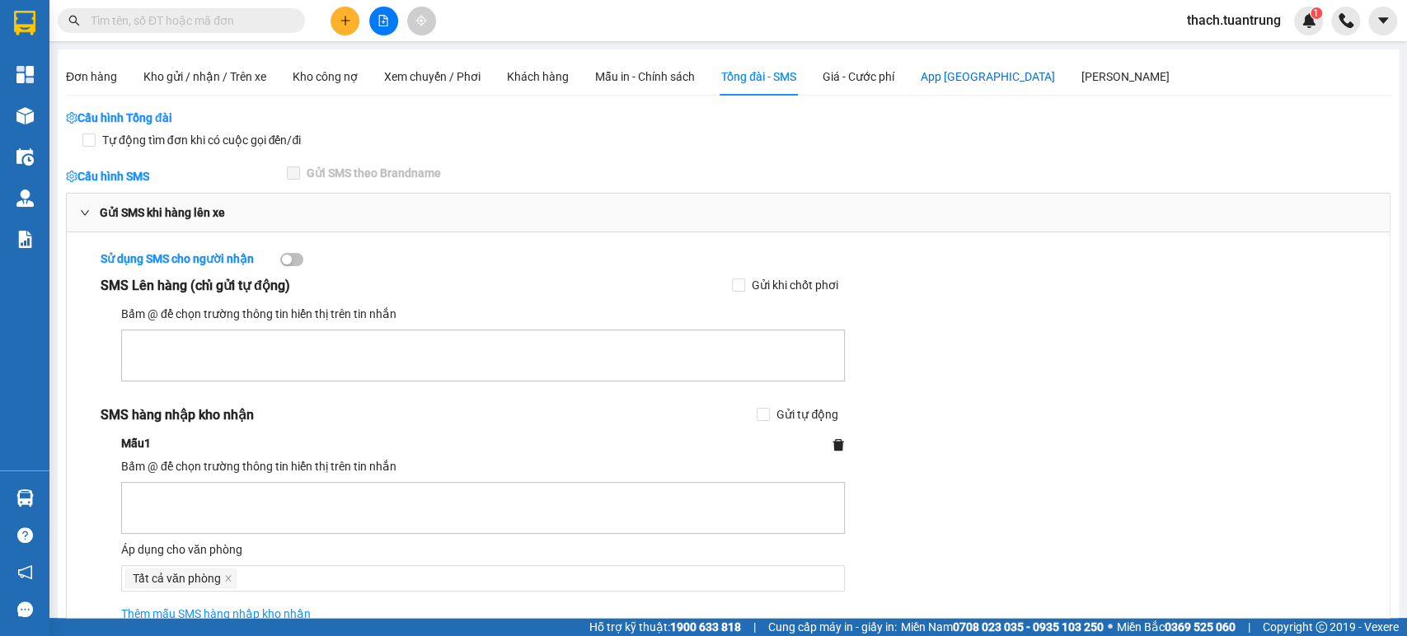
click at [950, 82] on div "App [GEOGRAPHIC_DATA]" at bounding box center [988, 77] width 134 height 18
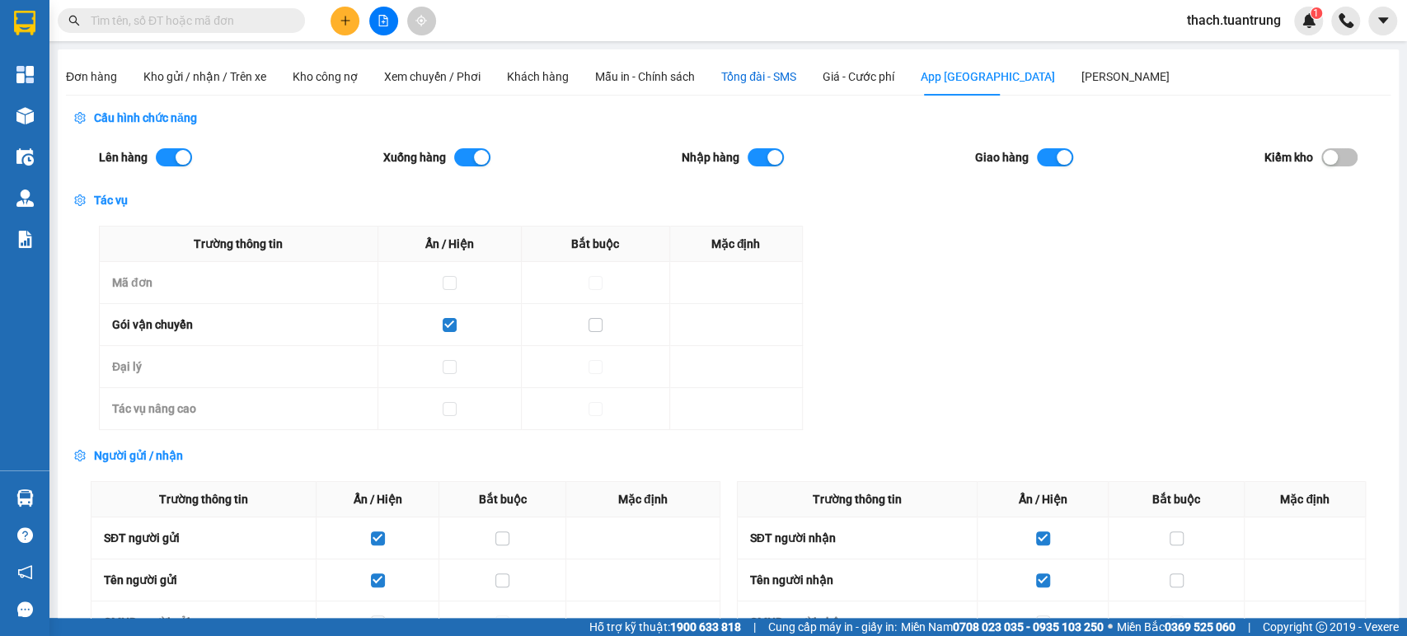
click at [758, 75] on span "Tổng đài - SMS" at bounding box center [758, 76] width 75 height 13
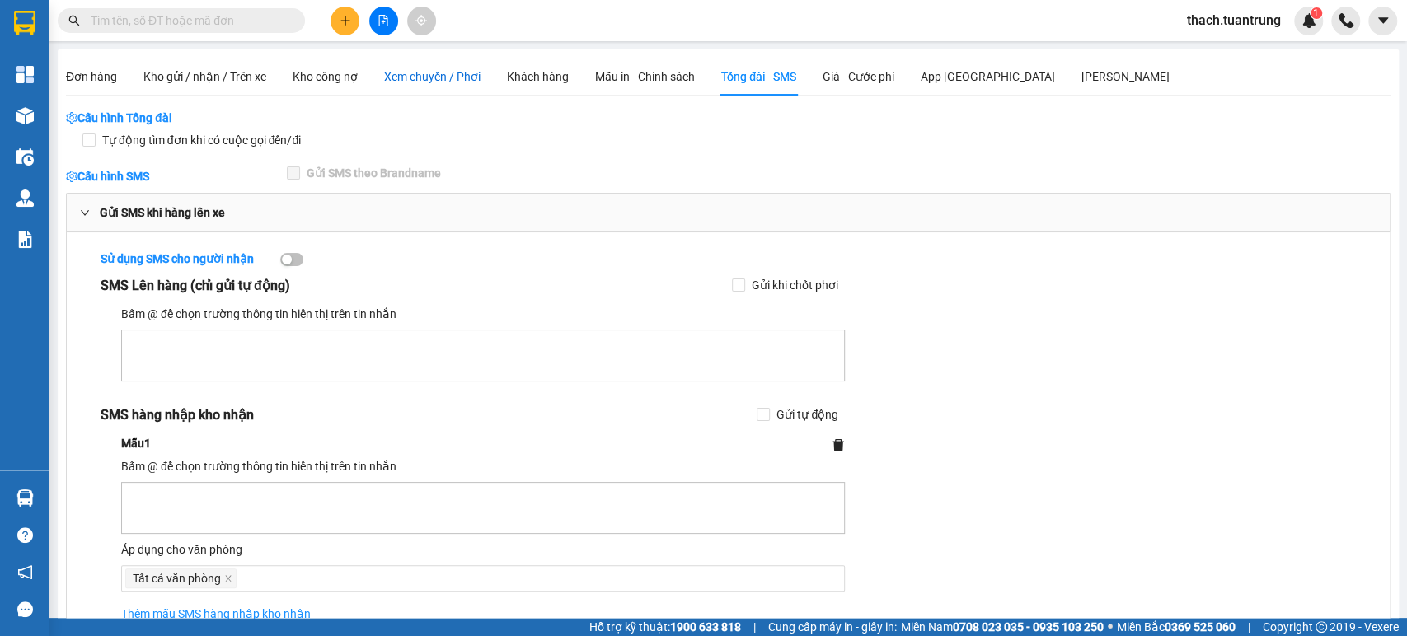
click at [435, 77] on span "Xem chuyến / Phơi" at bounding box center [432, 76] width 96 height 13
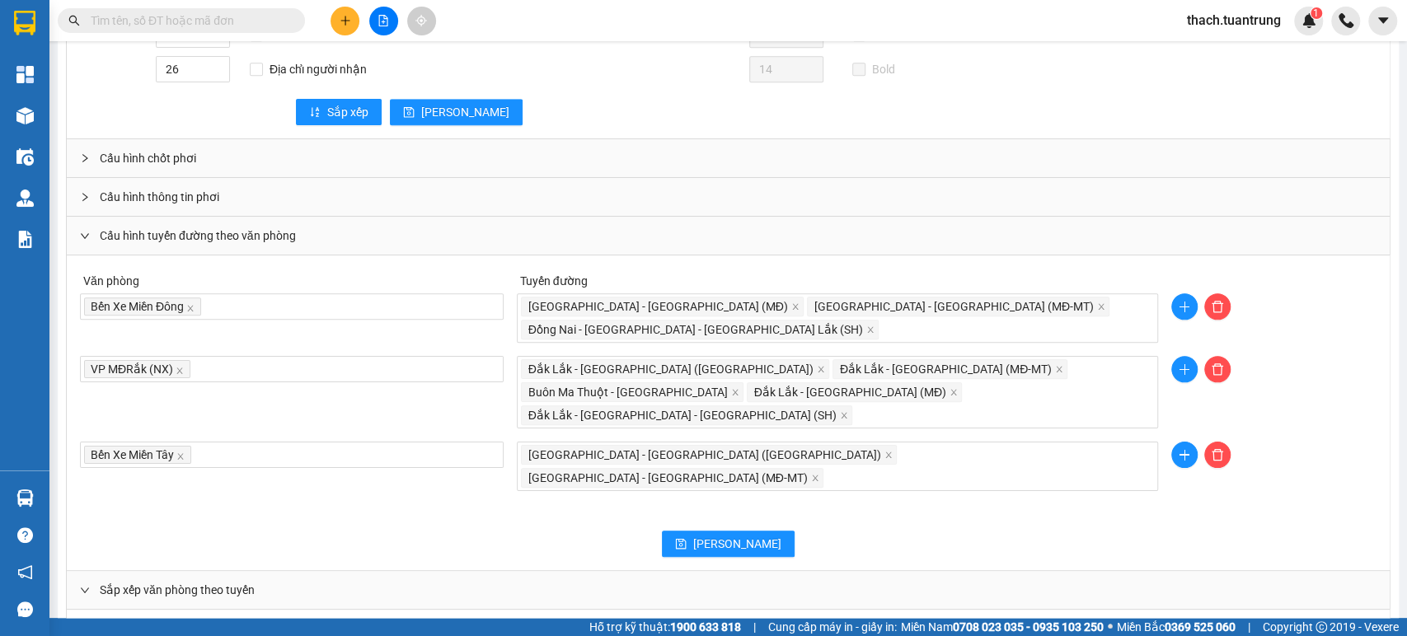
scroll to position [1068, 0]
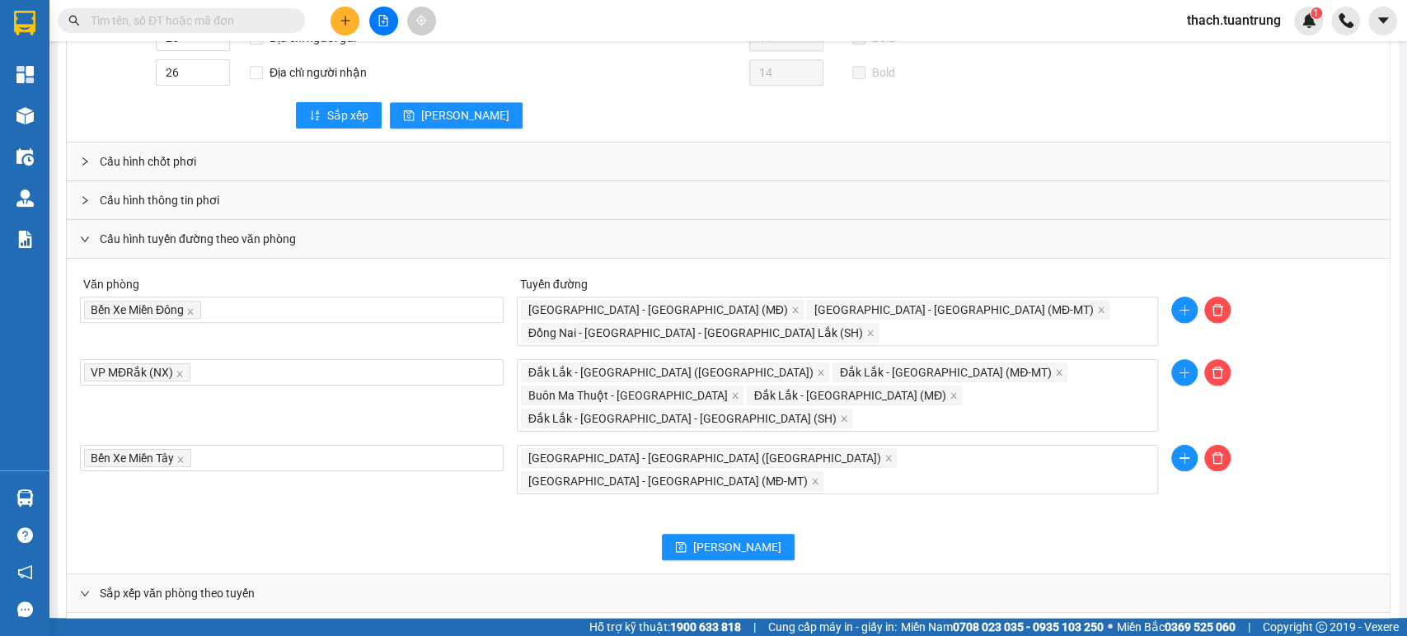
click at [107, 237] on div "Cấu hình tuyến đường theo văn phòng" at bounding box center [728, 239] width 1323 height 38
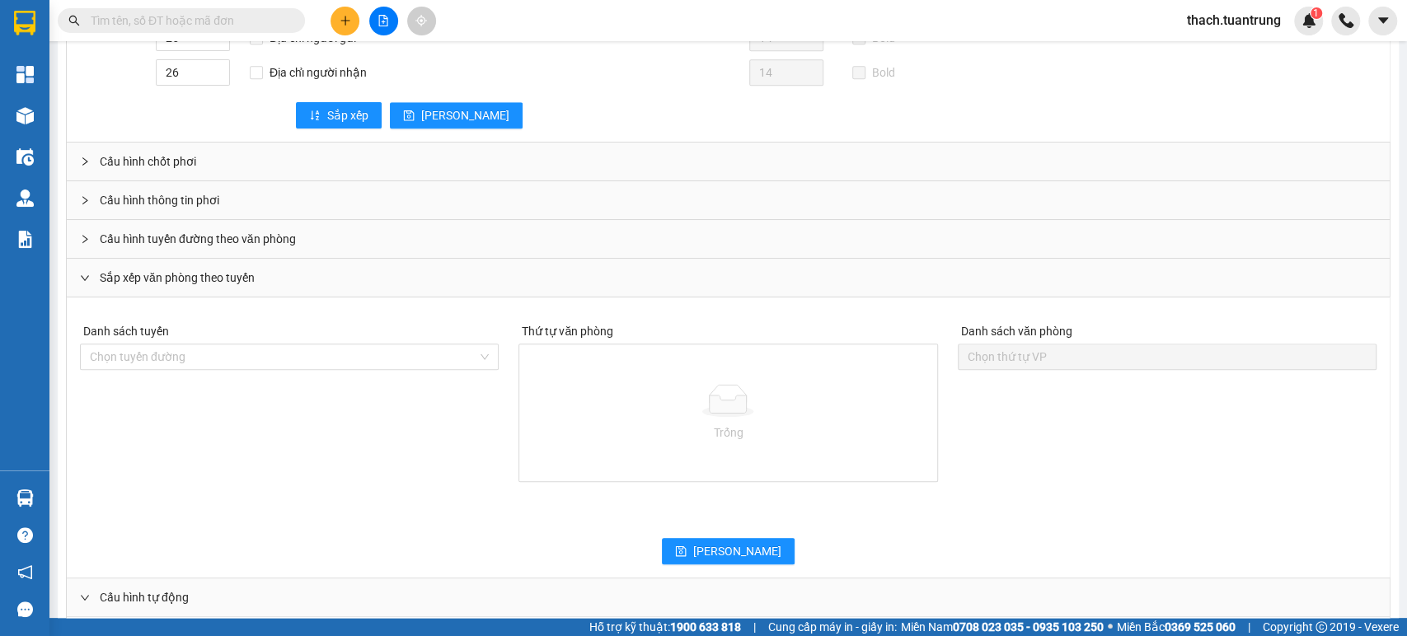
click at [126, 239] on div "Cấu hình tuyến đường theo văn phòng" at bounding box center [728, 239] width 1323 height 38
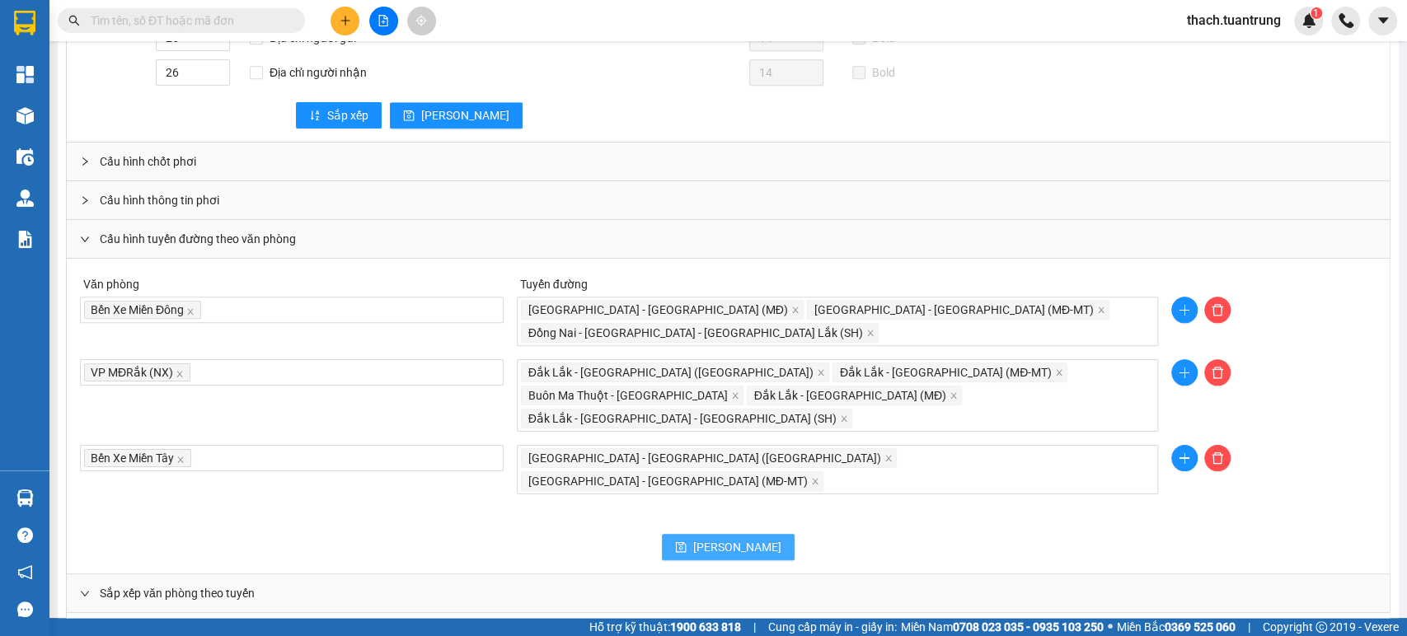
click at [735, 538] on span "[PERSON_NAME]" at bounding box center [737, 547] width 88 height 18
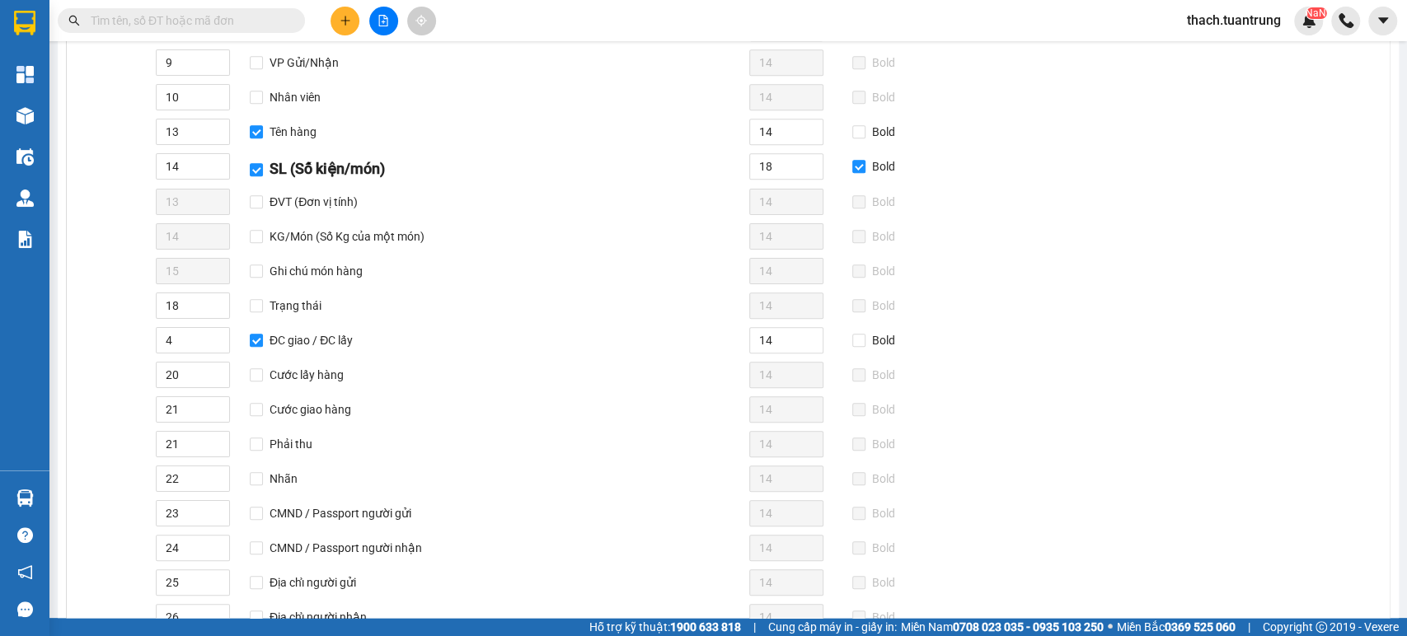
scroll to position [0, 0]
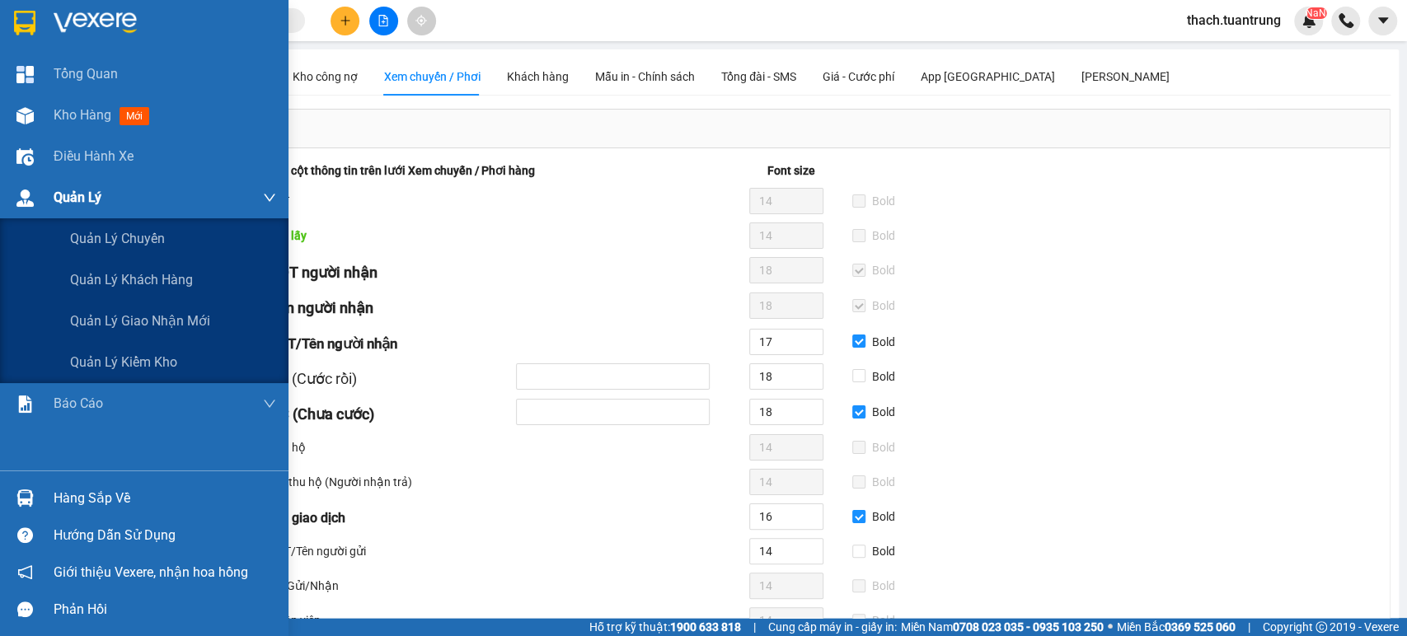
click at [101, 199] on span "Quản Lý" at bounding box center [78, 197] width 48 height 21
click at [240, 322] on div "Quản lý giao nhận mới" at bounding box center [173, 321] width 206 height 41
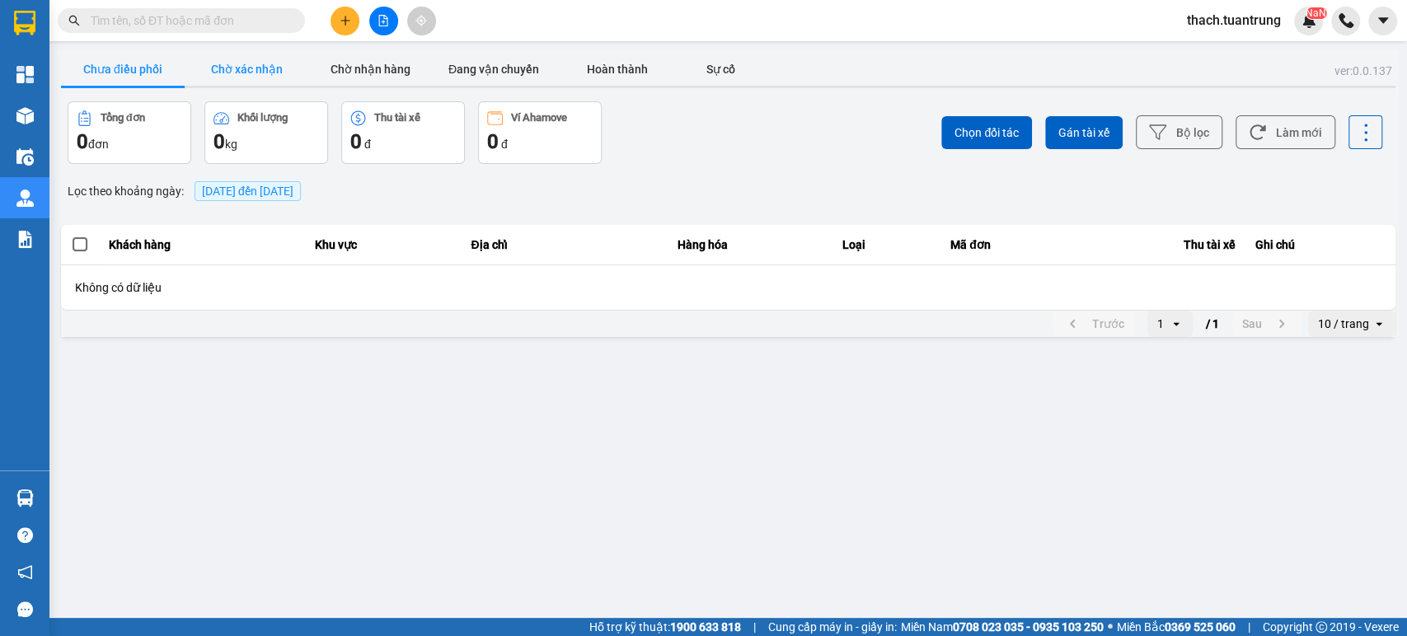
click at [256, 66] on button "Chờ xác nhận" at bounding box center [247, 69] width 124 height 33
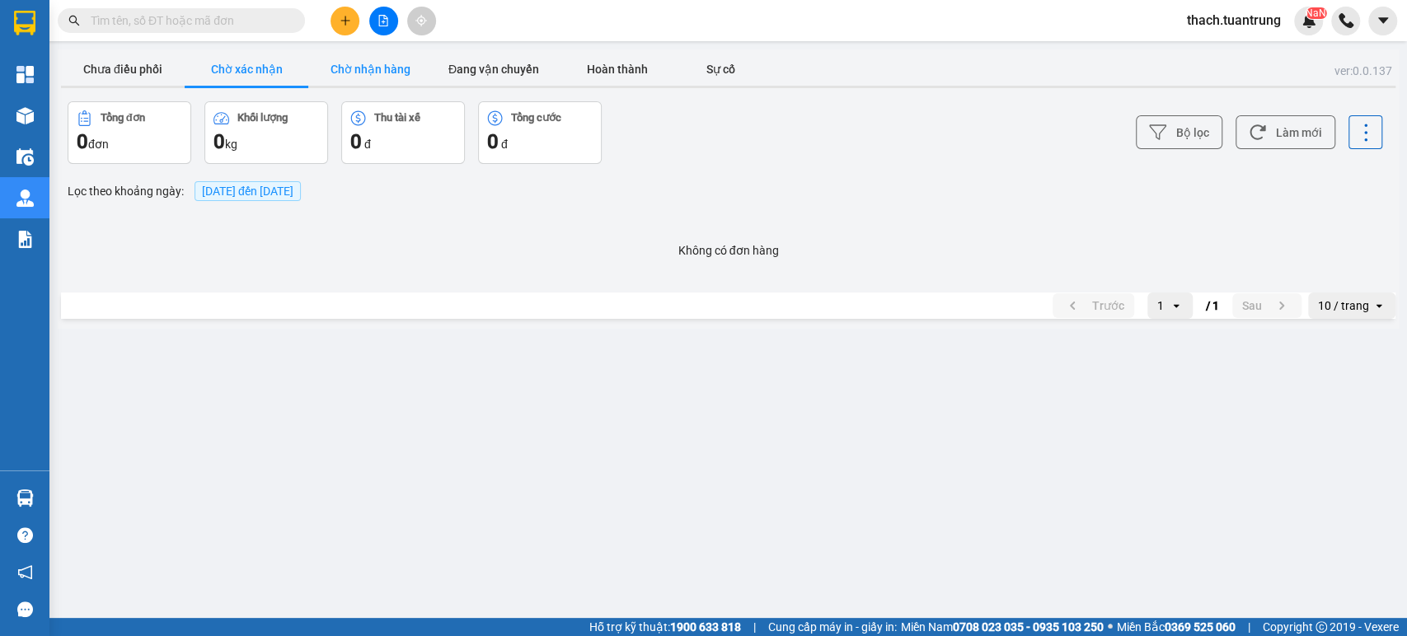
click at [370, 66] on button "Chờ nhận hàng" at bounding box center [370, 69] width 124 height 33
click at [462, 64] on button "Đang vận chuyển" at bounding box center [494, 69] width 124 height 33
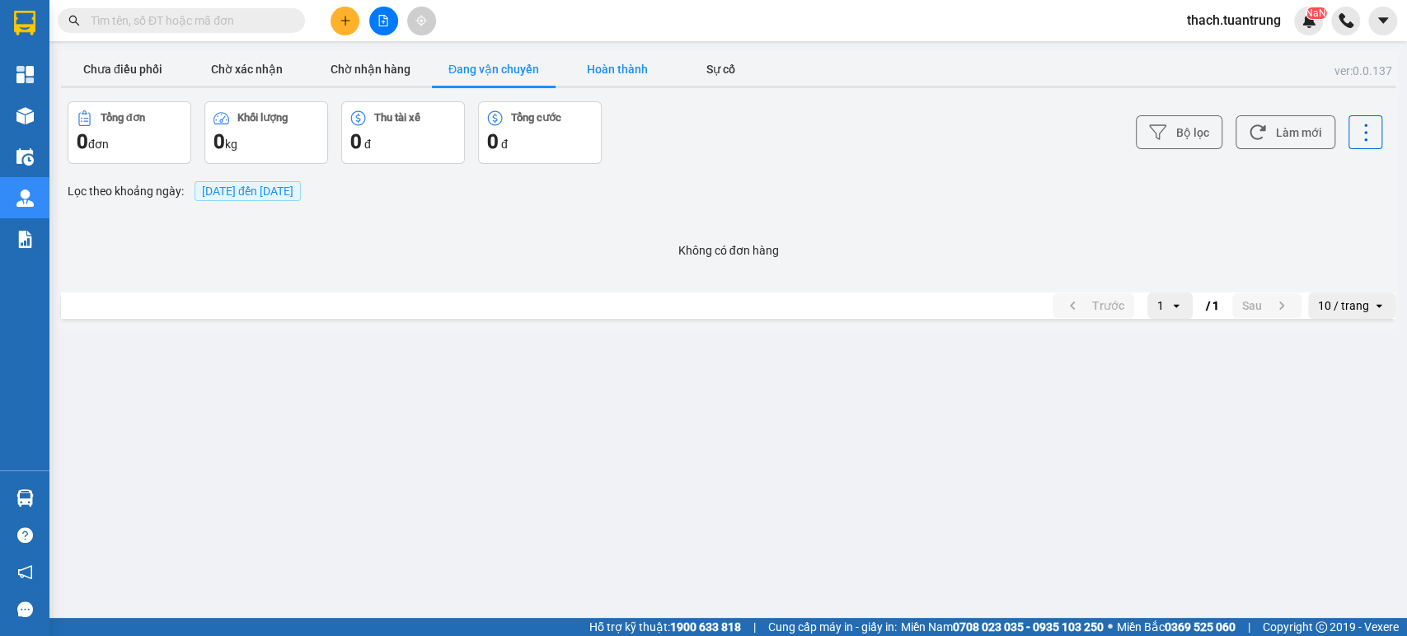
click at [613, 64] on button "Hoàn thành" at bounding box center [618, 69] width 124 height 33
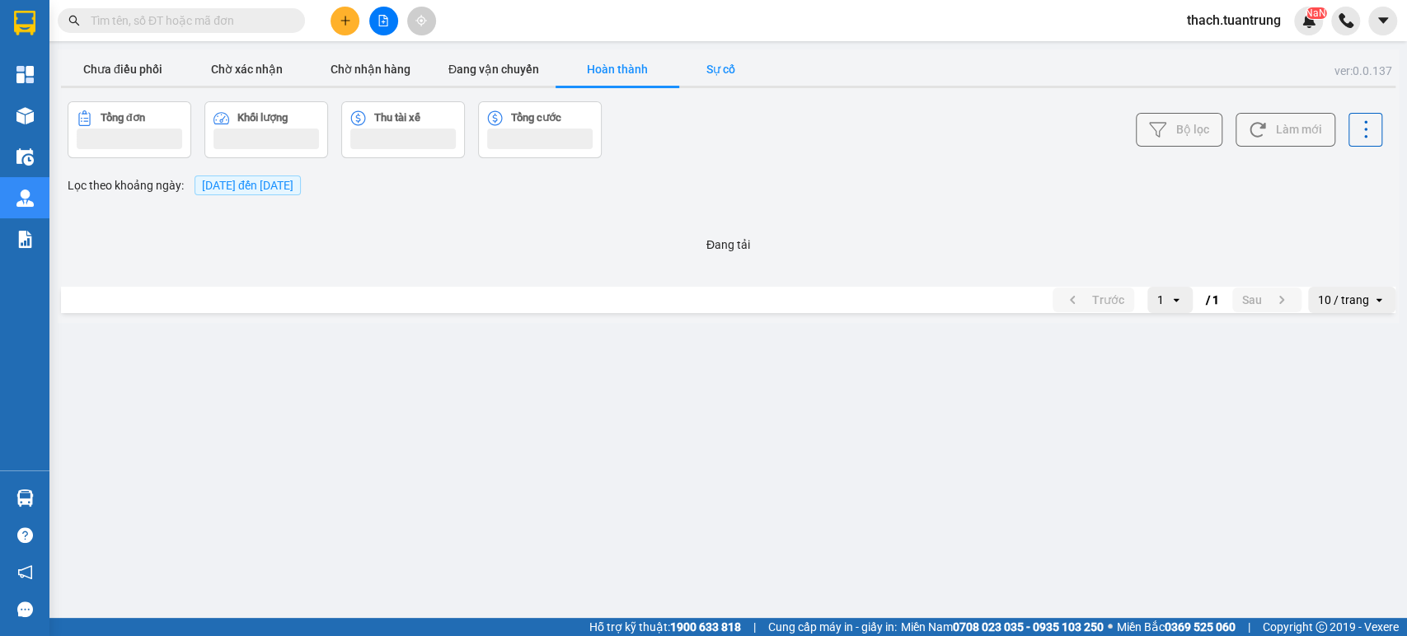
click at [720, 68] on button "Sự cố" at bounding box center [720, 69] width 82 height 33
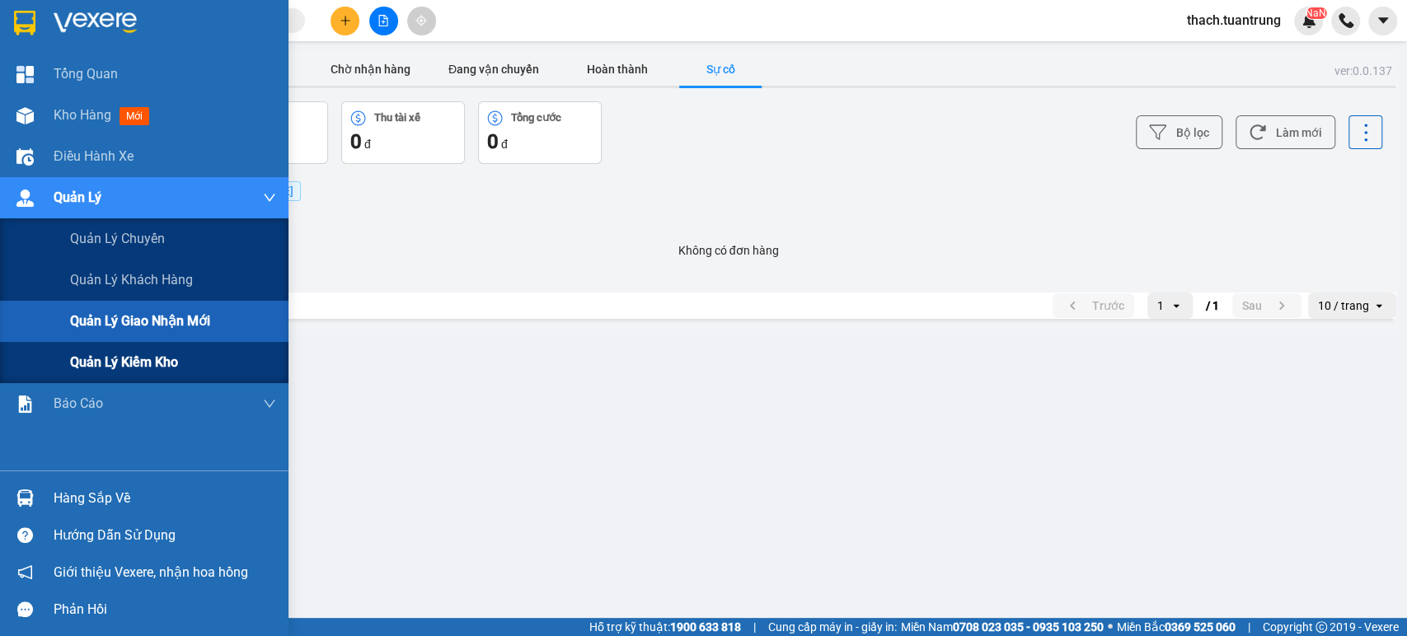
click at [151, 354] on span "Quản lý kiểm kho" at bounding box center [124, 362] width 108 height 21
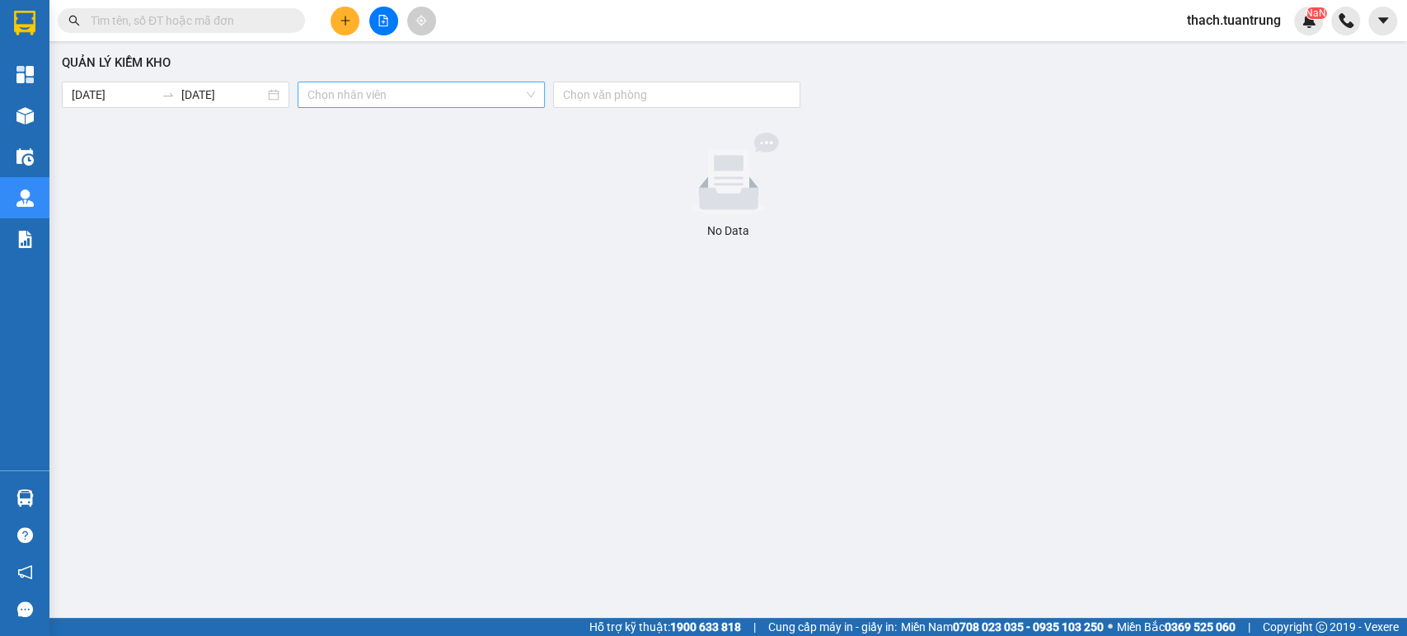
click at [455, 96] on input "search" at bounding box center [415, 94] width 216 height 25
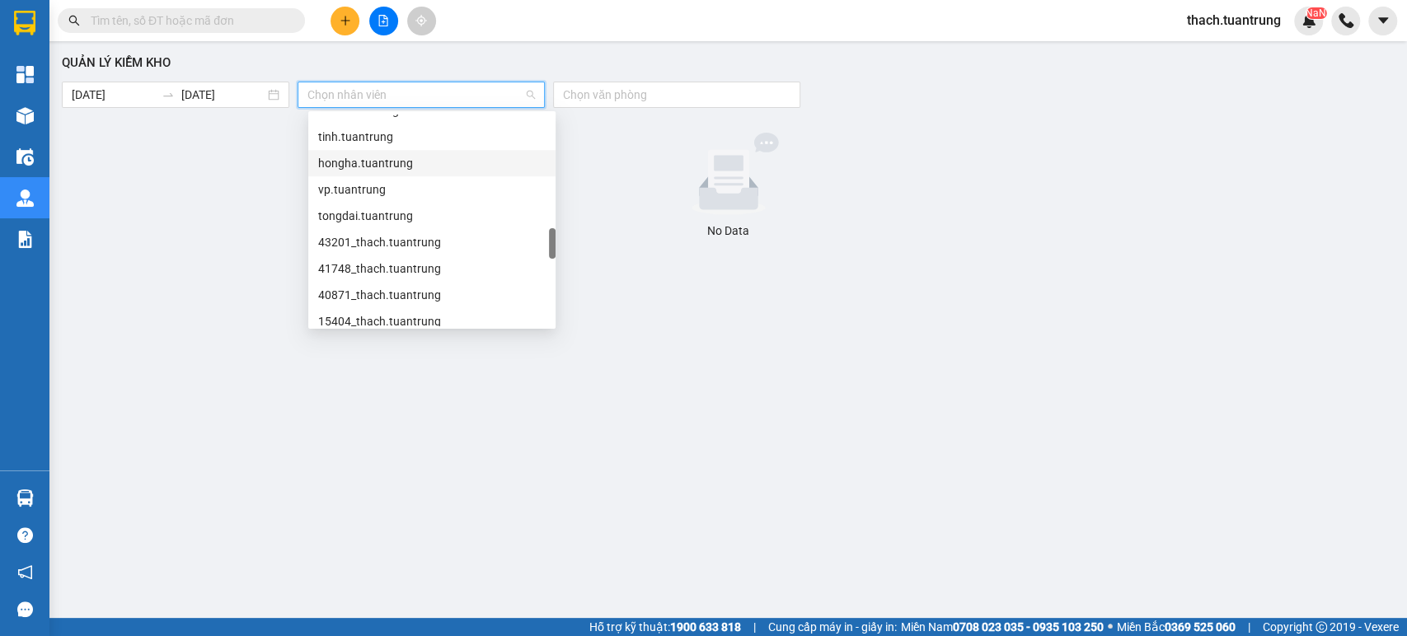
scroll to position [1372, 0]
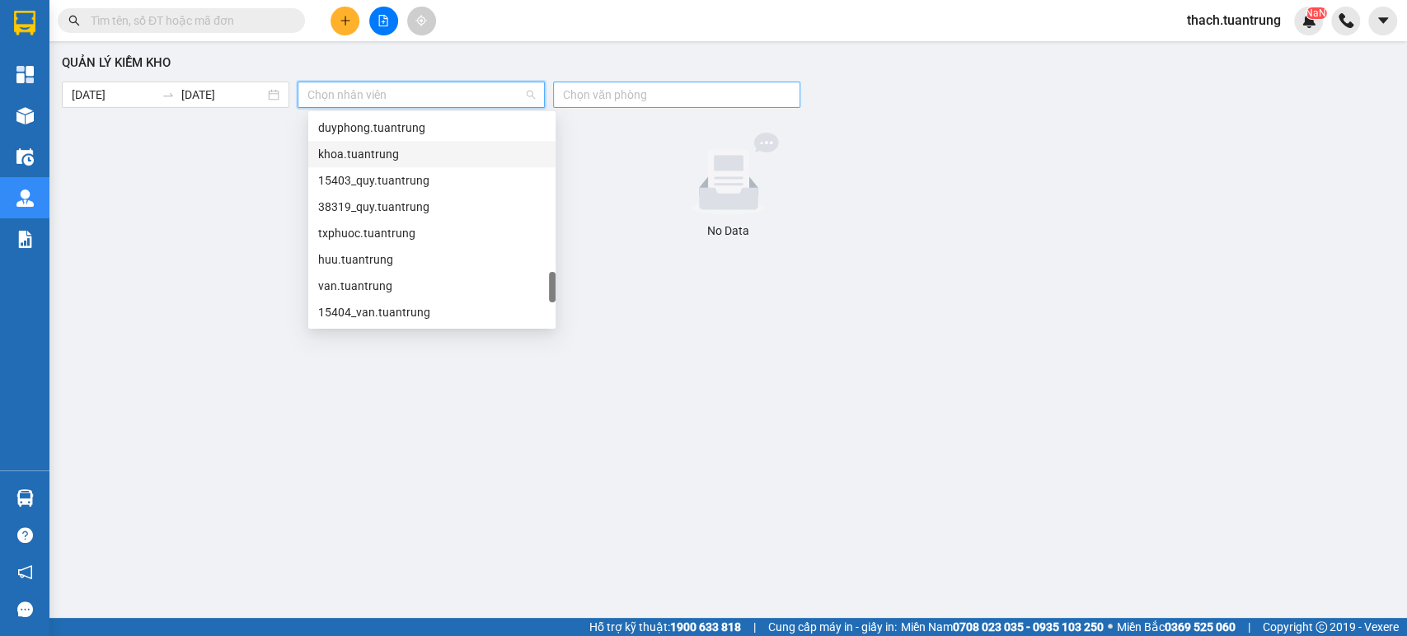
click at [640, 97] on div at bounding box center [668, 95] width 223 height 20
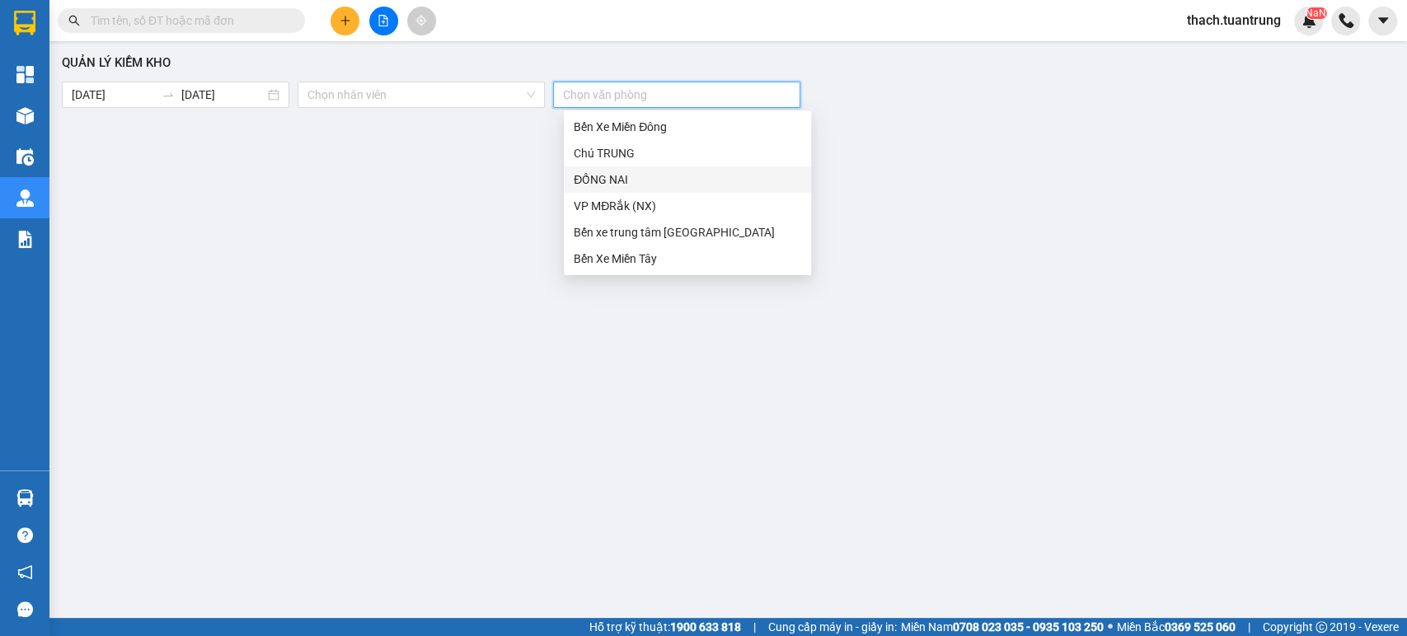
click at [402, 255] on div "Quản lý kiểm kho [DATE] [DATE] Chọn nhân viên Chọn văn phòng No Data" at bounding box center [728, 326] width 1341 height 554
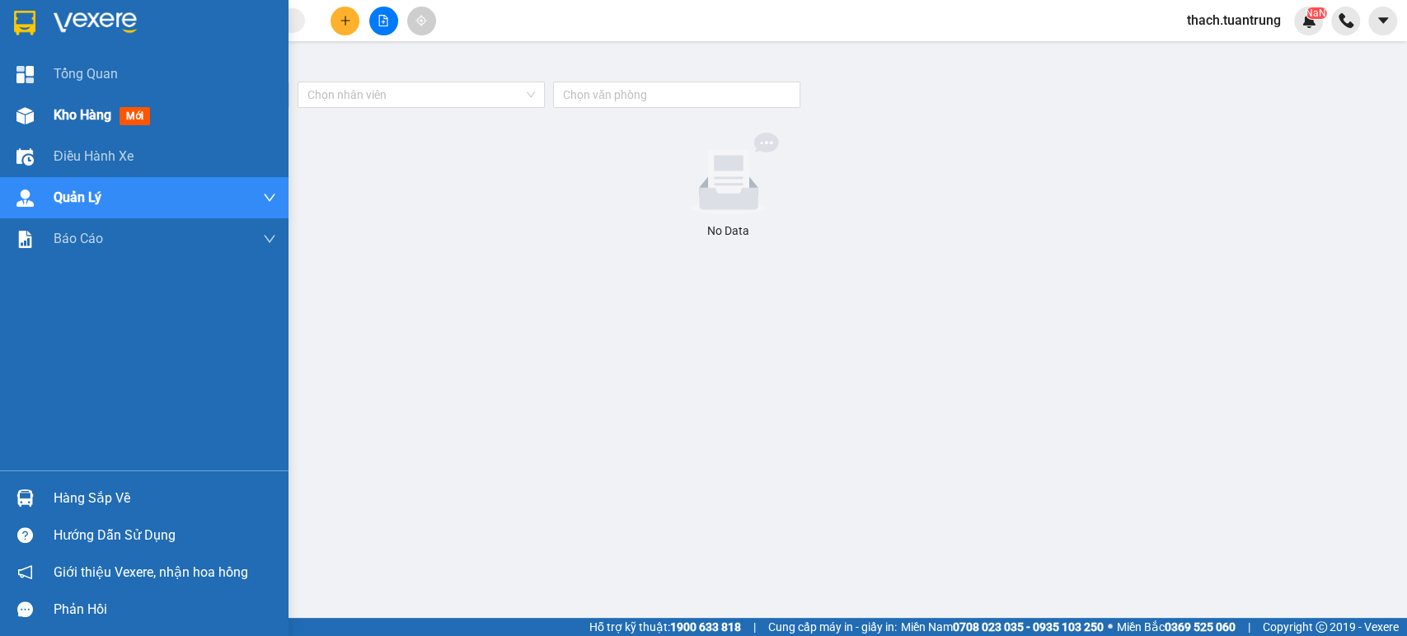
click at [118, 110] on div "Kho hàng mới" at bounding box center [105, 115] width 103 height 21
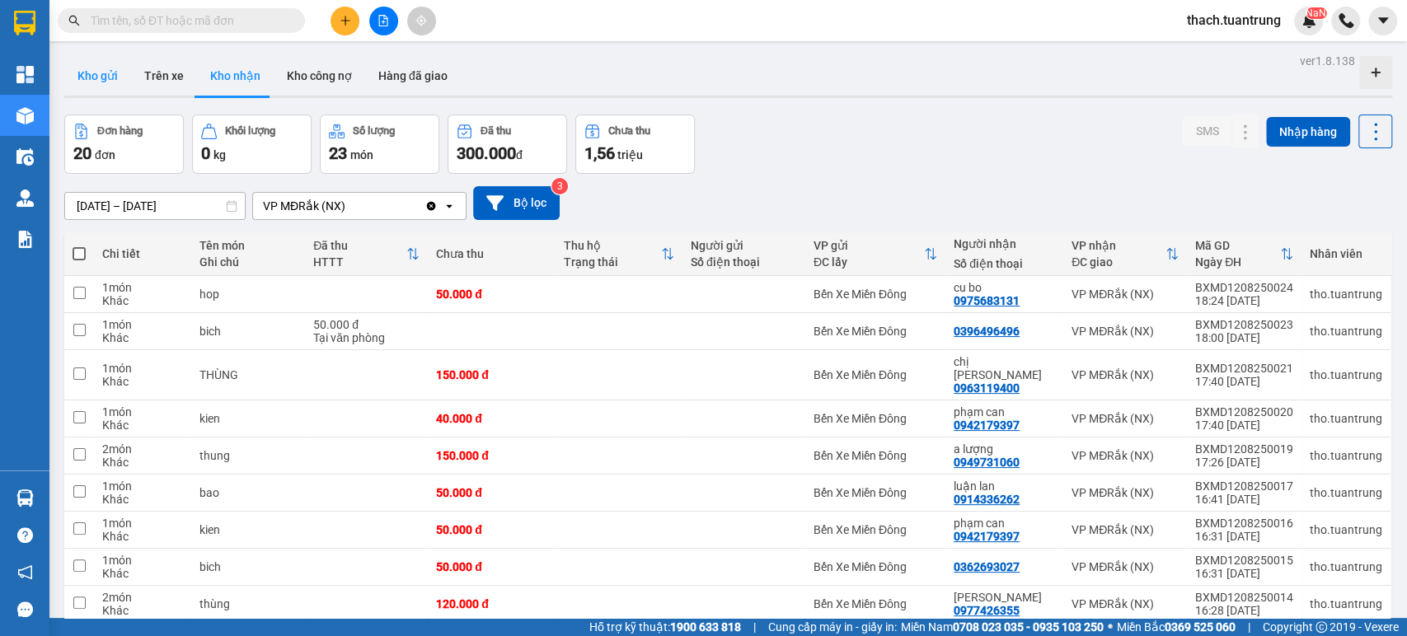
click at [99, 80] on button "Kho gửi" at bounding box center [97, 76] width 67 height 40
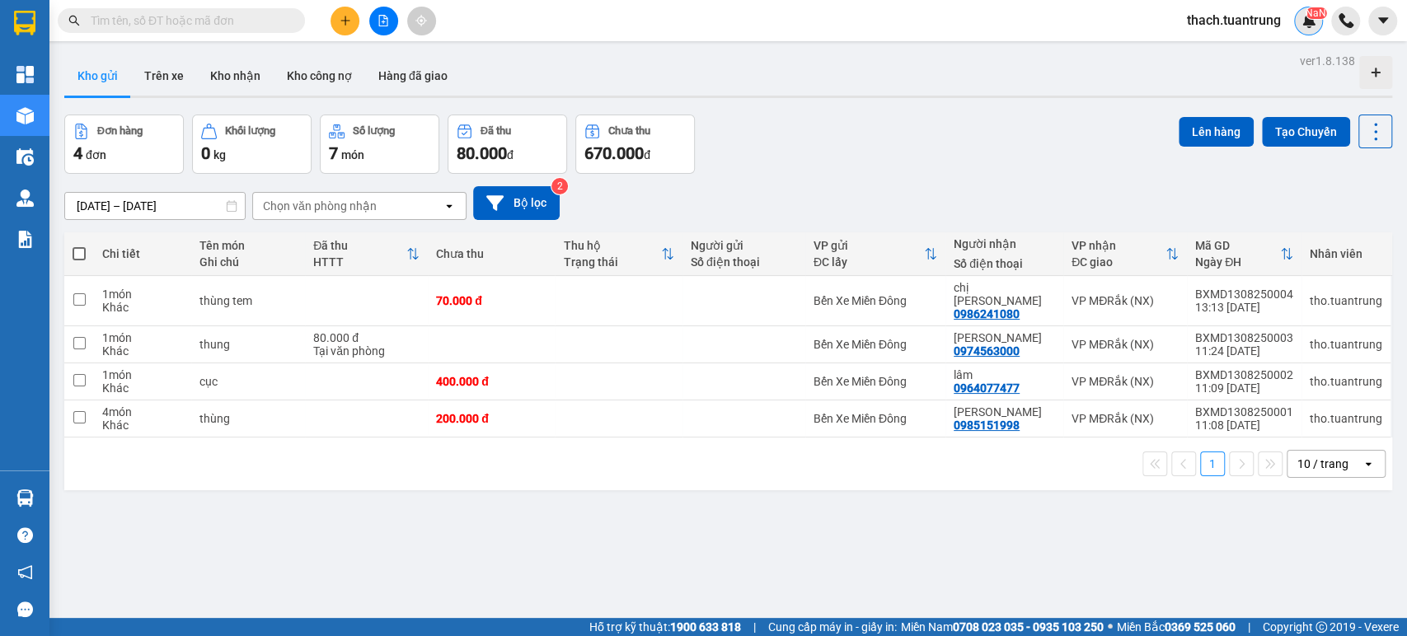
click at [1312, 21] on img at bounding box center [1309, 20] width 15 height 15
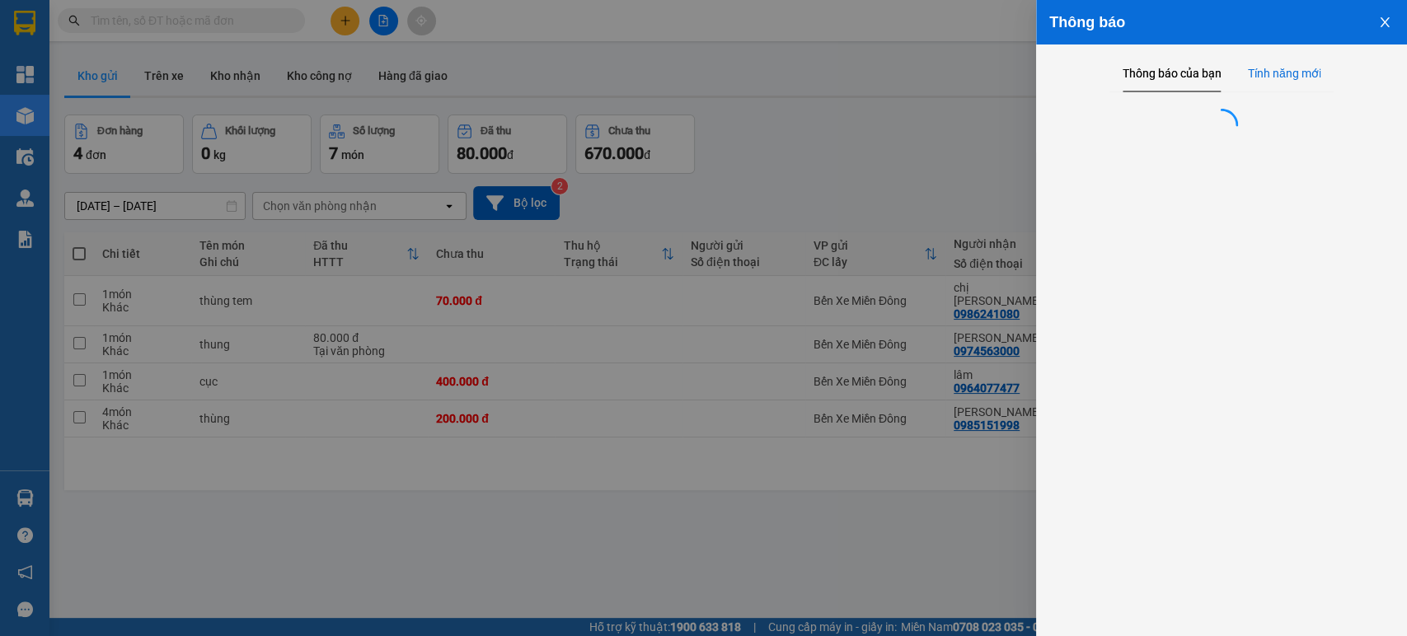
click at [1295, 73] on div "Tính năng mới" at bounding box center [1284, 73] width 73 height 18
click at [1391, 21] on icon "close" at bounding box center [1384, 22] width 13 height 13
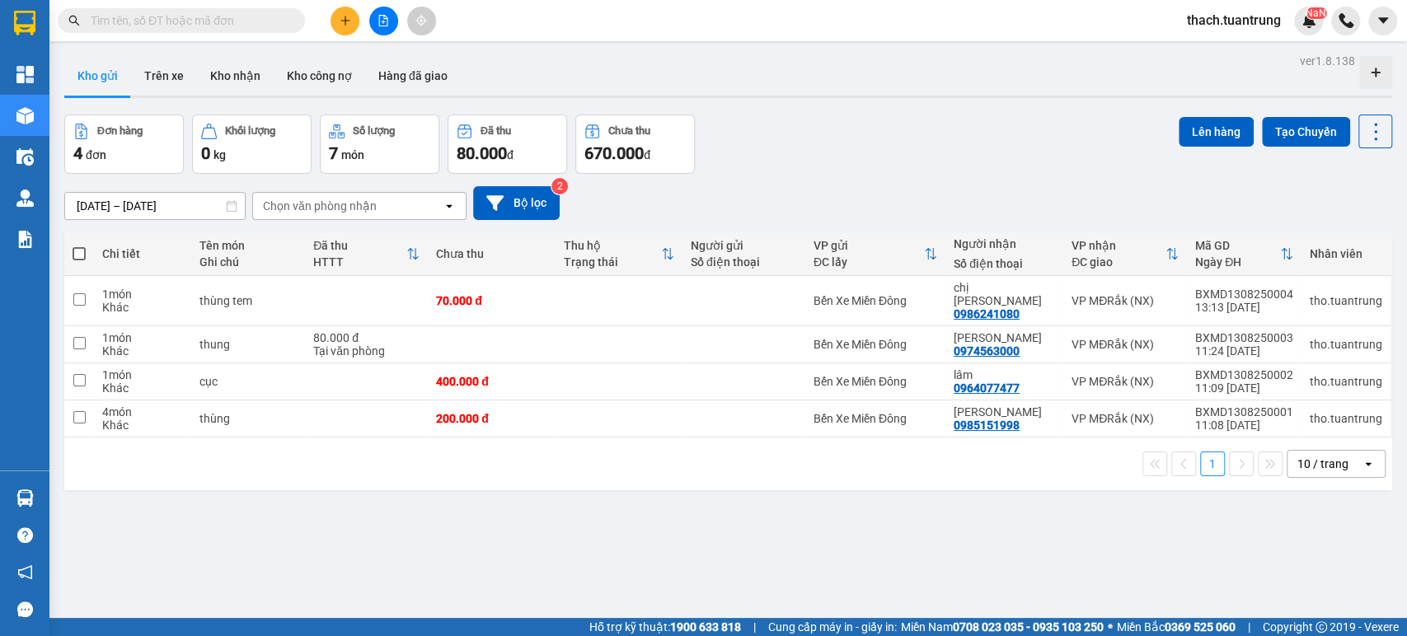
click at [1246, 12] on span "thach.tuantrung" at bounding box center [1234, 20] width 120 height 21
click at [1251, 13] on span "thach.tuantrung" at bounding box center [1234, 20] width 120 height 21
click at [1351, 18] on img at bounding box center [1346, 20] width 15 height 15
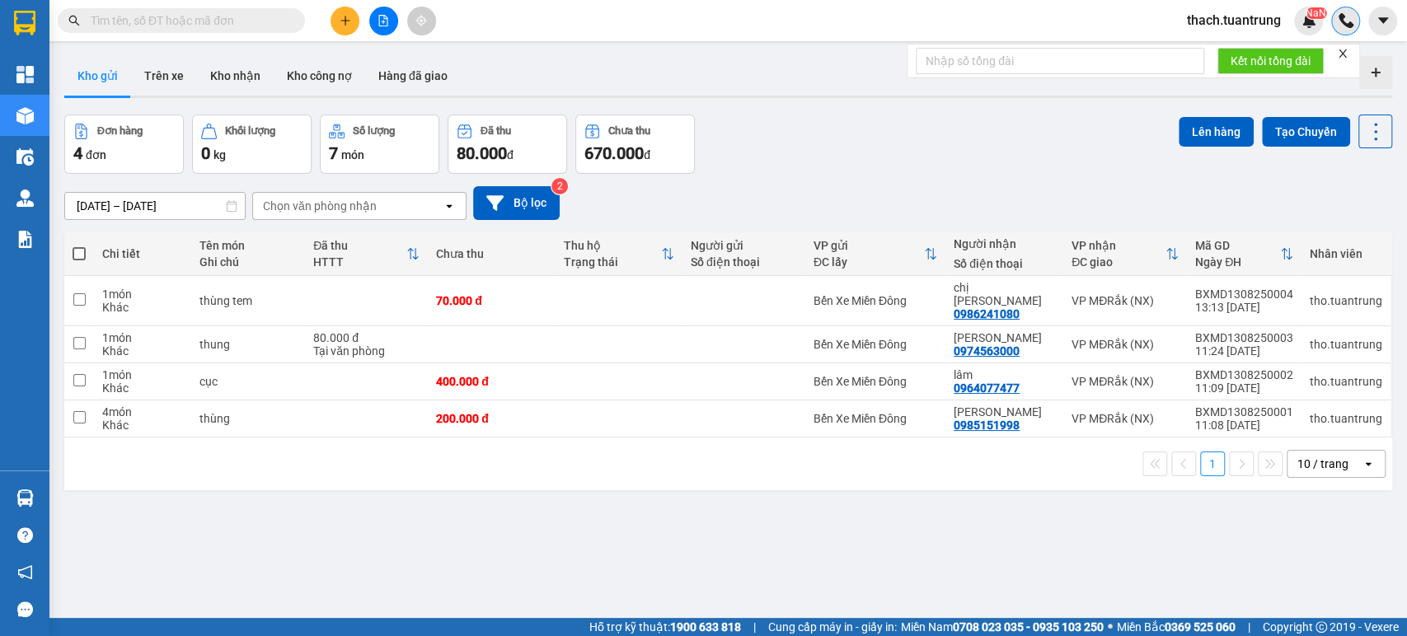
click at [1351, 18] on img at bounding box center [1346, 20] width 15 height 15
click at [1391, 21] on button at bounding box center [1382, 21] width 29 height 29
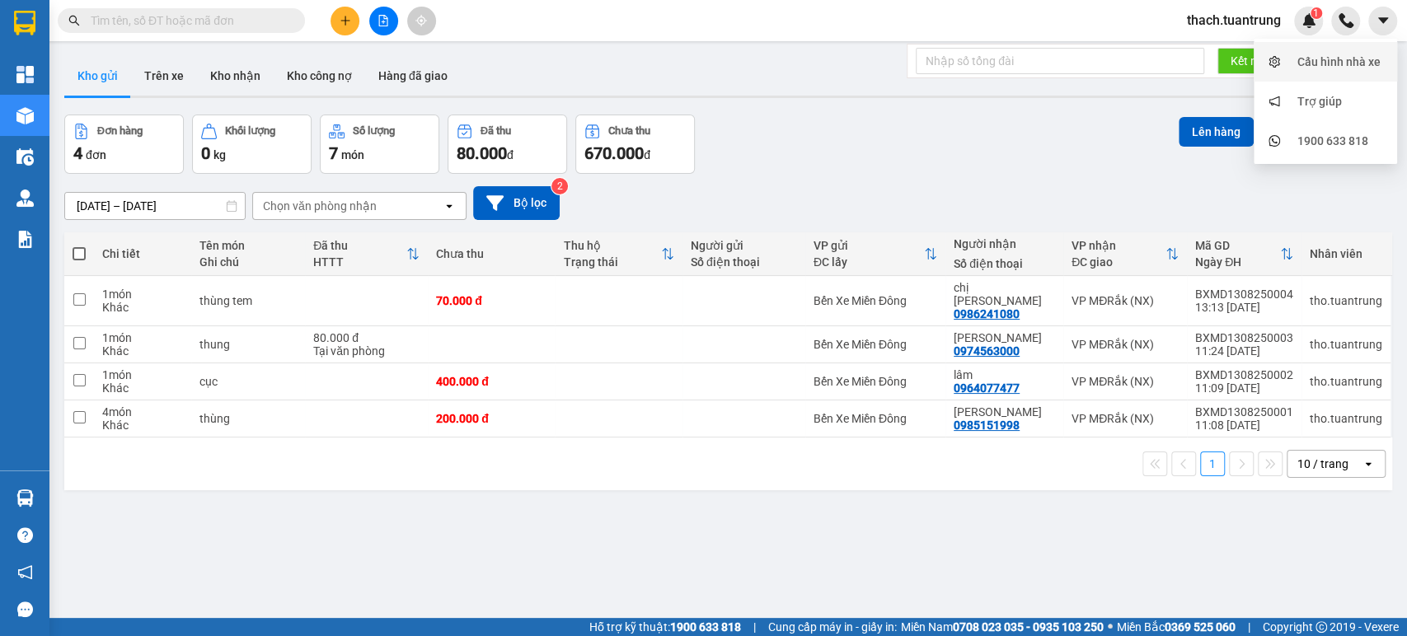
click at [1309, 71] on div "Cấu hình nhà xe" at bounding box center [1326, 61] width 124 height 31
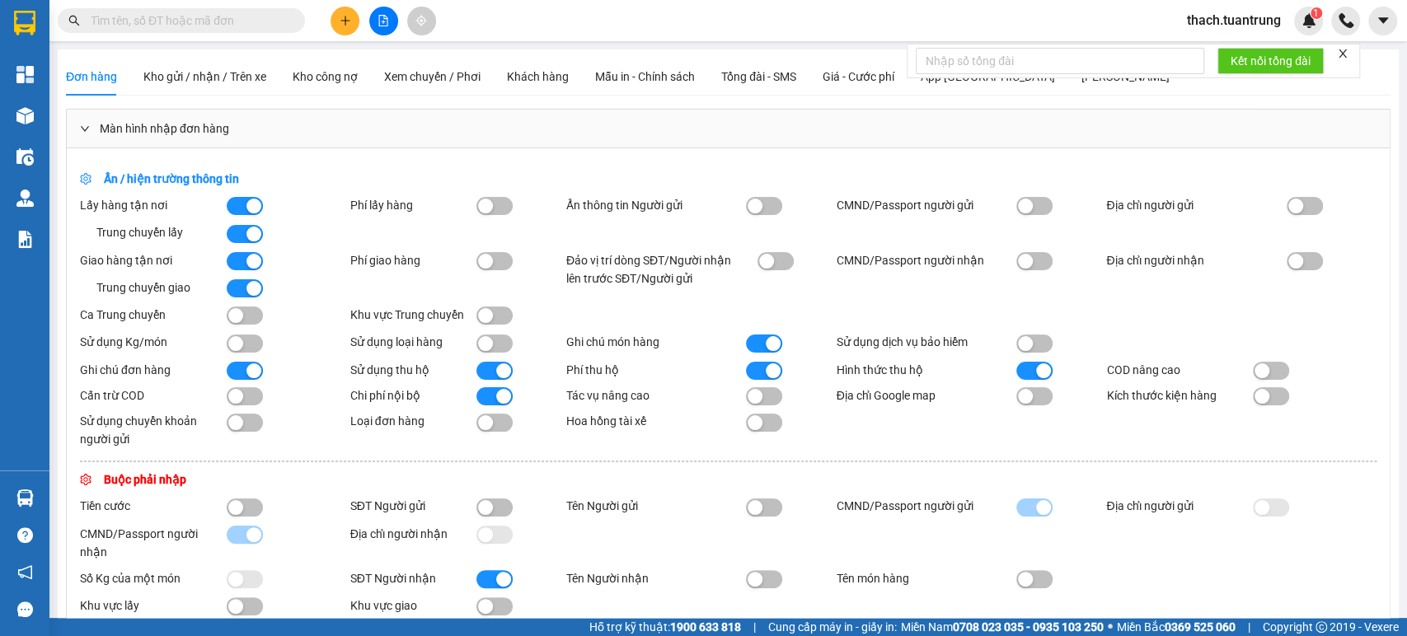
click at [1338, 51] on icon "close" at bounding box center [1343, 54] width 12 height 12
click at [1082, 74] on div "[PERSON_NAME]" at bounding box center [1126, 77] width 88 height 18
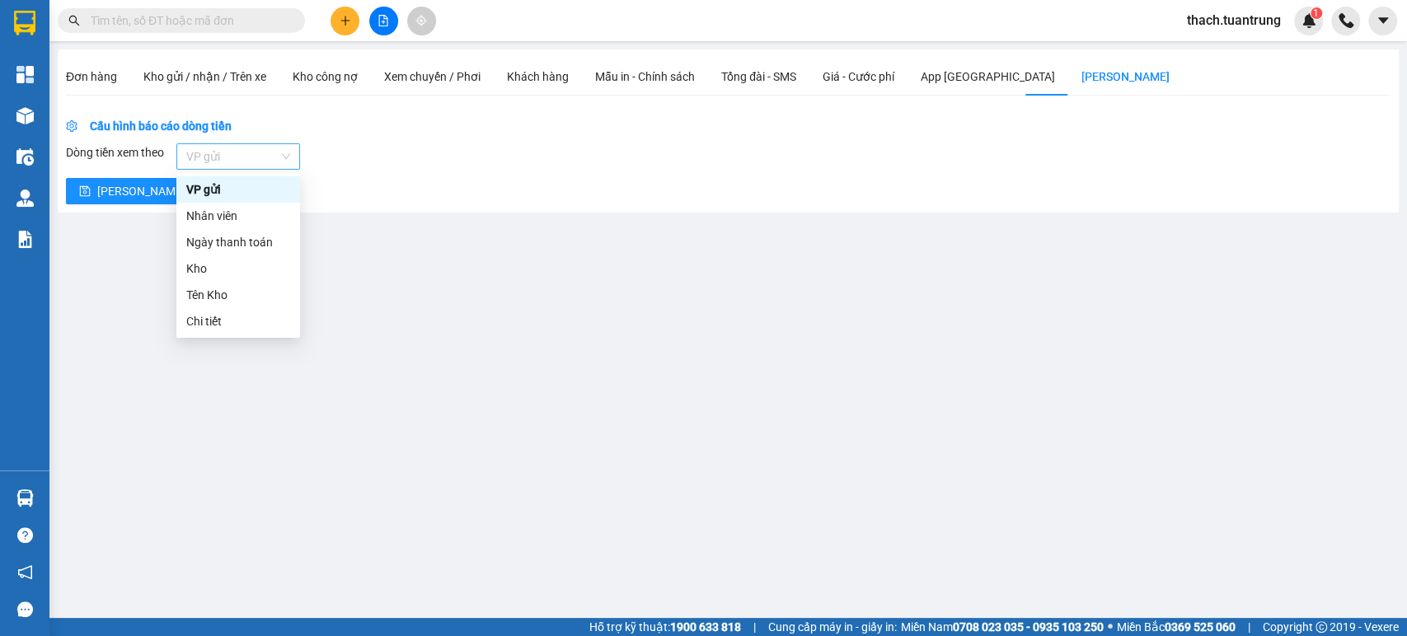
click at [244, 155] on span "VP gửi" at bounding box center [238, 156] width 104 height 25
click at [245, 155] on span "VP gửi" at bounding box center [238, 156] width 104 height 25
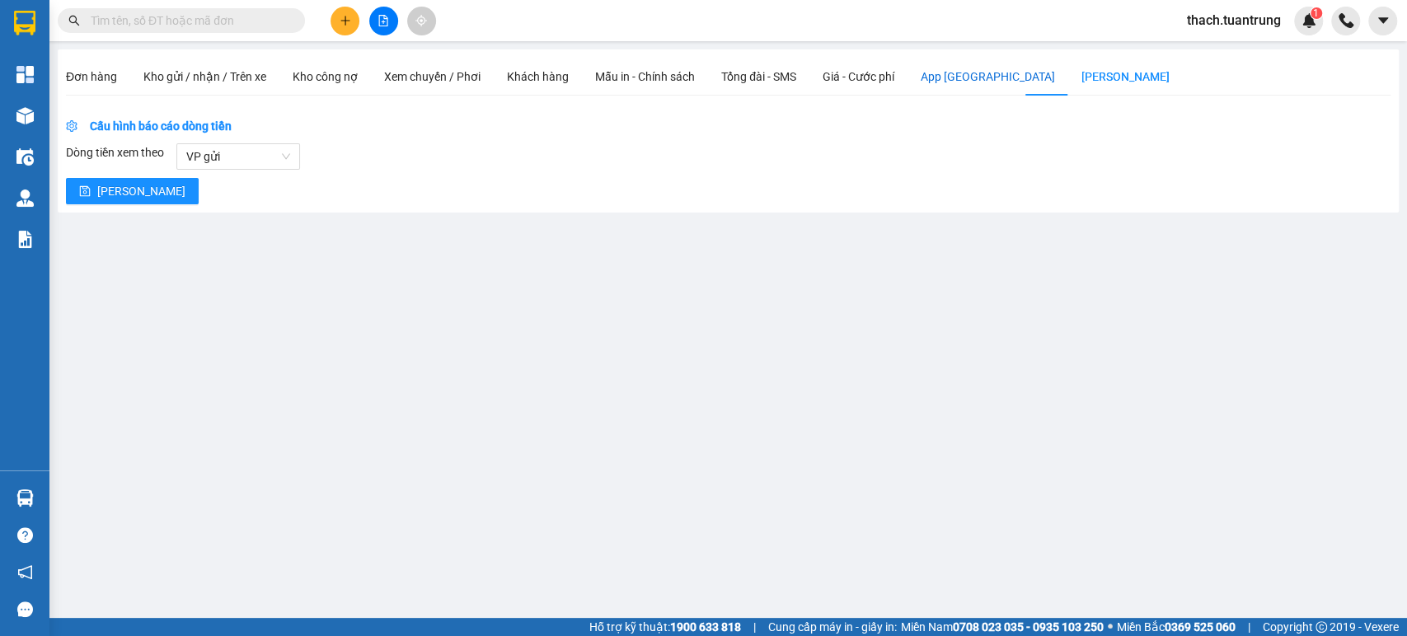
click at [958, 77] on div "App [GEOGRAPHIC_DATA]" at bounding box center [988, 77] width 134 height 18
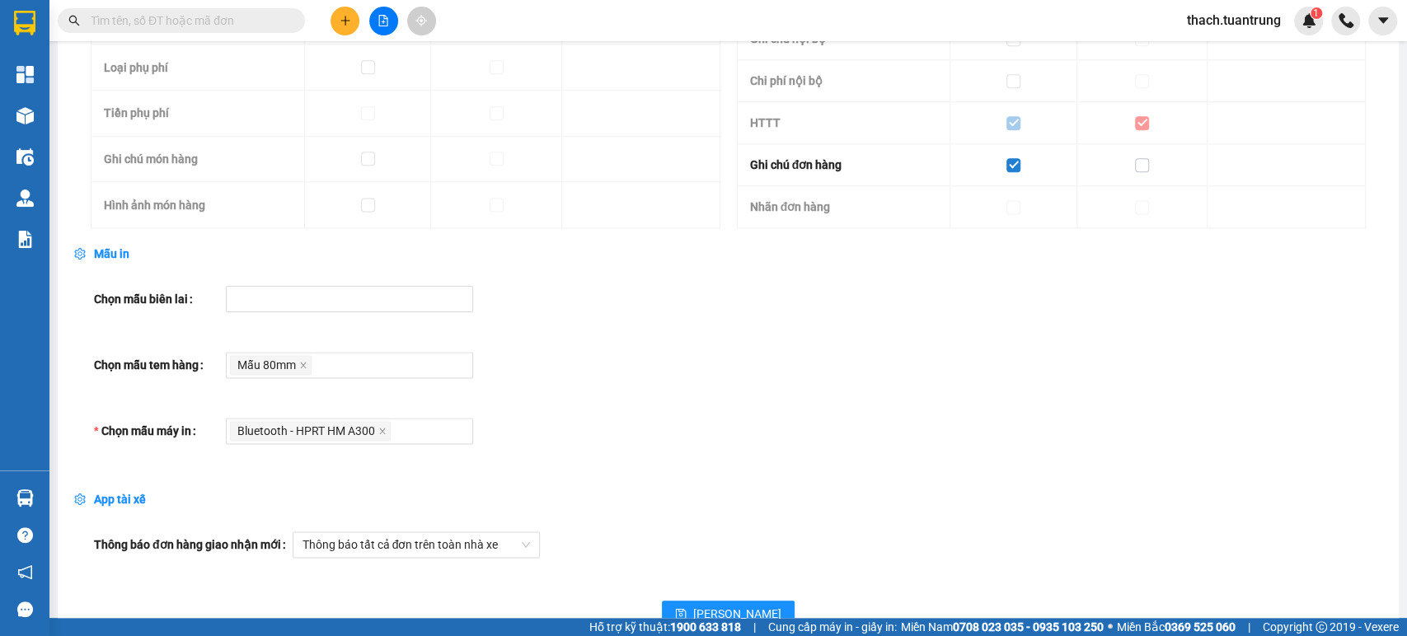
scroll to position [1408, 0]
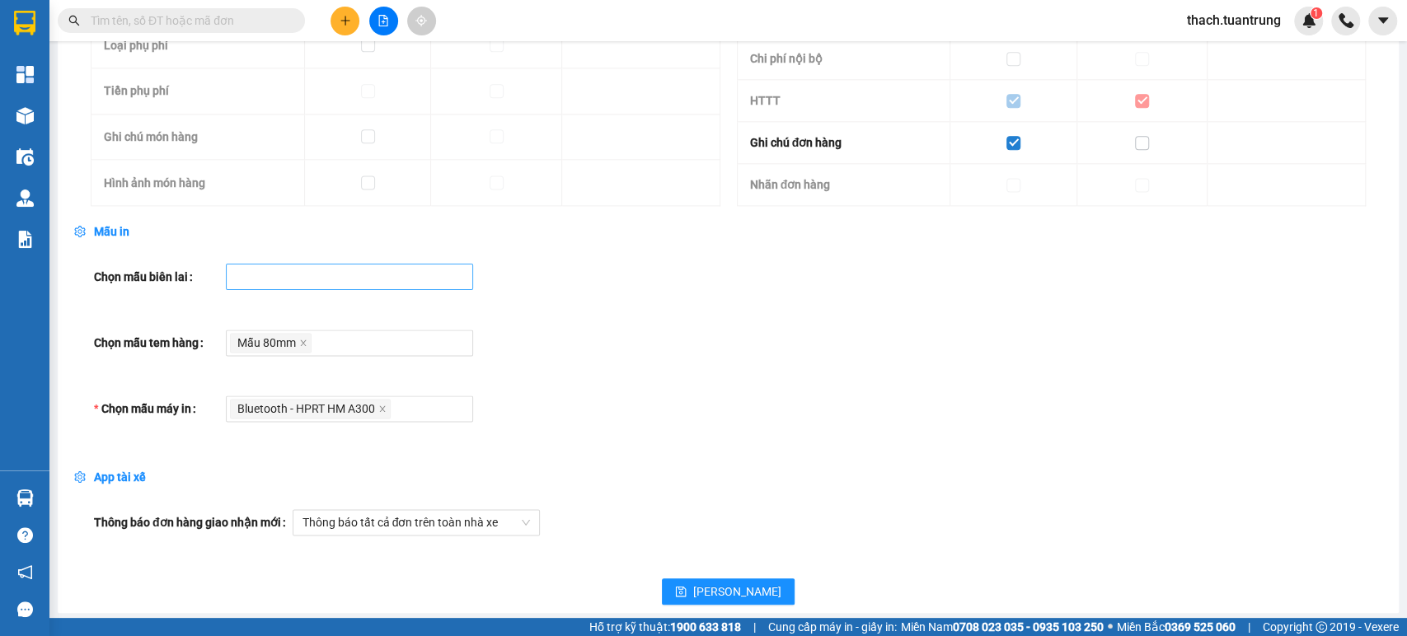
click at [338, 275] on div at bounding box center [341, 277] width 223 height 20
click at [432, 417] on div "Bluetooth - HPRT HM A300" at bounding box center [349, 409] width 247 height 26
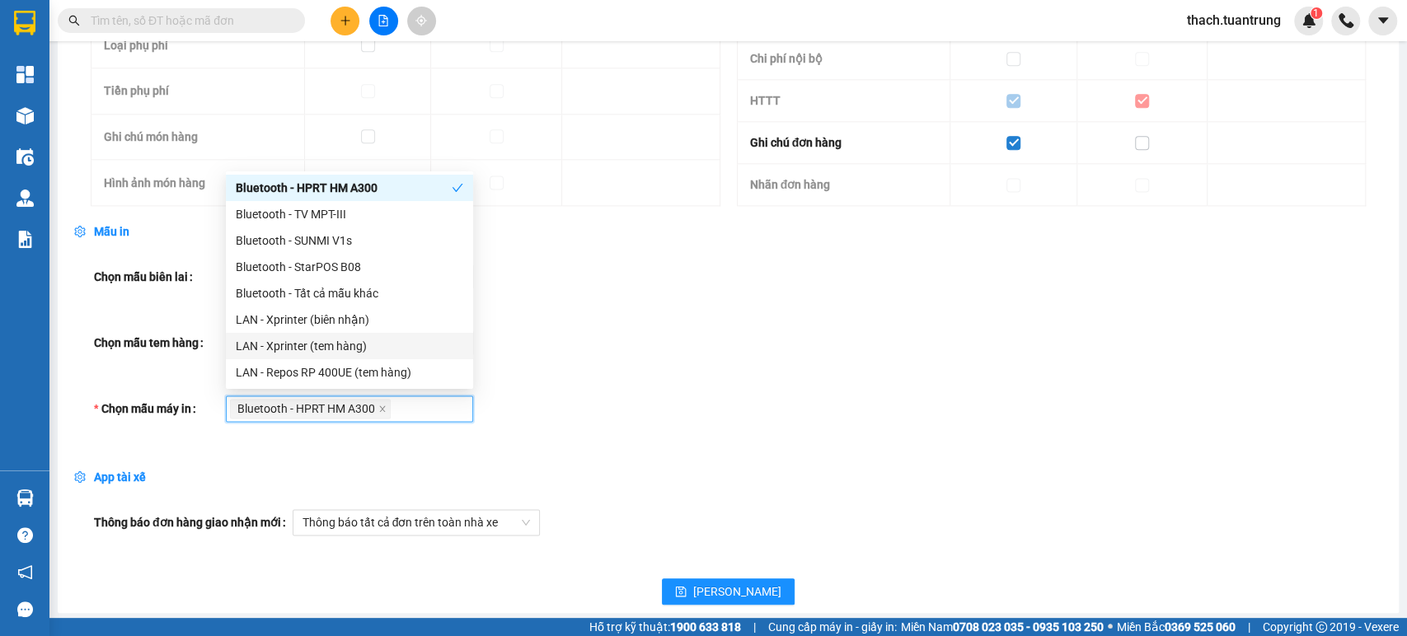
click at [565, 350] on div "Chọn mẫu tem hàng Mẫu 80mm" at bounding box center [728, 343] width 1269 height 26
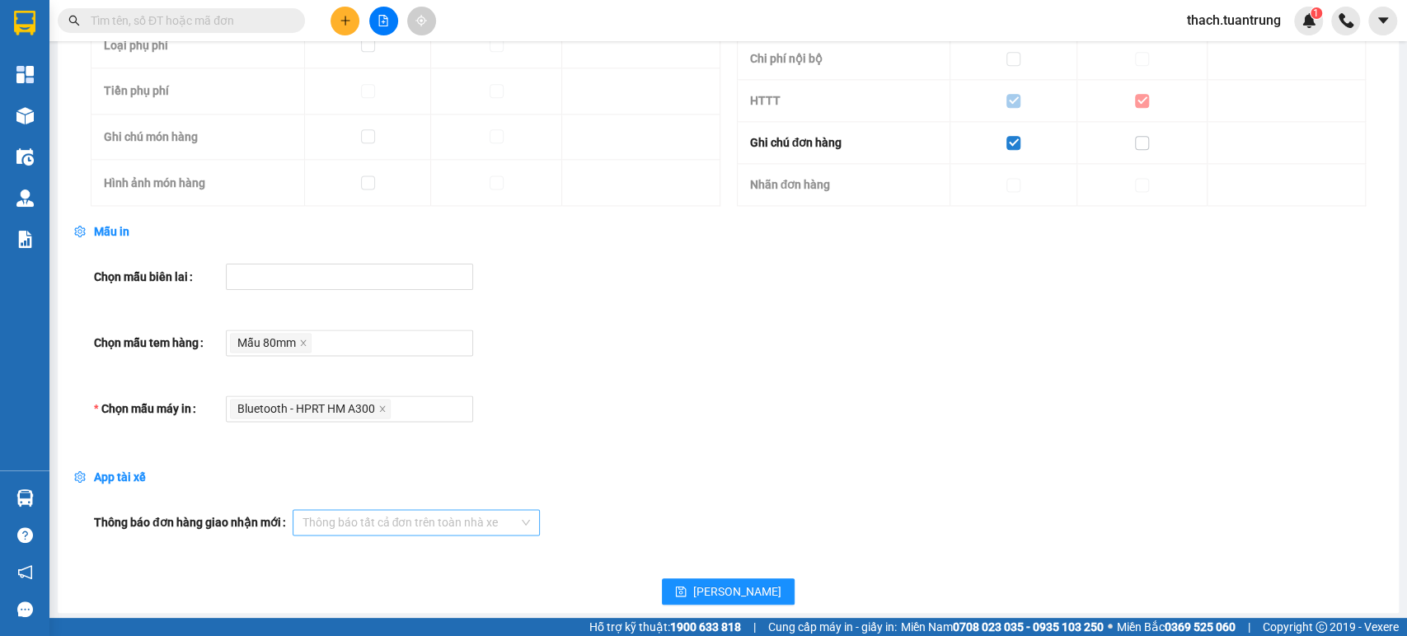
click at [503, 518] on span "Thông báo tất cả đơn trên toàn nhà xe" at bounding box center [417, 522] width 228 height 25
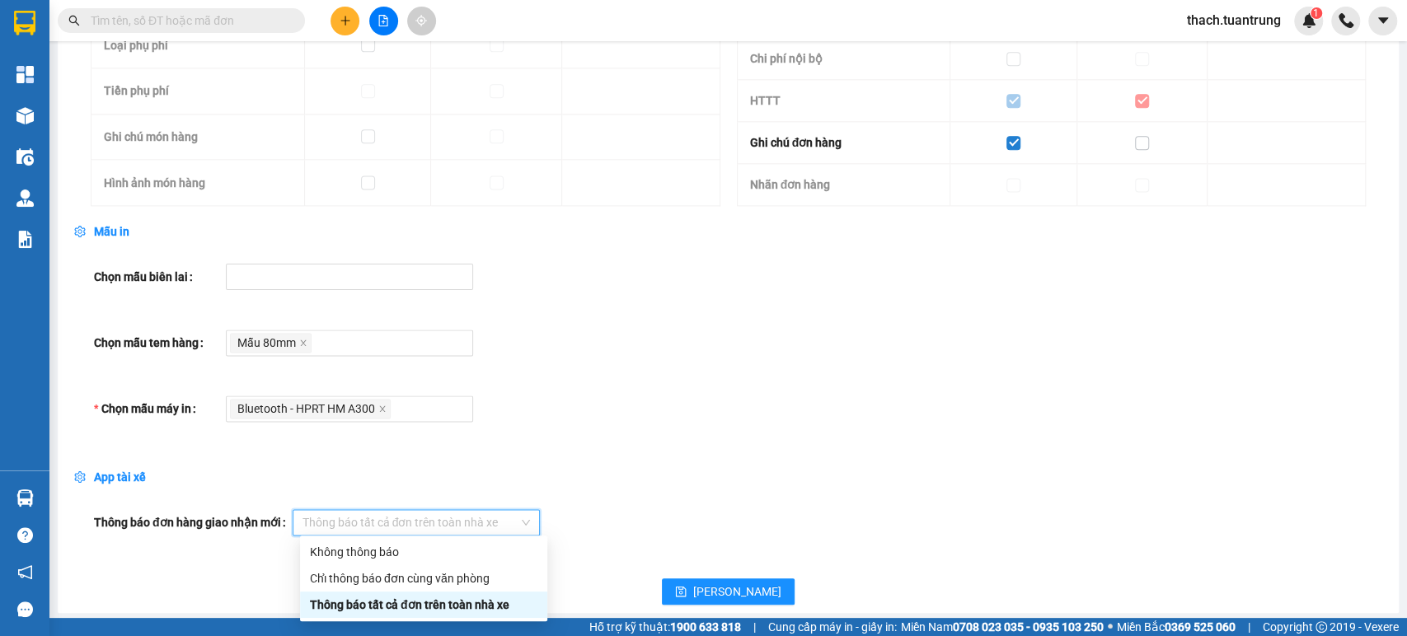
click at [502, 518] on span "Thông báo tất cả đơn trên toàn nhà xe" at bounding box center [417, 522] width 228 height 25
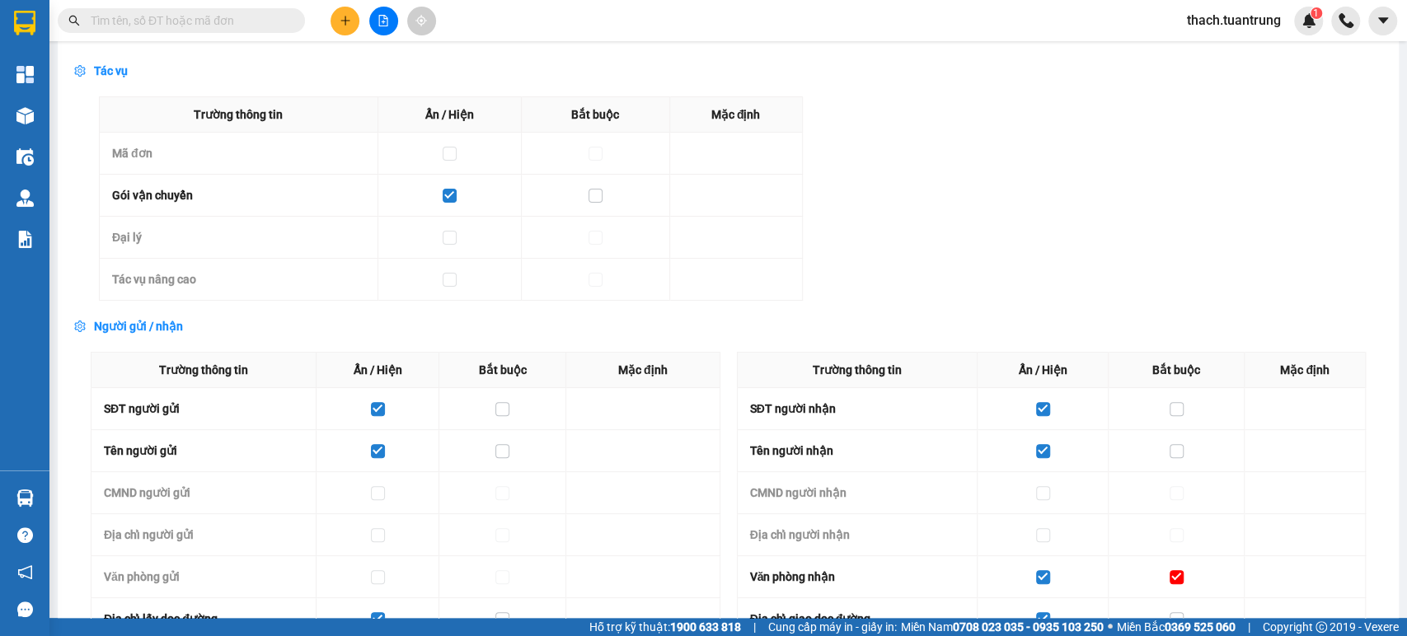
scroll to position [0, 0]
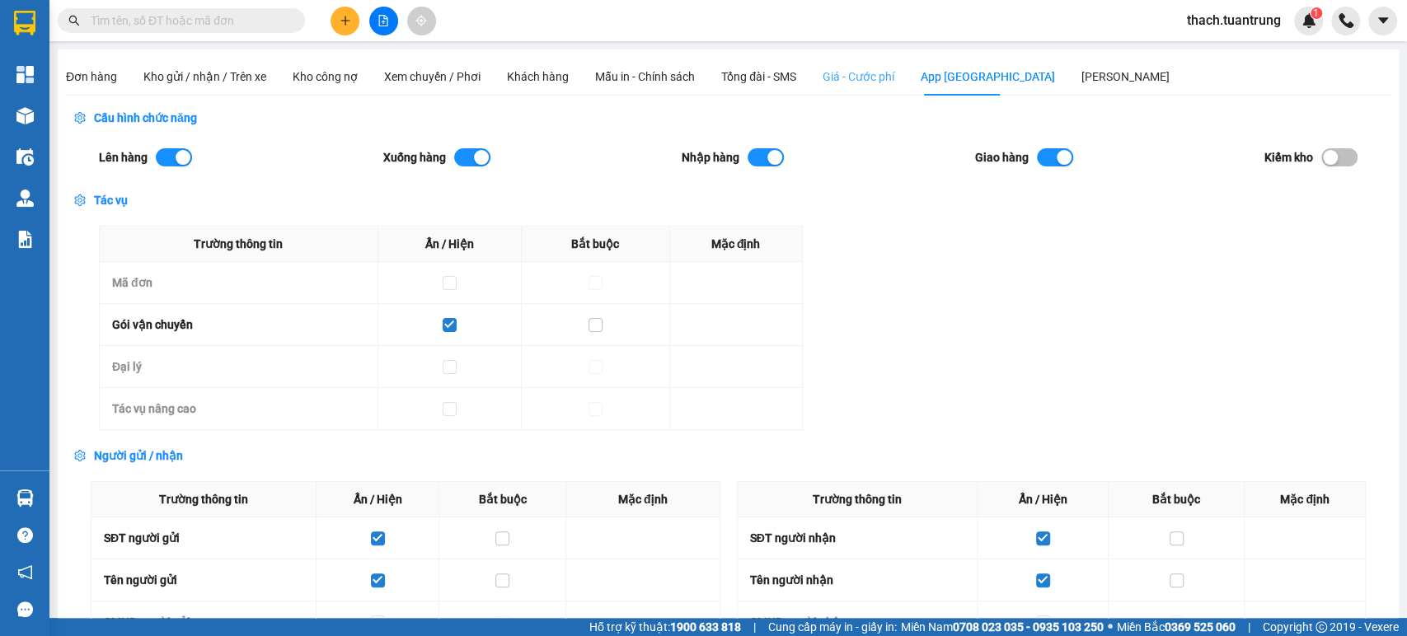
click at [873, 89] on div "Giá - Cước phí" at bounding box center [859, 77] width 72 height 38
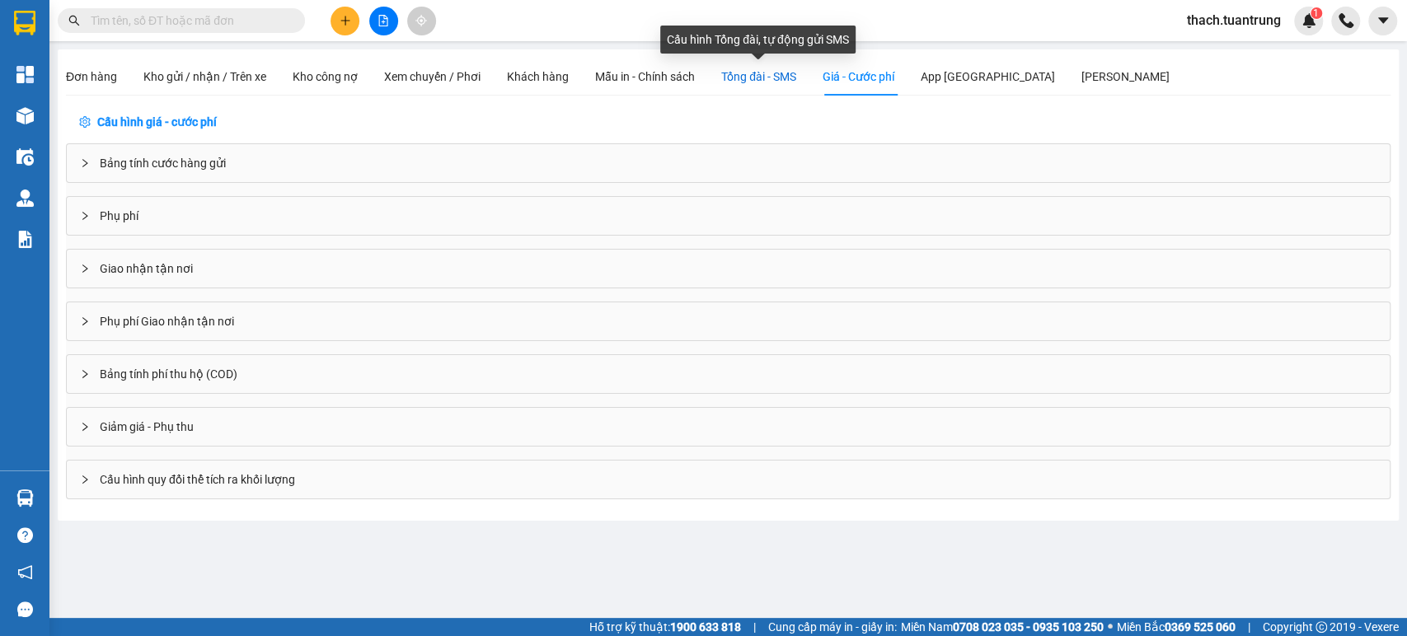
click at [741, 74] on span "Tổng đài - SMS" at bounding box center [758, 76] width 75 height 13
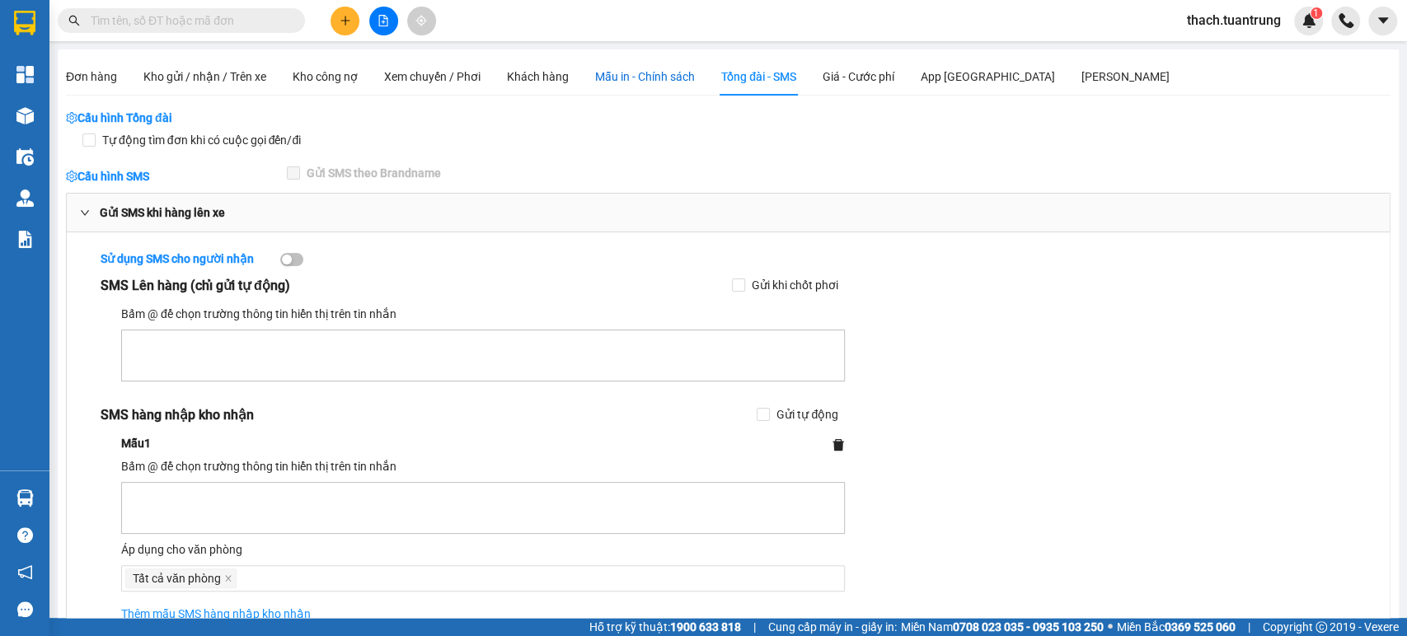
click at [678, 74] on span "Mẫu in - Chính sách" at bounding box center [645, 76] width 100 height 13
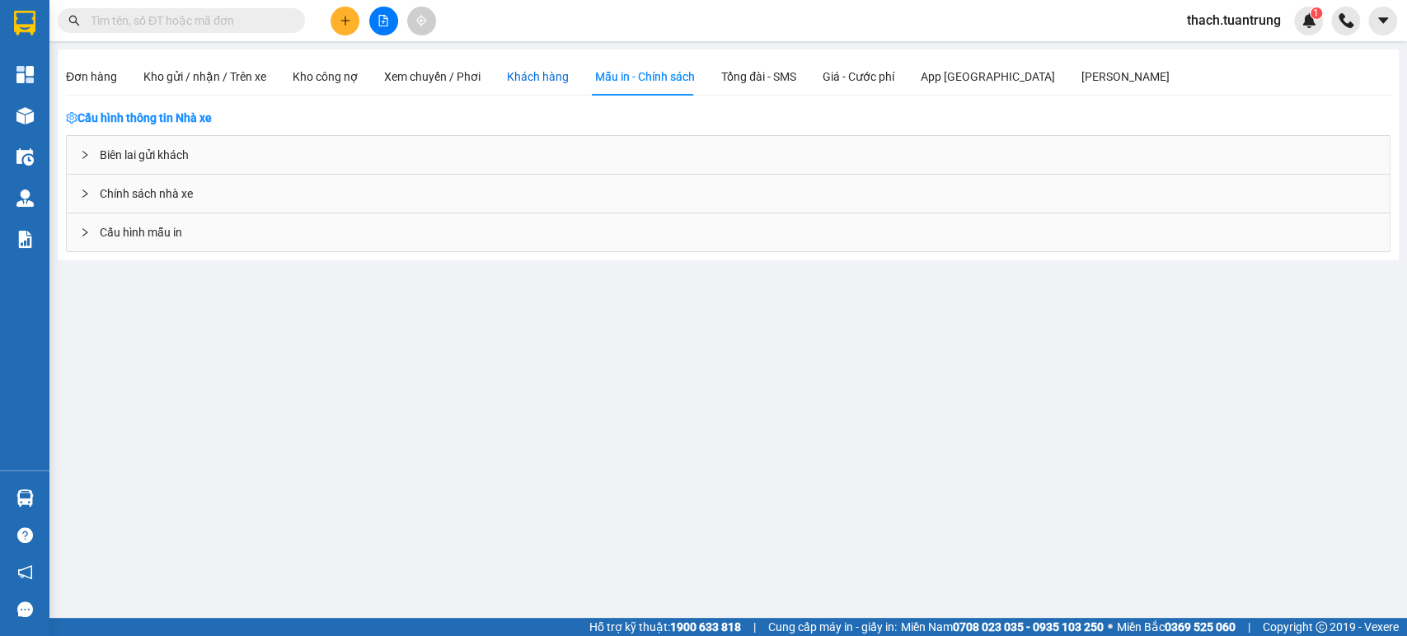
click at [550, 74] on div "Khách hàng" at bounding box center [538, 77] width 62 height 18
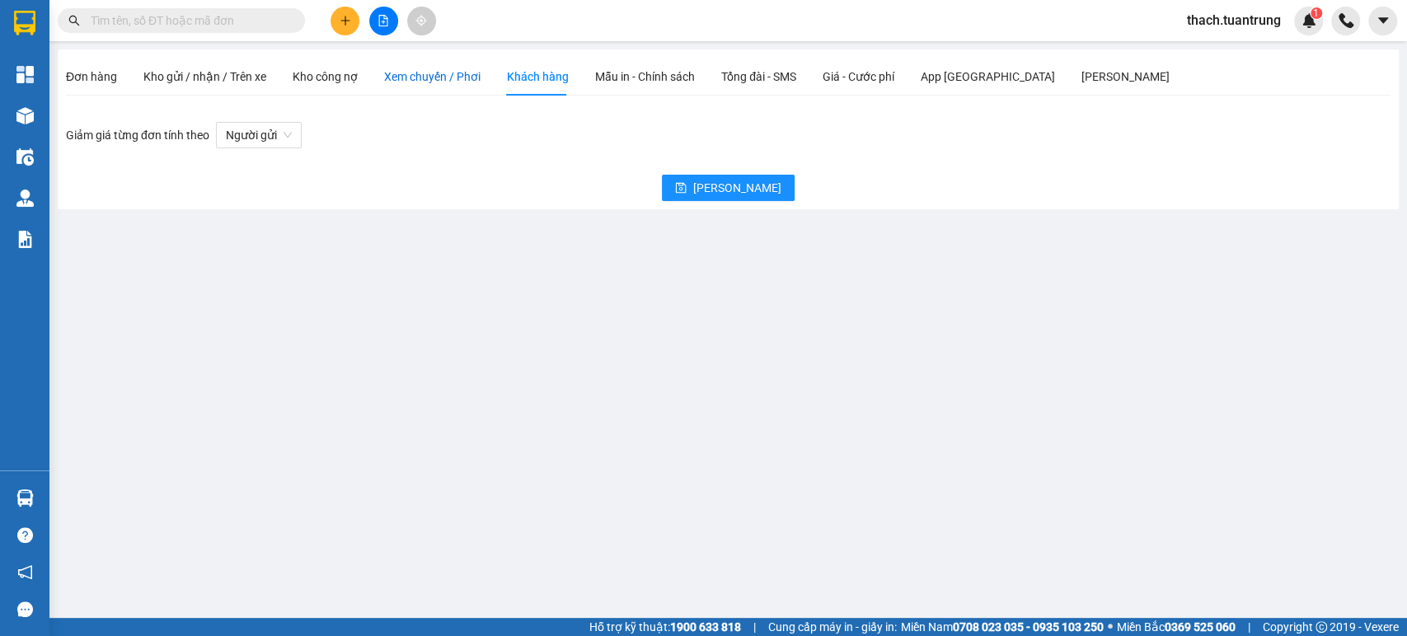
click at [429, 76] on span "Xem chuyến / Phơi" at bounding box center [432, 76] width 96 height 13
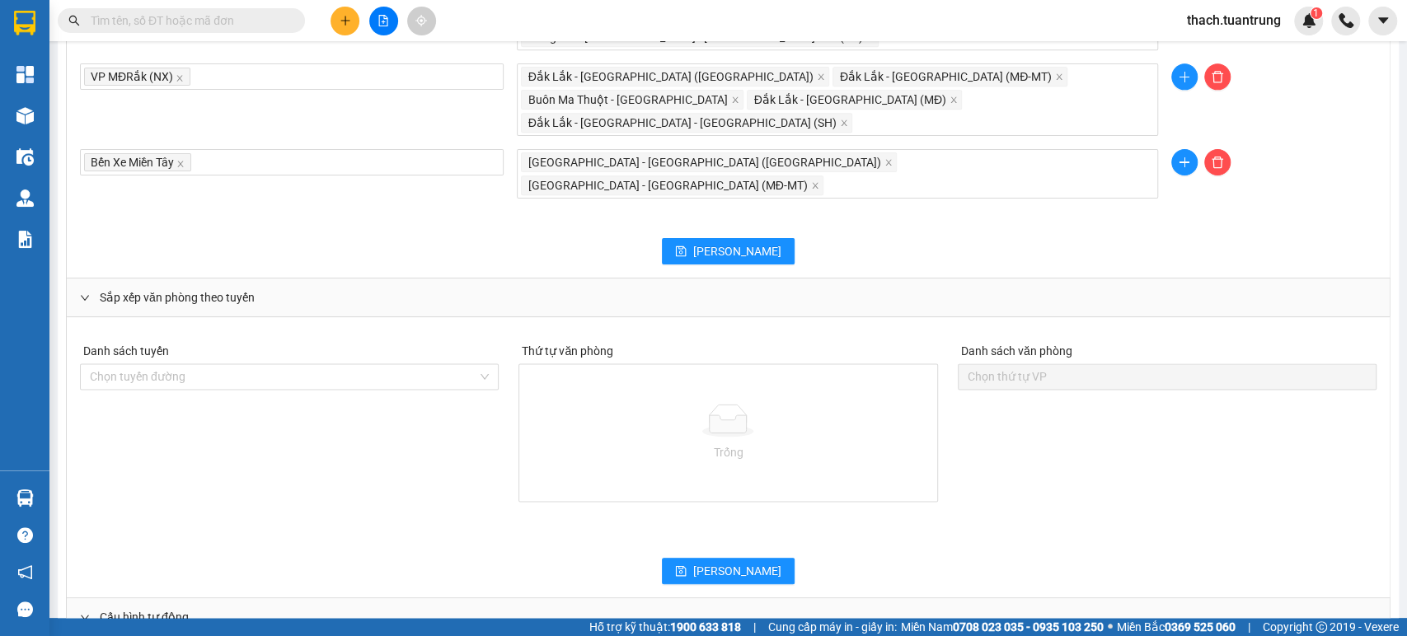
scroll to position [1373, 0]
